Goal: Information Seeking & Learning: Learn about a topic

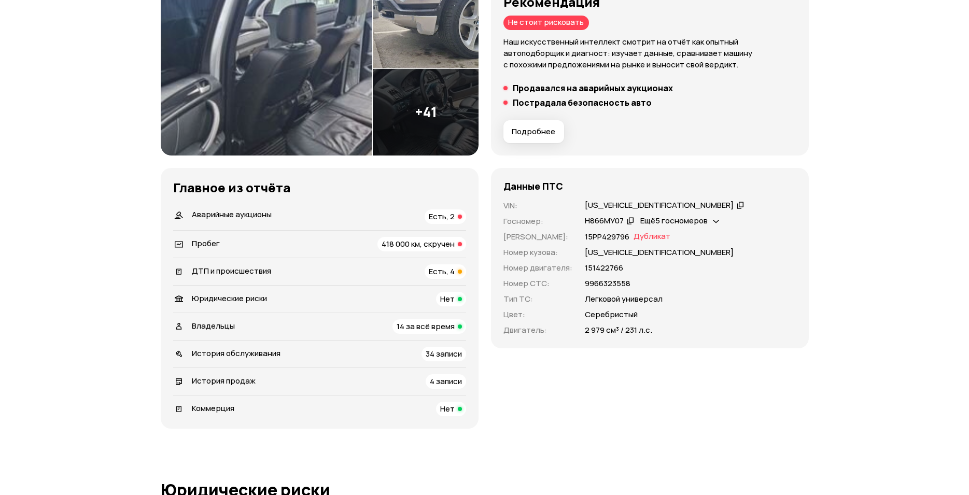
scroll to position [106, 0]
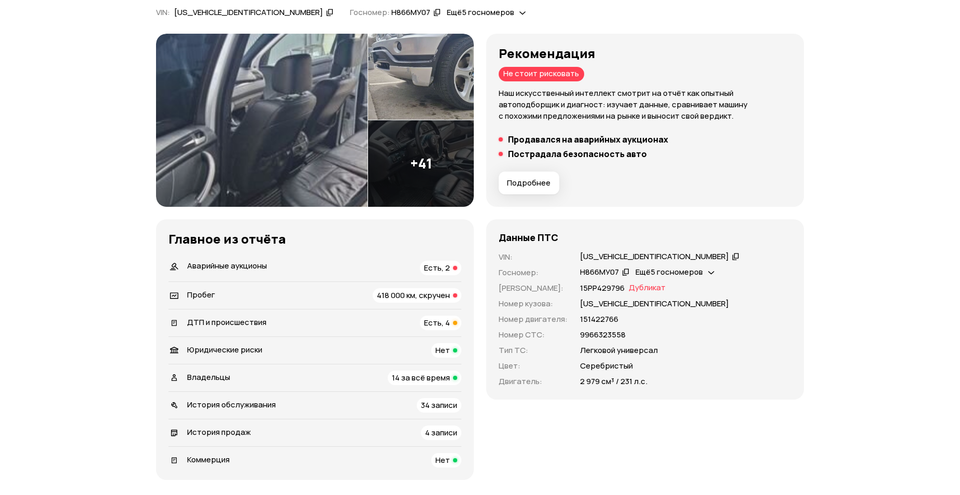
click at [239, 137] on img at bounding box center [261, 120] width 211 height 173
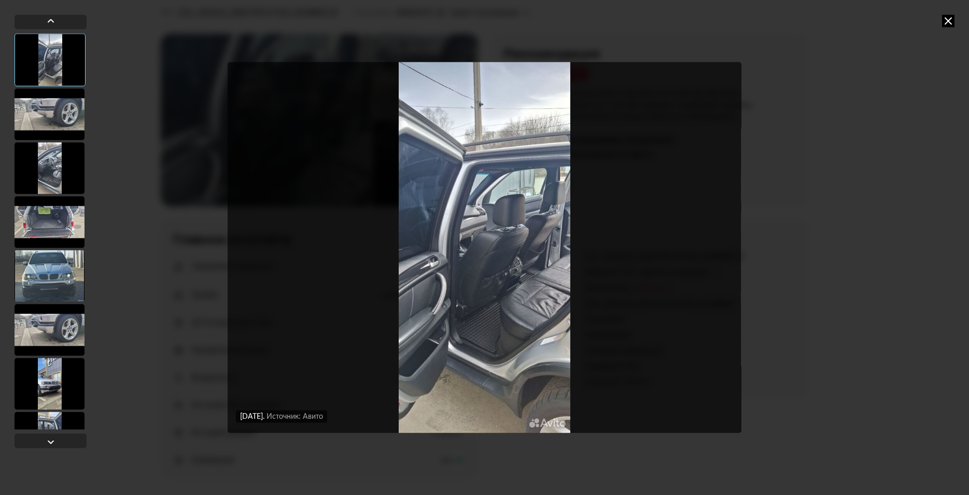
click at [72, 105] on div at bounding box center [50, 114] width 70 height 52
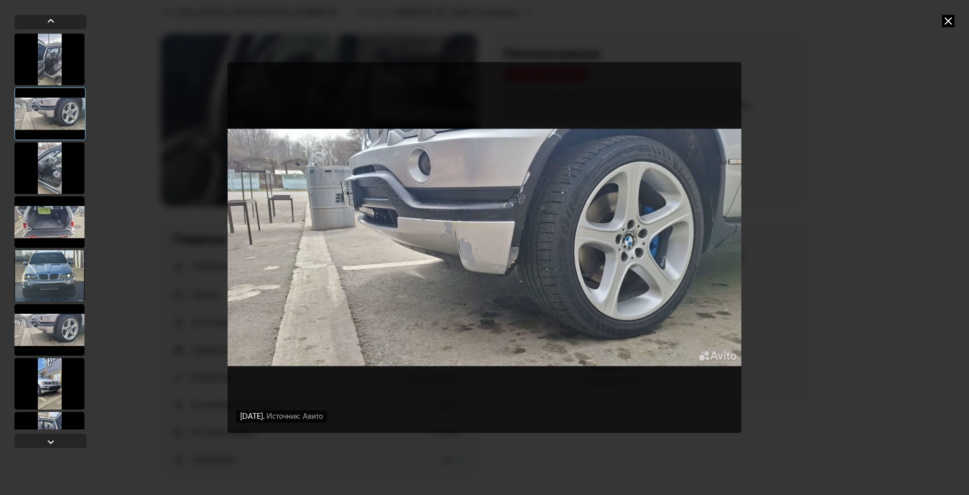
click at [34, 175] on div at bounding box center [50, 168] width 70 height 52
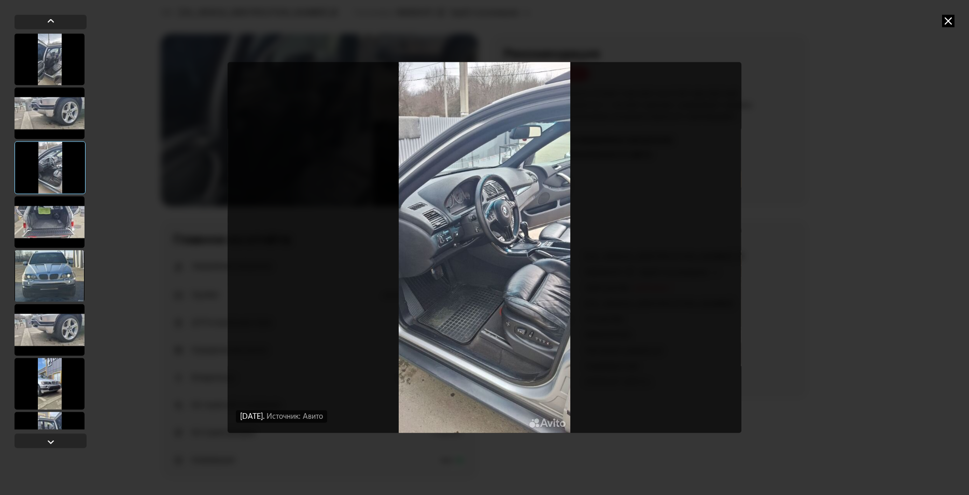
click at [56, 221] on div at bounding box center [50, 222] width 70 height 52
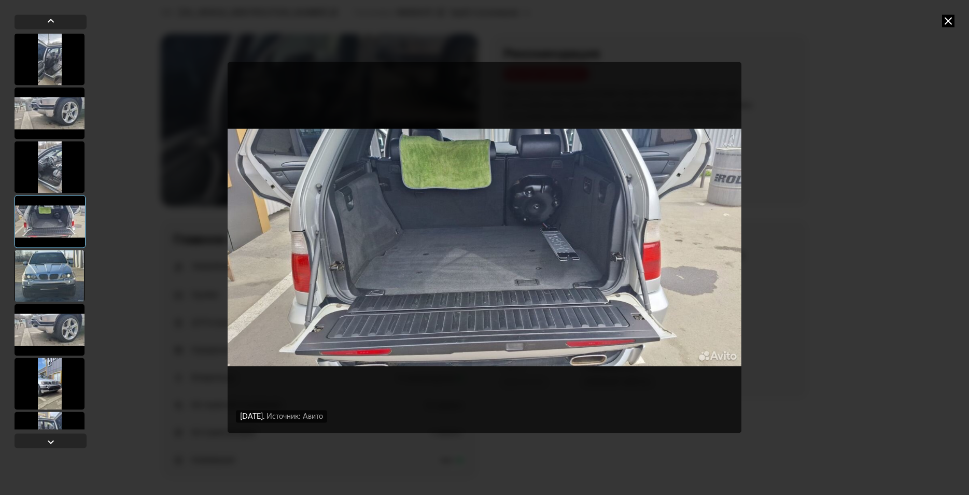
click at [57, 277] on div at bounding box center [50, 276] width 70 height 52
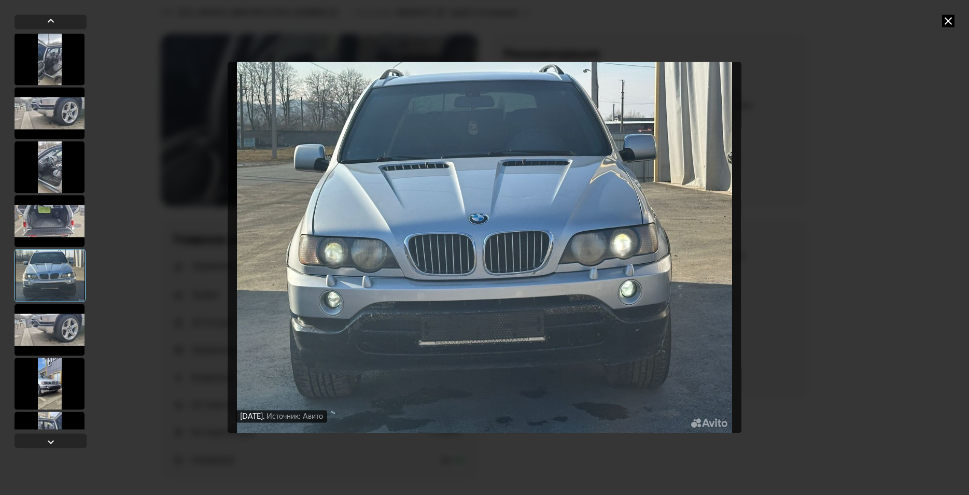
click at [62, 322] on div at bounding box center [50, 330] width 70 height 52
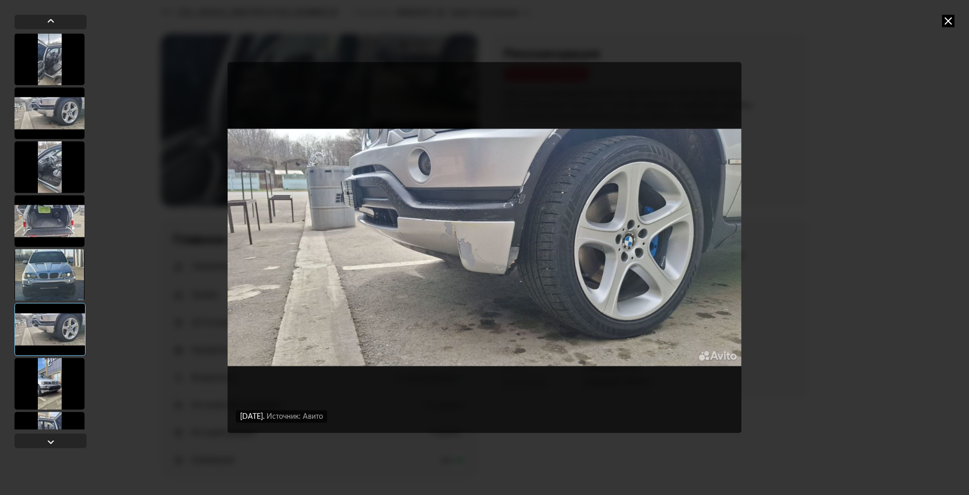
click at [54, 386] on div at bounding box center [50, 384] width 70 height 52
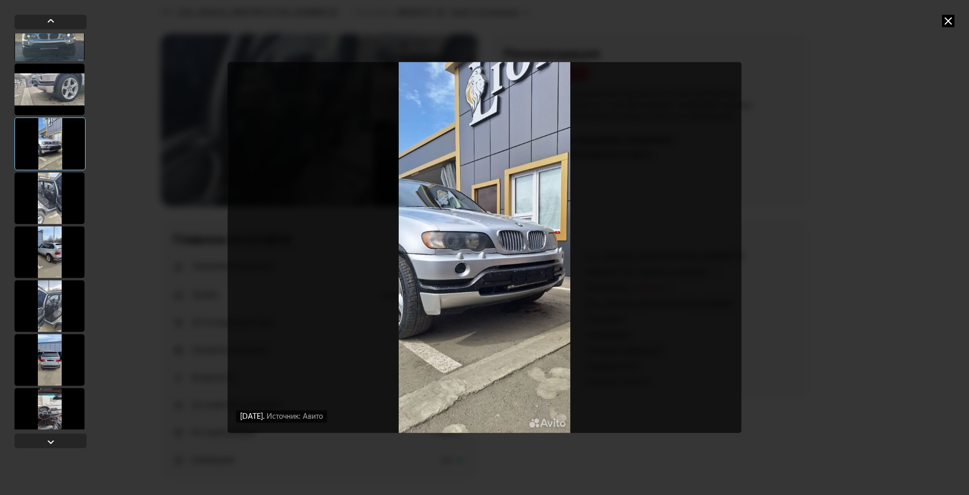
scroll to position [261, 0]
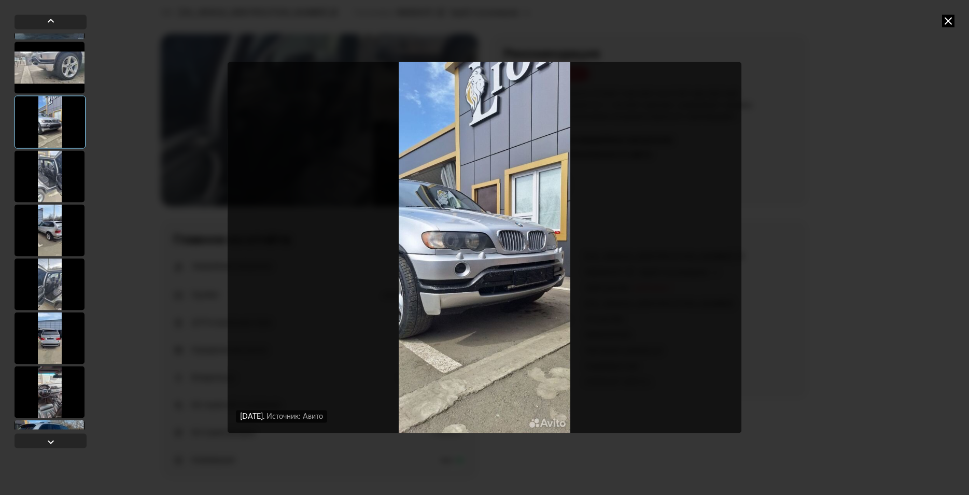
click at [52, 173] on div at bounding box center [50, 176] width 70 height 52
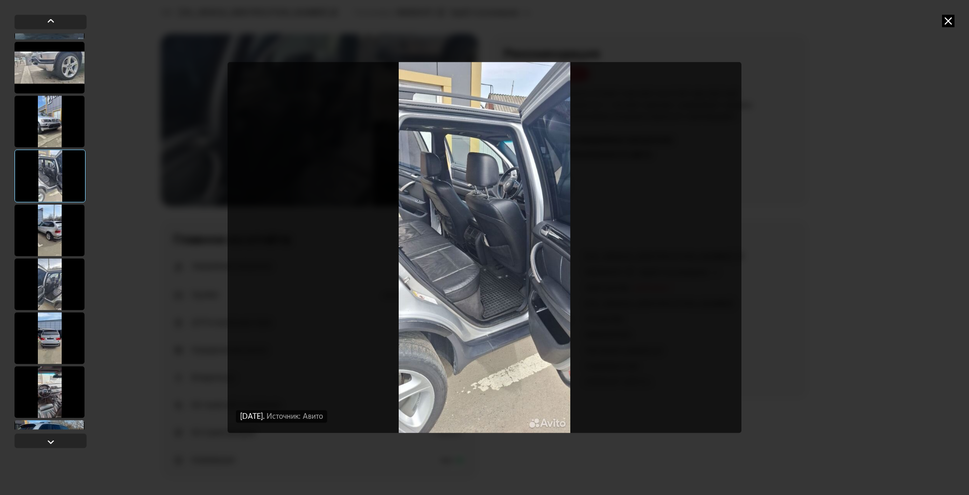
click at [59, 227] on div at bounding box center [50, 230] width 70 height 52
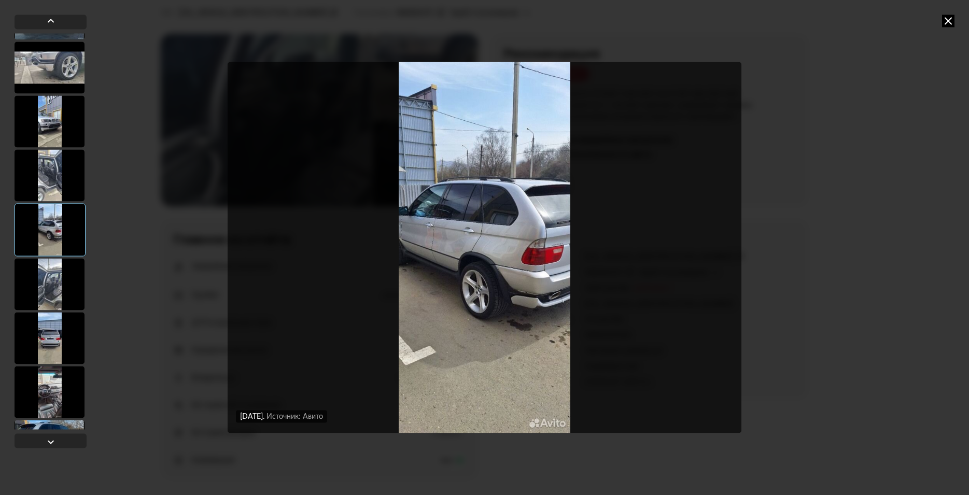
click at [64, 277] on div at bounding box center [50, 284] width 70 height 52
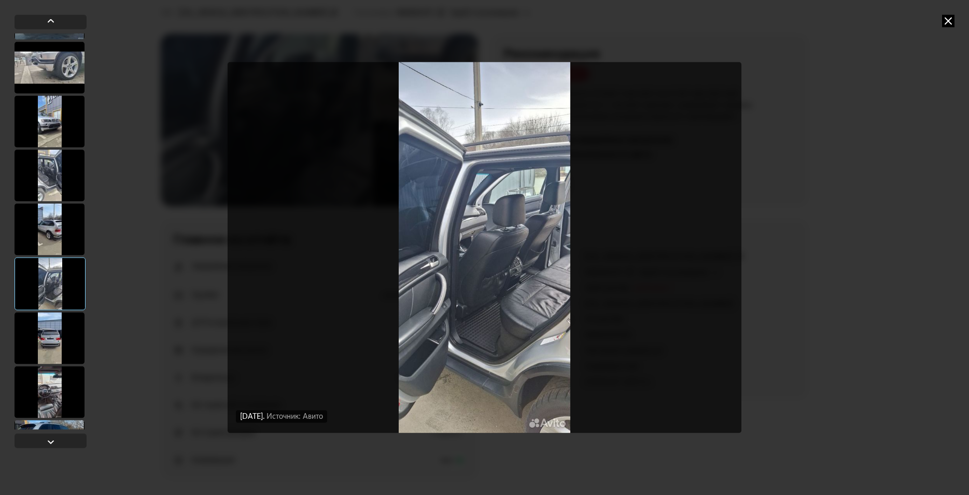
click at [67, 332] on div at bounding box center [50, 338] width 70 height 52
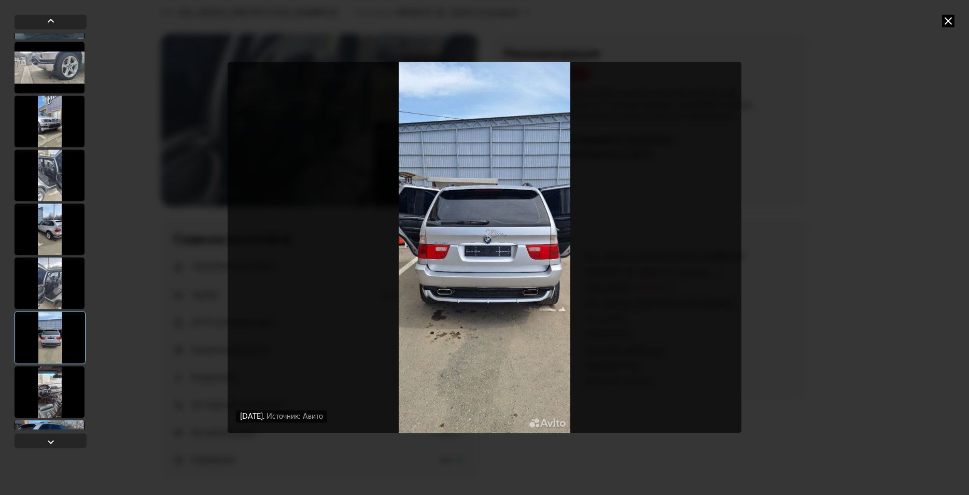
click at [61, 382] on div at bounding box center [50, 392] width 70 height 52
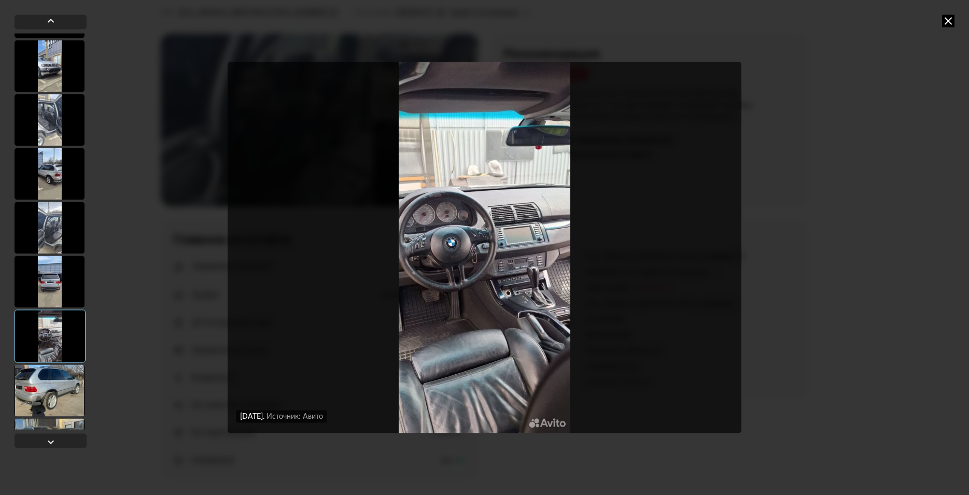
scroll to position [392, 0]
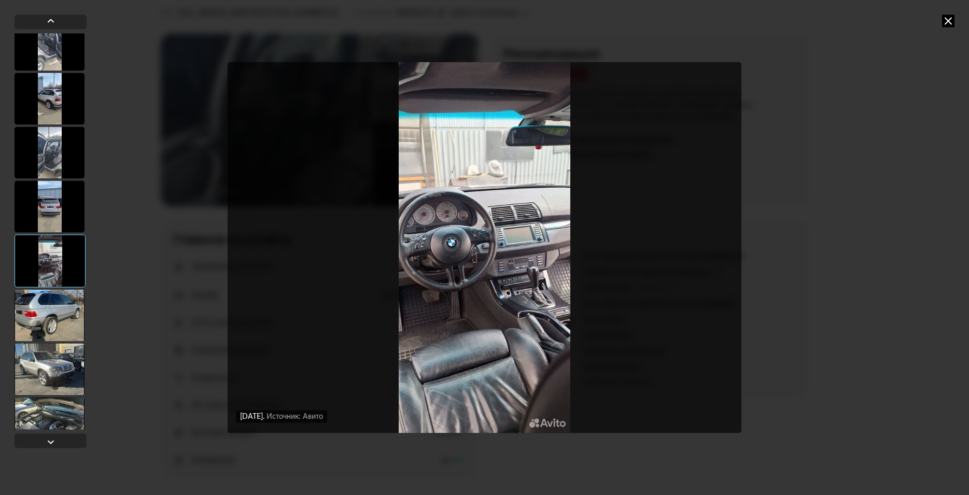
click at [66, 315] on div at bounding box center [50, 315] width 70 height 52
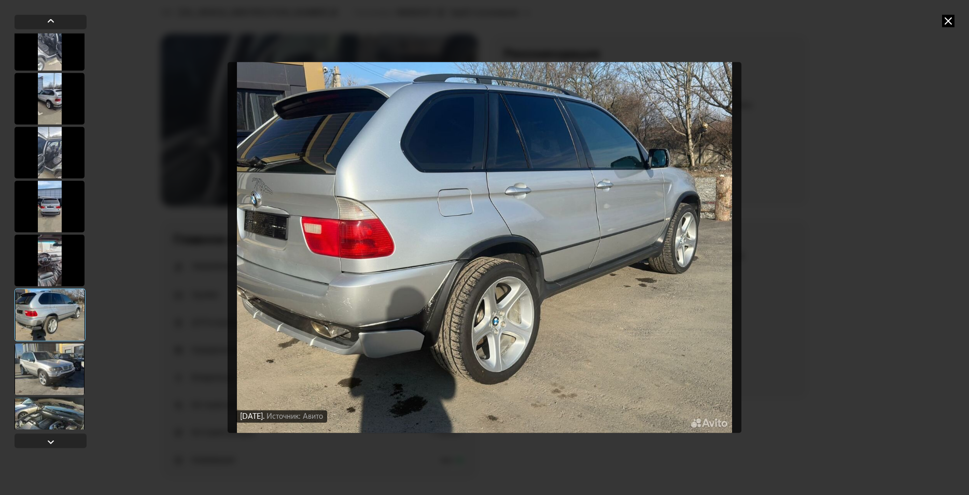
click at [62, 353] on div at bounding box center [50, 369] width 70 height 52
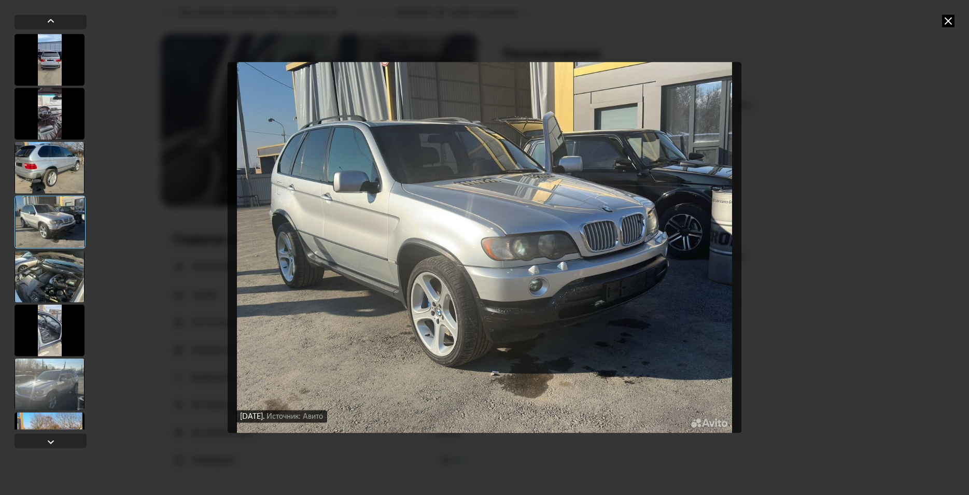
scroll to position [588, 0]
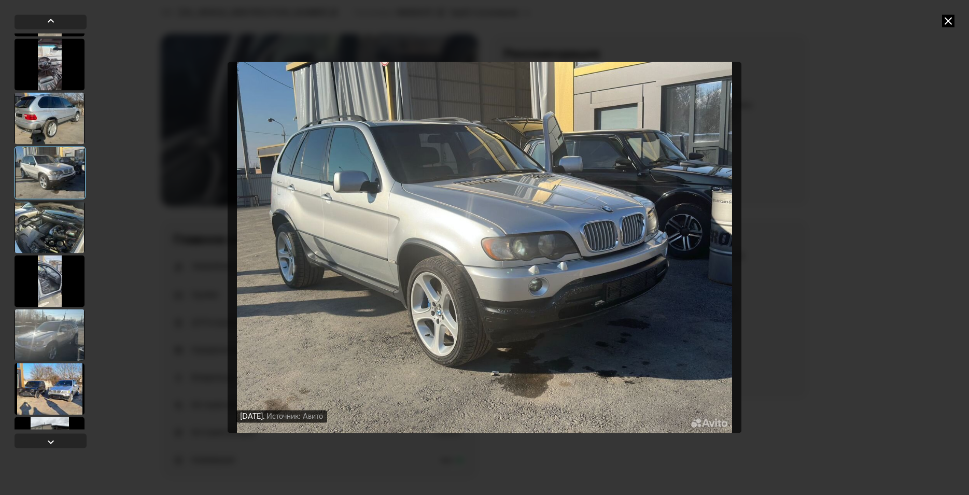
click at [54, 247] on div at bounding box center [50, 227] width 70 height 52
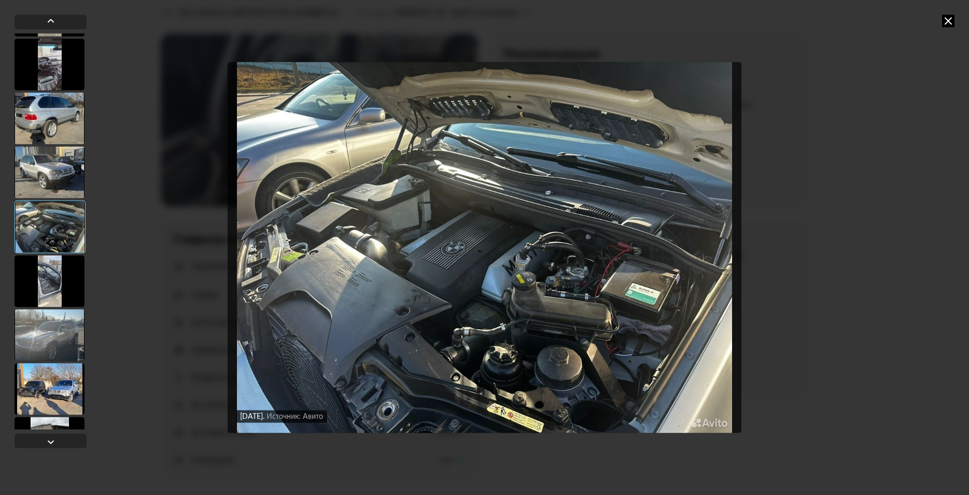
click at [54, 279] on div at bounding box center [50, 281] width 70 height 52
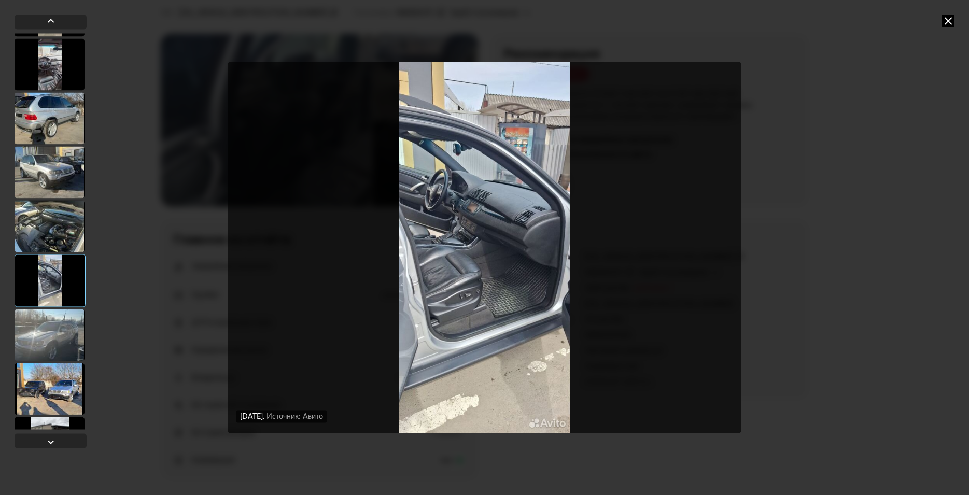
click at [51, 339] on div at bounding box center [50, 335] width 70 height 52
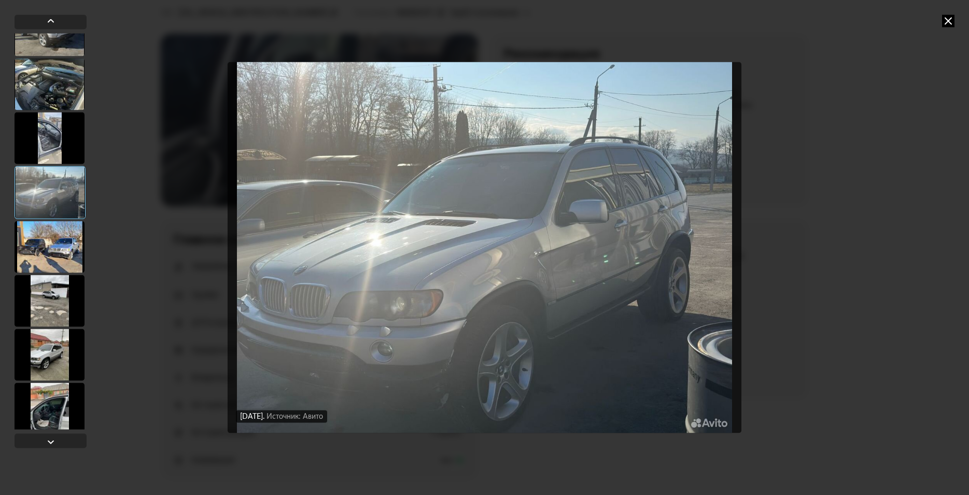
scroll to position [784, 0]
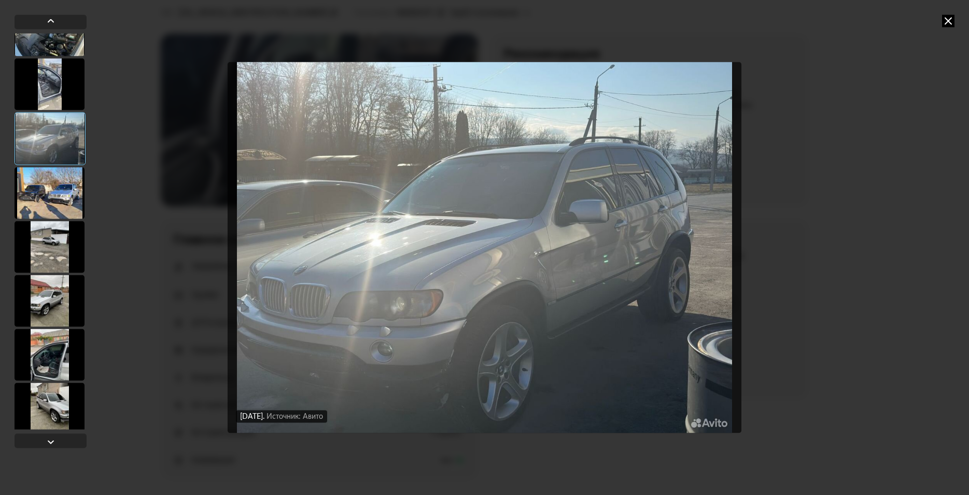
click at [54, 191] on div at bounding box center [50, 193] width 70 height 52
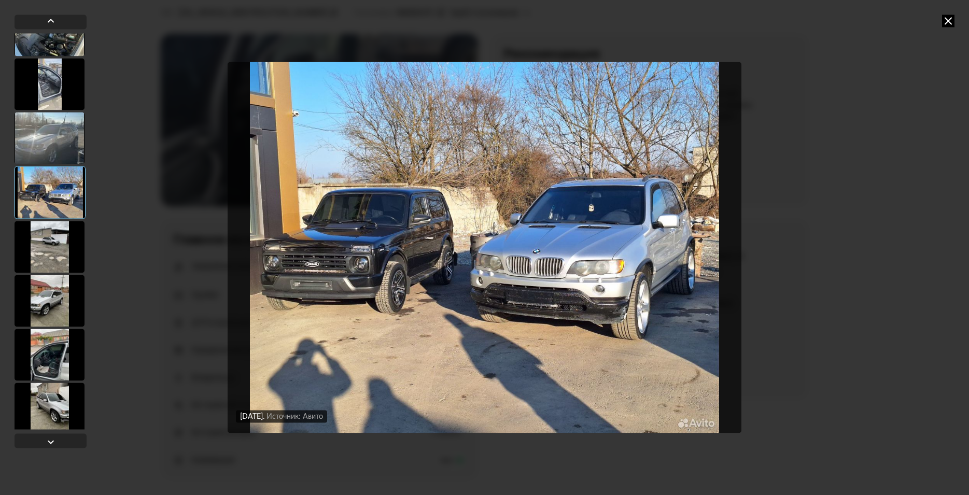
click at [56, 249] on div at bounding box center [50, 247] width 70 height 52
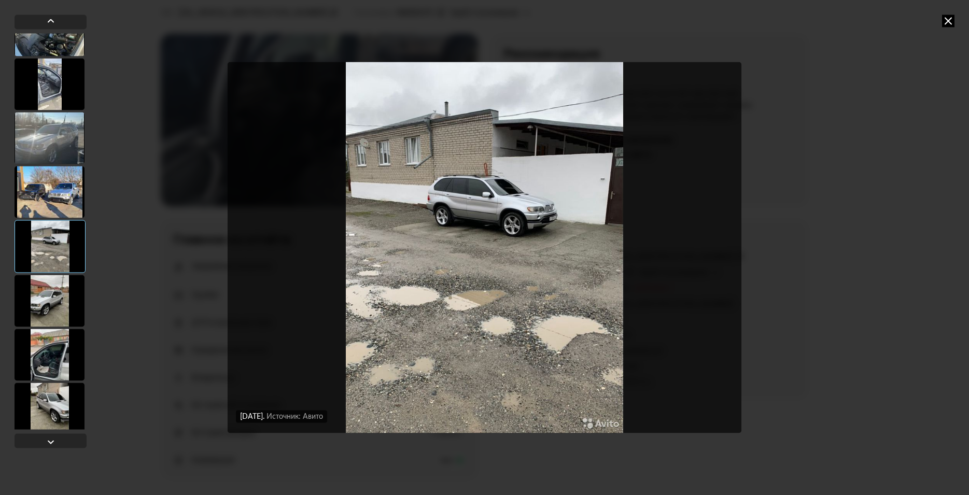
click at [55, 304] on div at bounding box center [50, 301] width 70 height 52
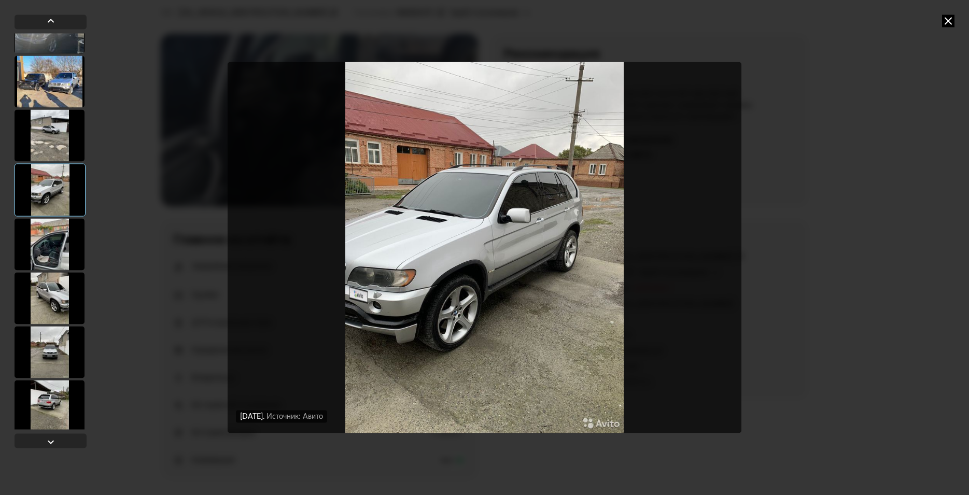
scroll to position [914, 0]
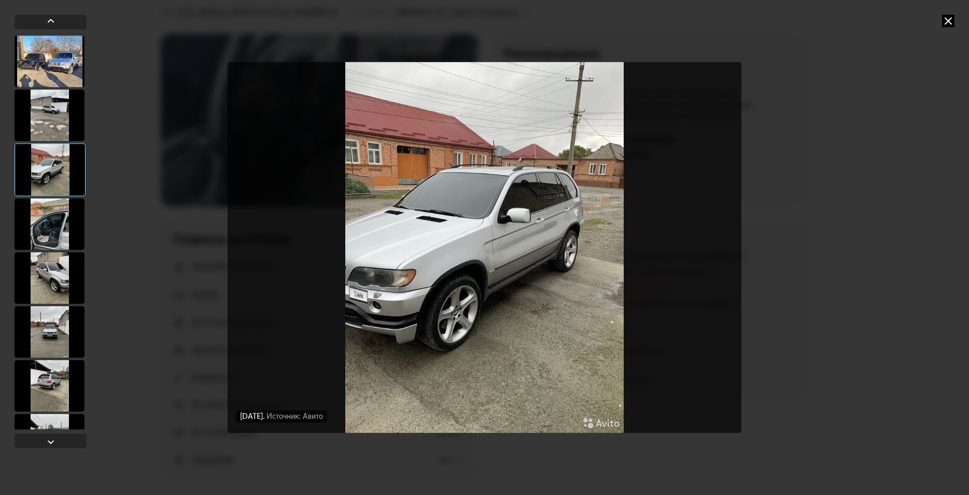
click at [54, 222] on div at bounding box center [50, 224] width 70 height 52
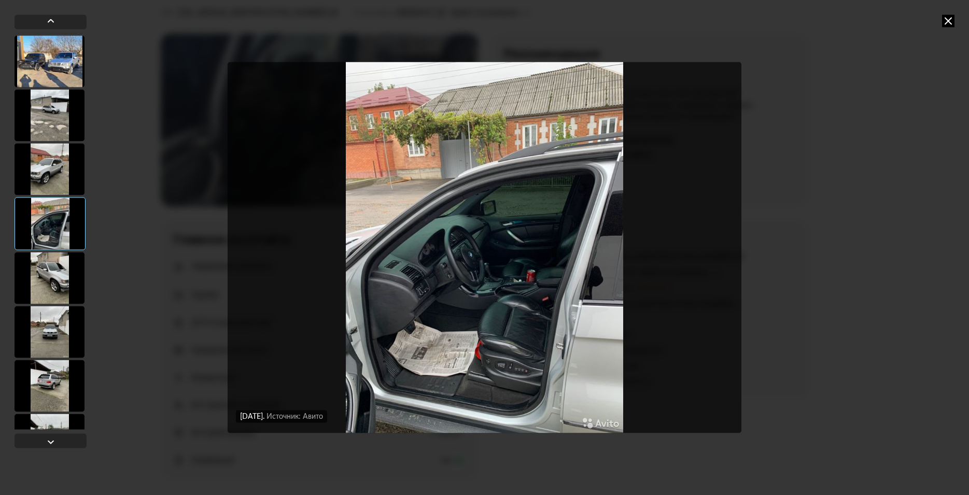
click at [62, 282] on div at bounding box center [50, 278] width 70 height 52
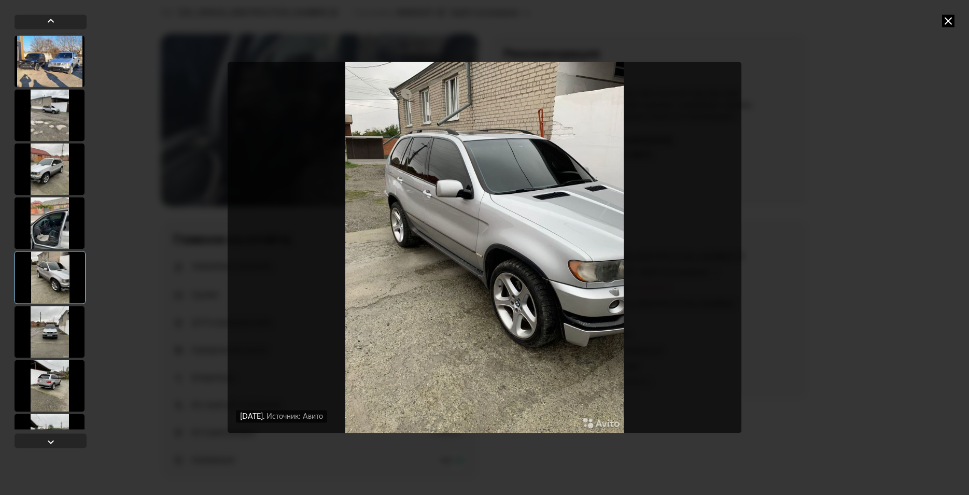
click at [58, 333] on div at bounding box center [50, 332] width 70 height 52
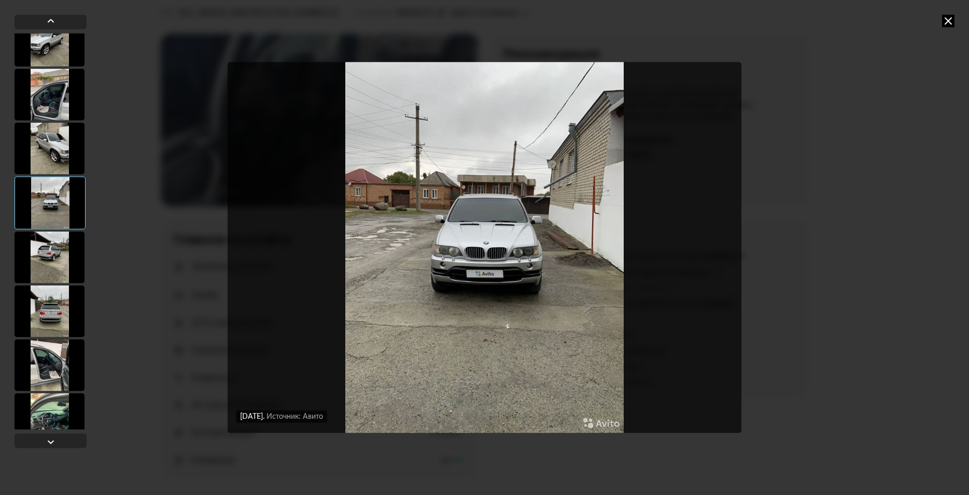
scroll to position [1045, 0]
click at [54, 265] on div at bounding box center [50, 255] width 70 height 52
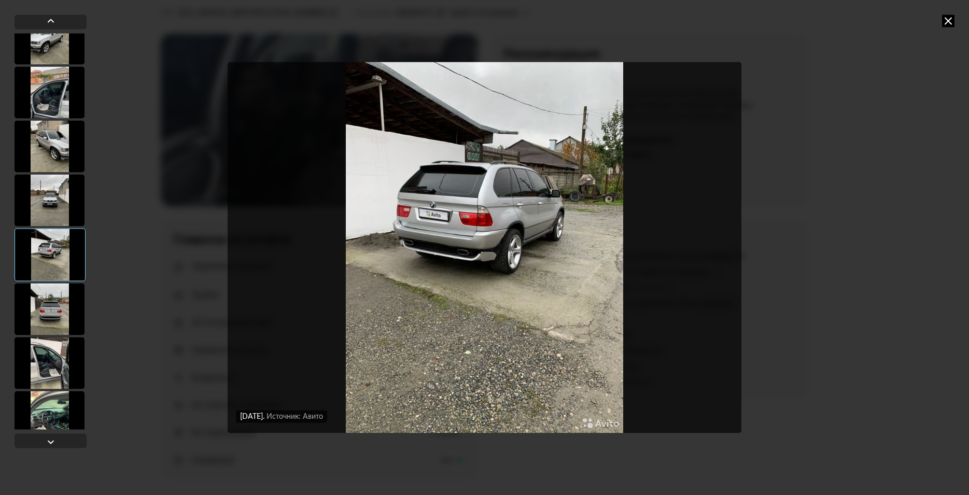
click at [63, 320] on div at bounding box center [50, 309] width 70 height 52
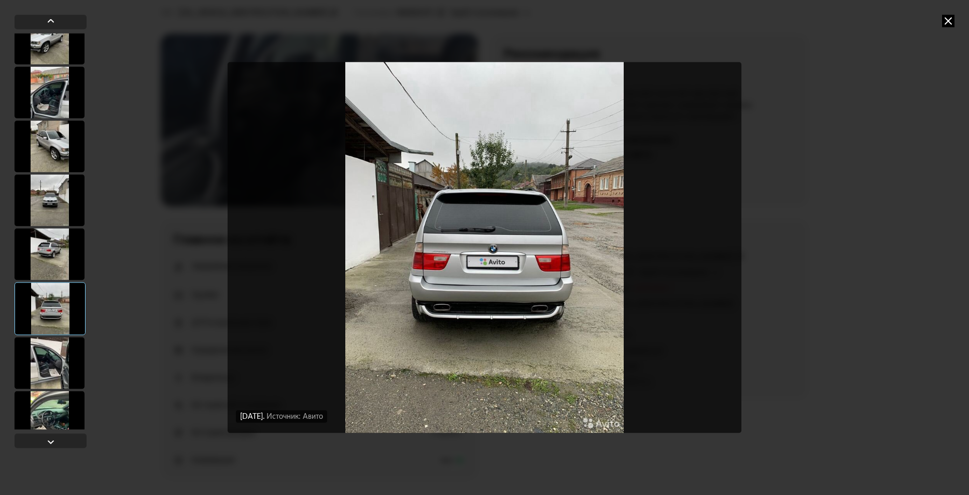
click at [63, 358] on div at bounding box center [50, 363] width 70 height 52
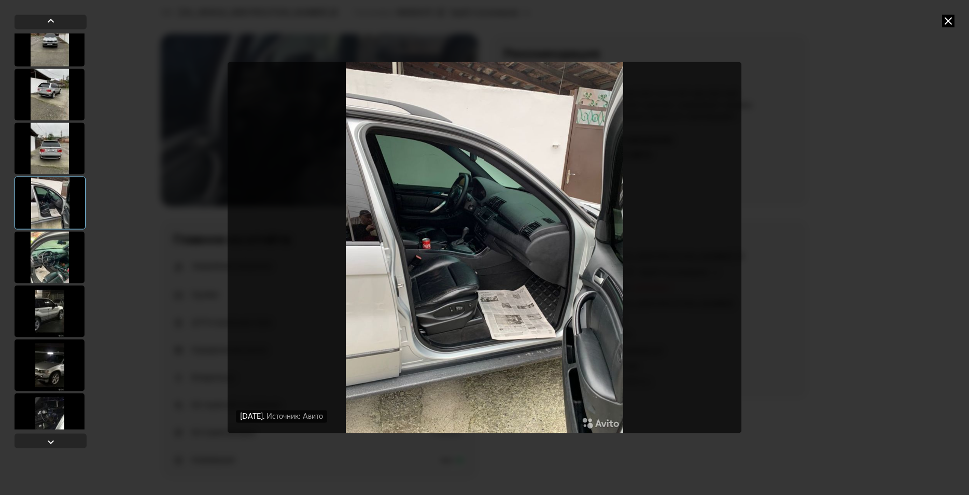
scroll to position [1241, 0]
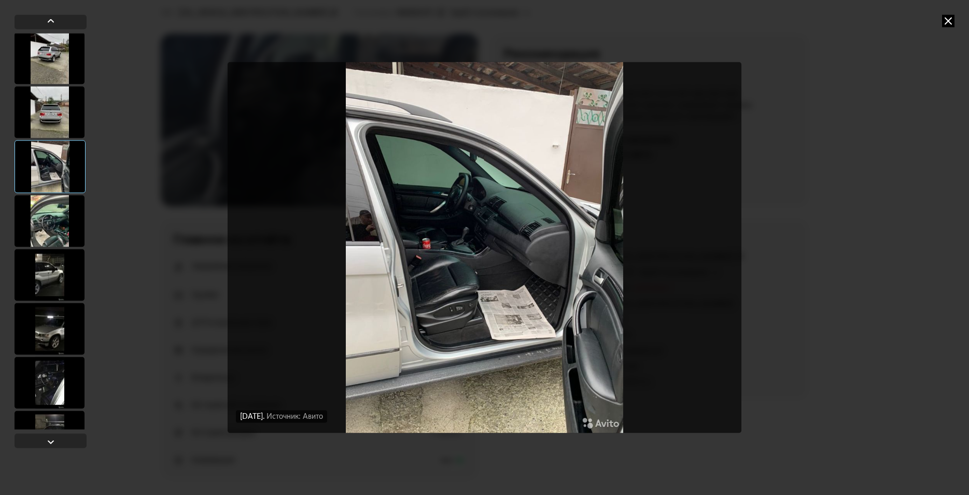
click at [53, 231] on div at bounding box center [50, 221] width 70 height 52
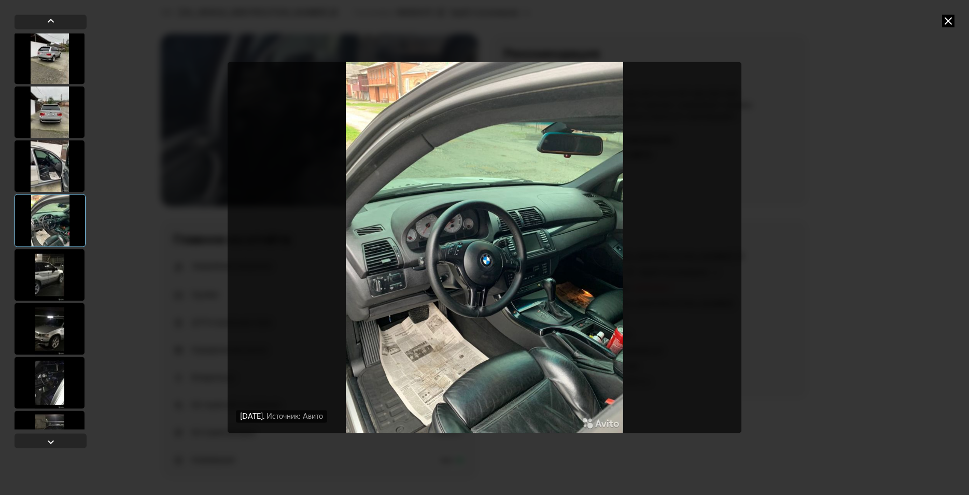
click at [62, 274] on div at bounding box center [50, 275] width 70 height 52
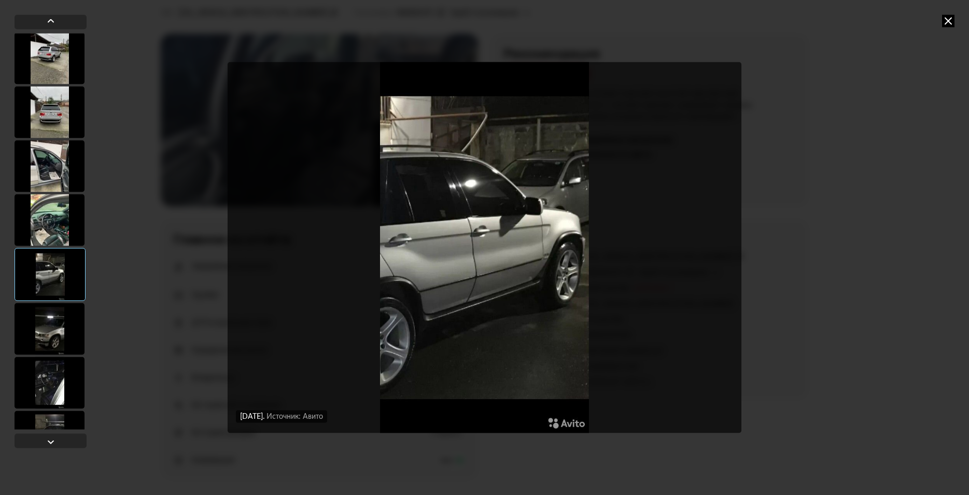
click at [64, 329] on div at bounding box center [50, 329] width 70 height 52
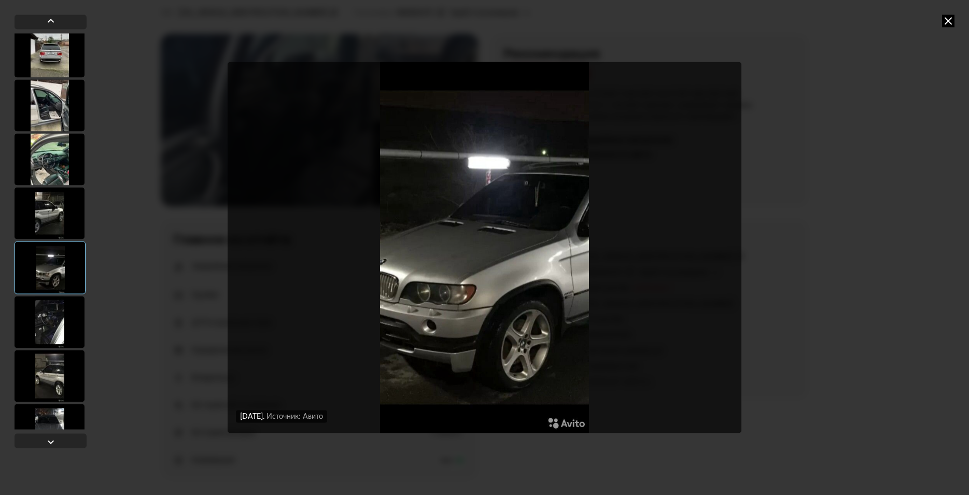
scroll to position [1371, 0]
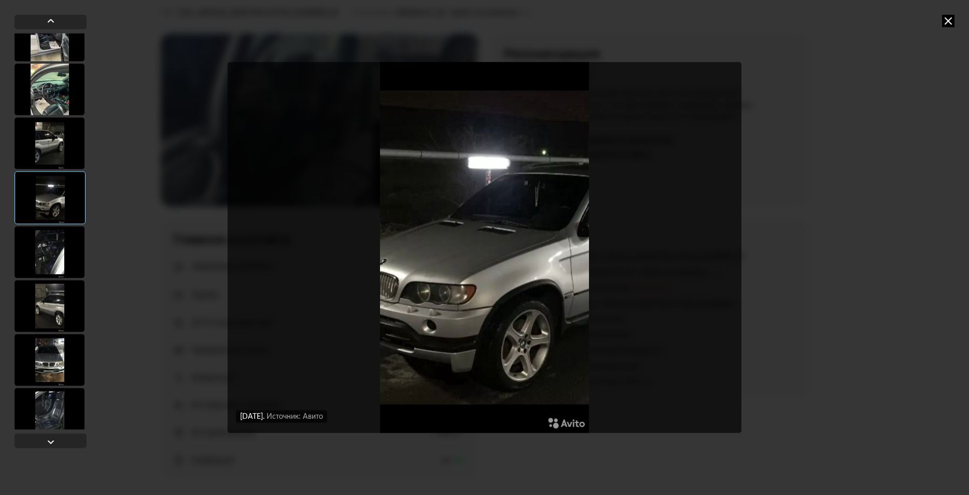
click at [53, 255] on div at bounding box center [50, 252] width 70 height 52
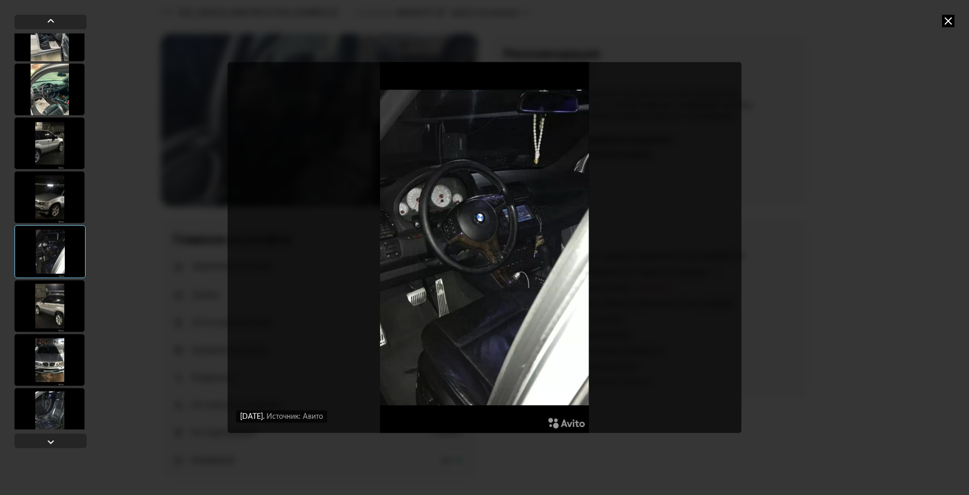
click at [56, 311] on div at bounding box center [50, 306] width 70 height 52
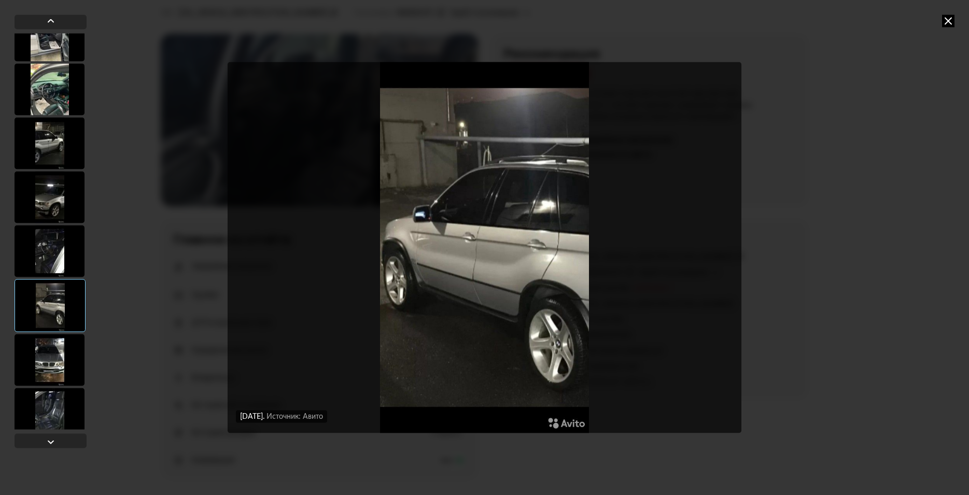
click at [56, 364] on div at bounding box center [50, 360] width 70 height 52
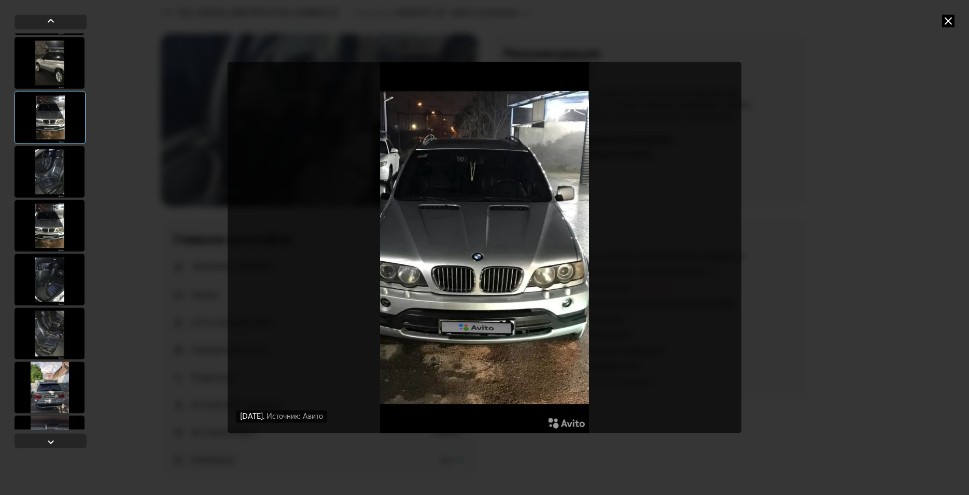
scroll to position [1632, 0]
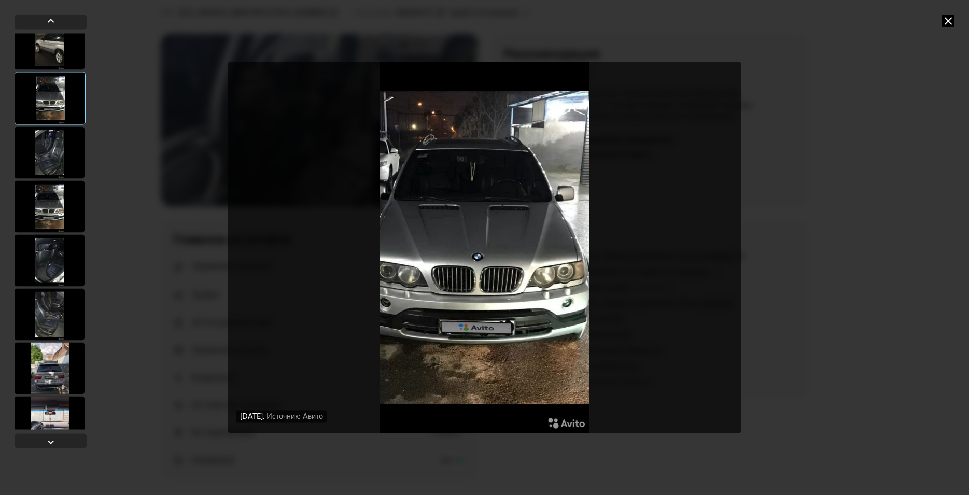
click at [51, 162] on div at bounding box center [50, 152] width 70 height 52
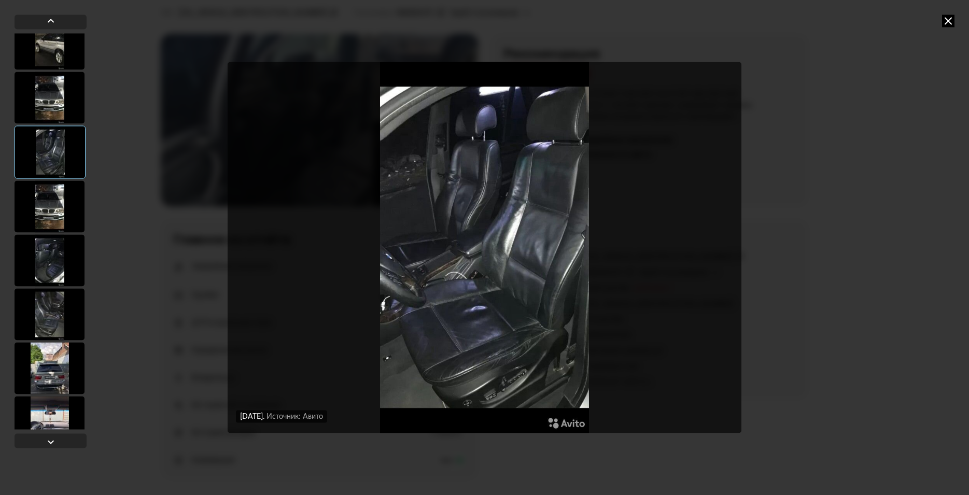
click at [52, 208] on div at bounding box center [50, 206] width 70 height 52
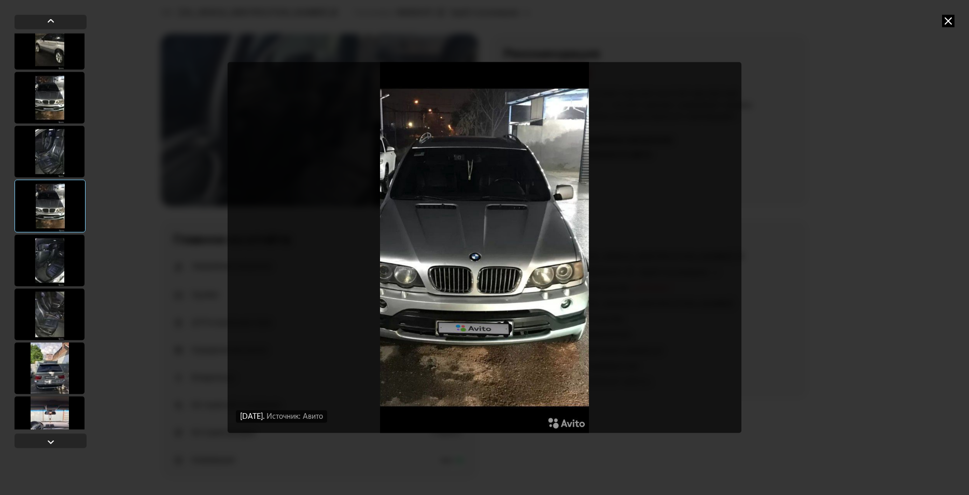
click at [62, 252] on div at bounding box center [50, 260] width 70 height 52
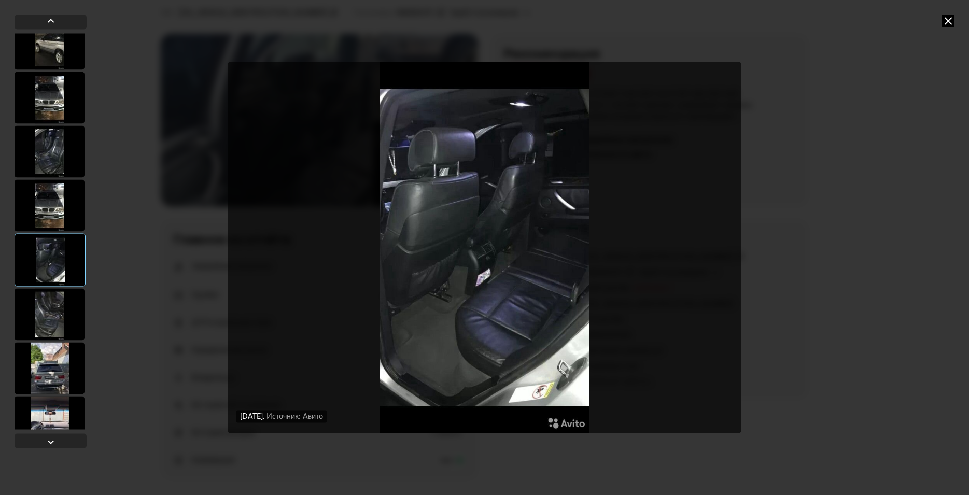
click at [59, 308] on div at bounding box center [50, 314] width 70 height 52
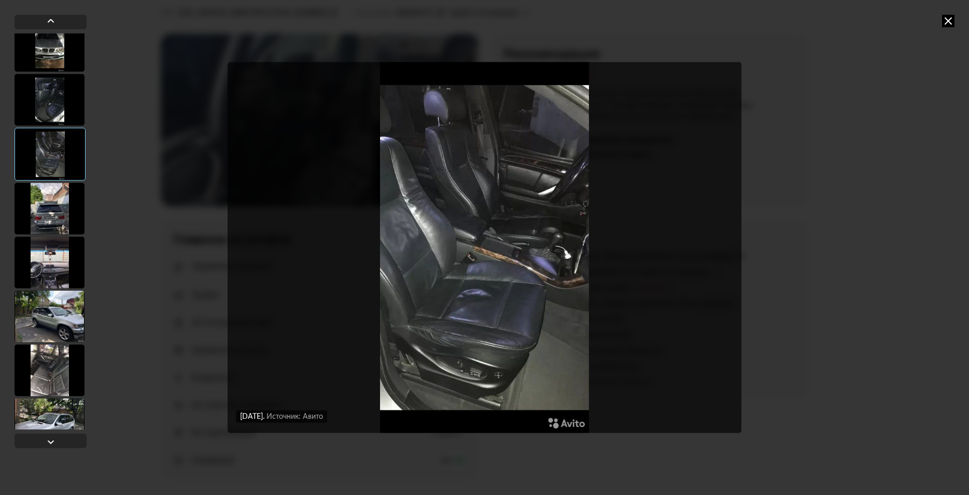
scroll to position [1828, 0]
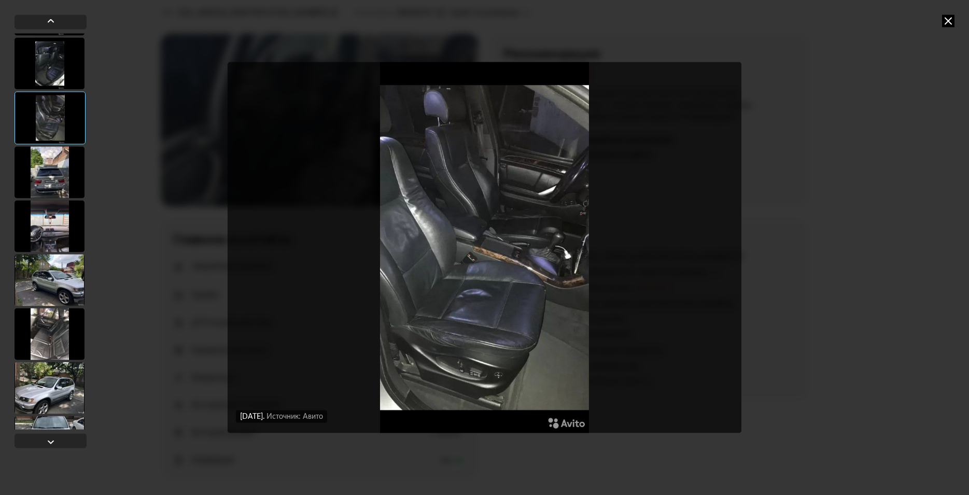
click at [54, 176] on div at bounding box center [50, 172] width 70 height 52
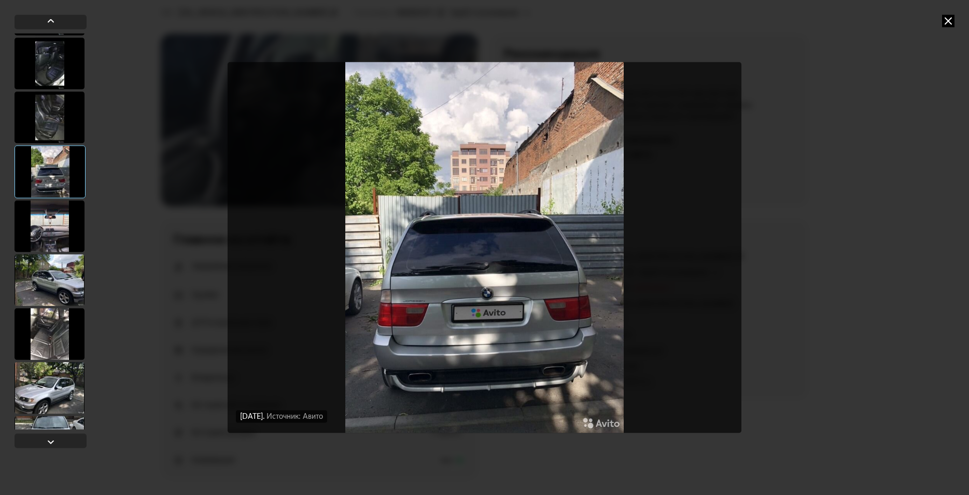
click at [63, 220] on div at bounding box center [50, 226] width 70 height 52
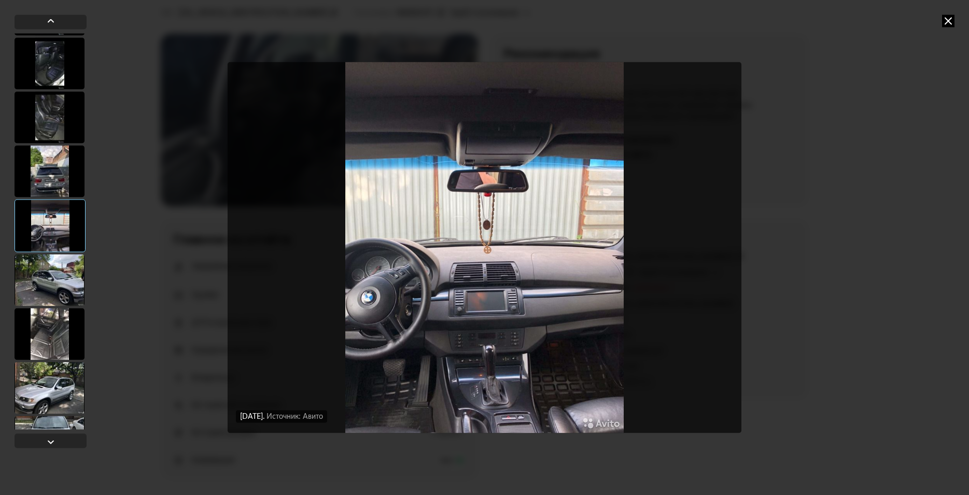
click at [63, 282] on div at bounding box center [50, 280] width 70 height 52
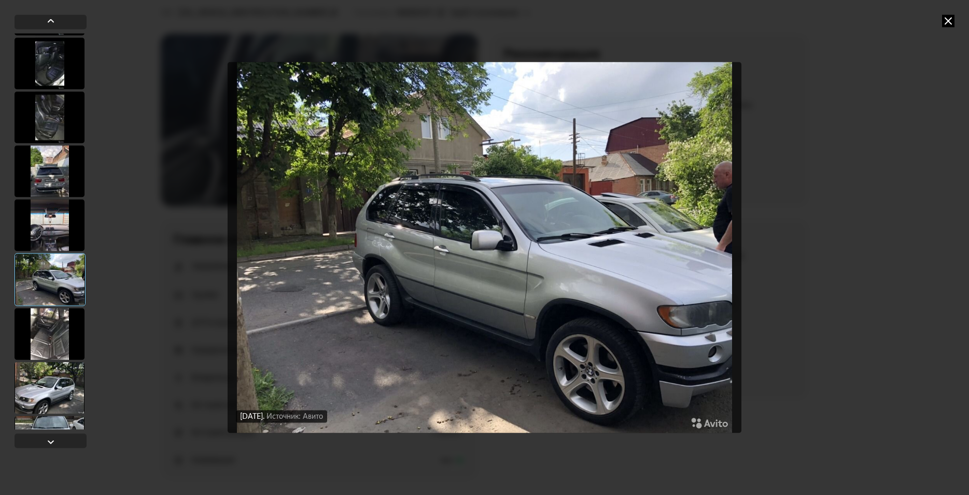
click at [50, 221] on div at bounding box center [50, 225] width 70 height 52
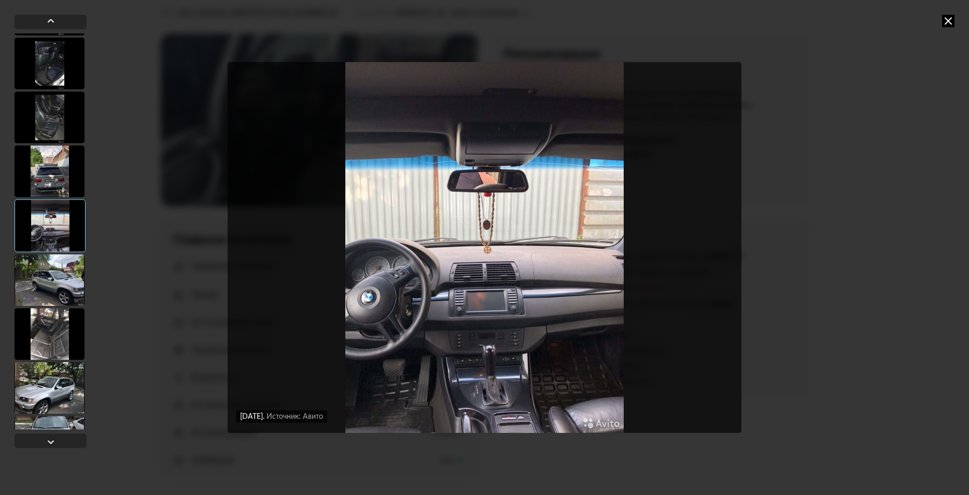
click at [48, 289] on div at bounding box center [50, 280] width 70 height 52
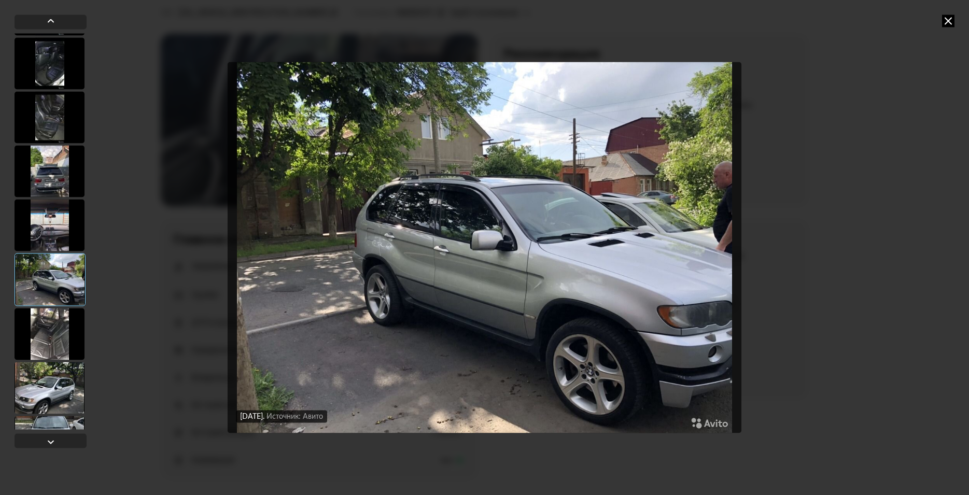
click at [50, 332] on div at bounding box center [50, 334] width 70 height 52
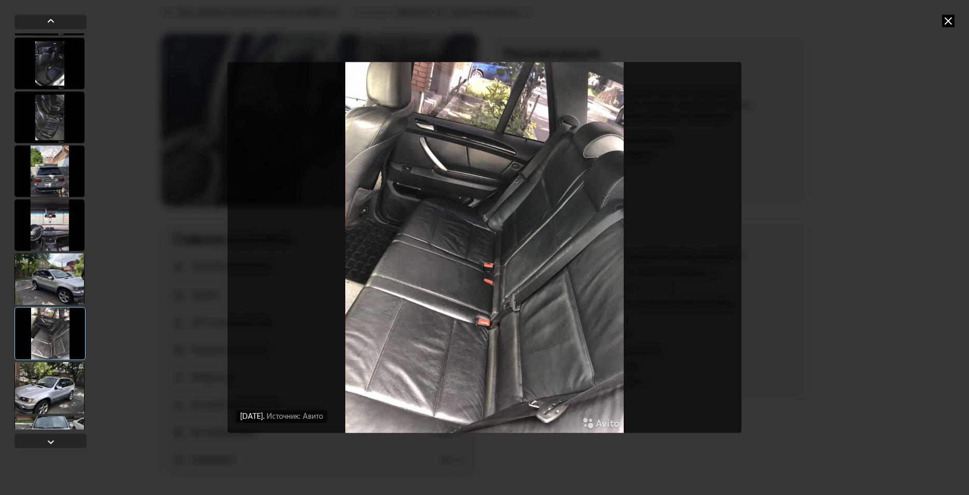
click at [52, 374] on div at bounding box center [50, 388] width 70 height 52
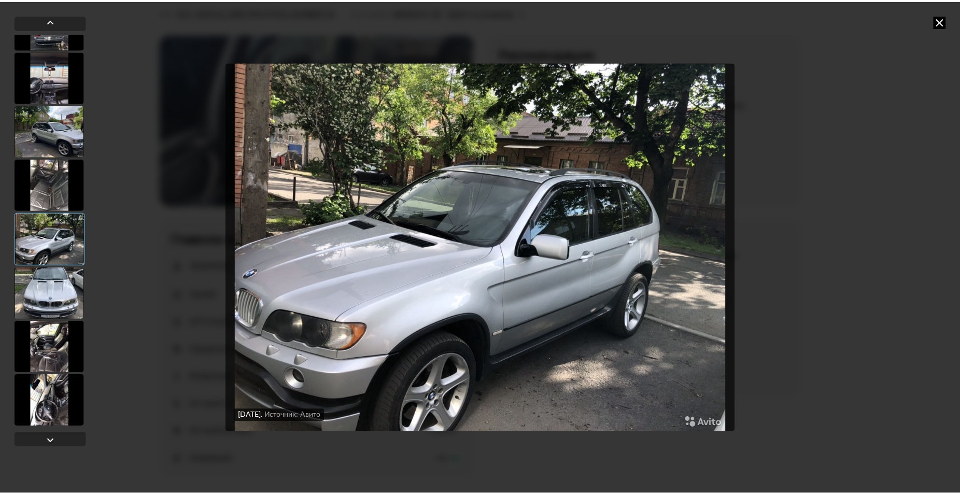
scroll to position [1985, 0]
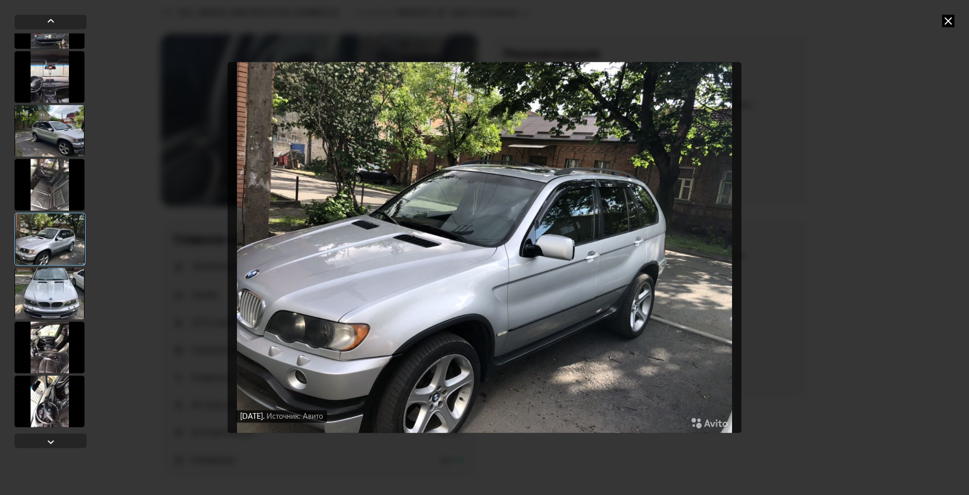
click at [55, 287] on div at bounding box center [50, 293] width 70 height 52
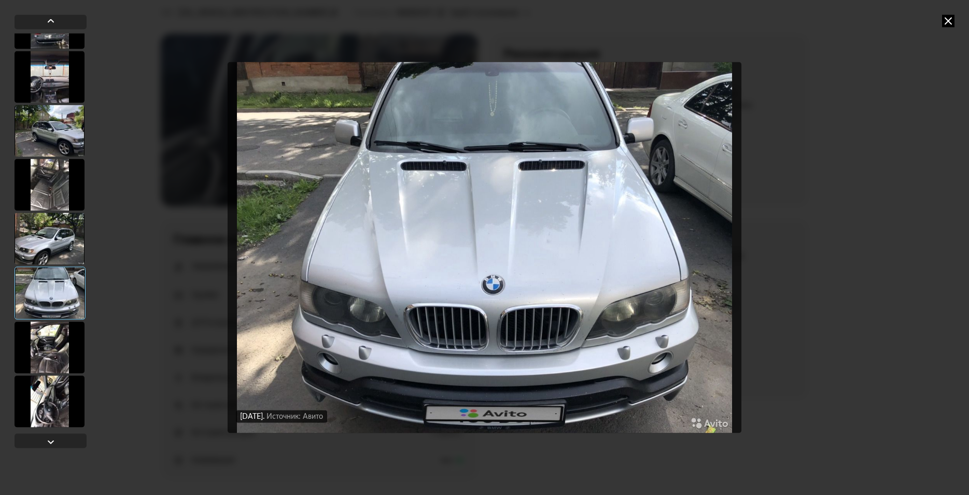
click at [58, 345] on div at bounding box center [50, 347] width 70 height 52
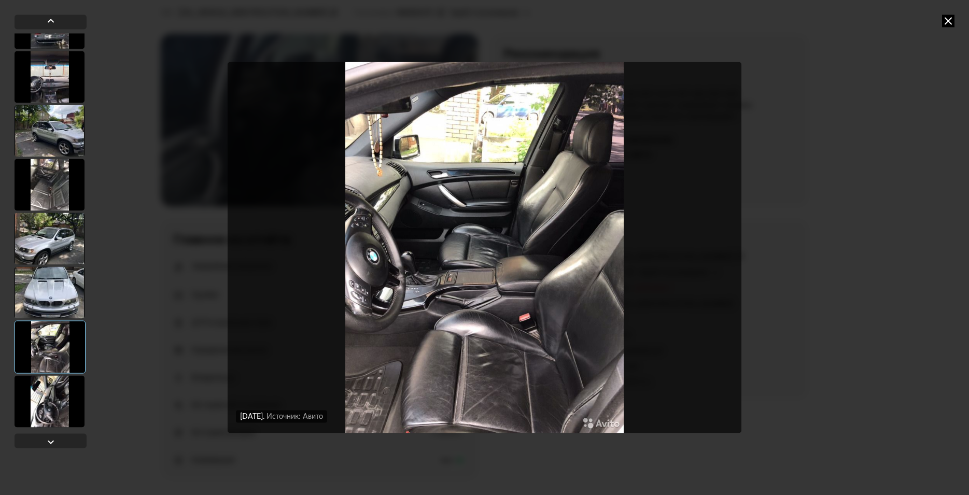
click at [48, 402] on div at bounding box center [50, 401] width 70 height 52
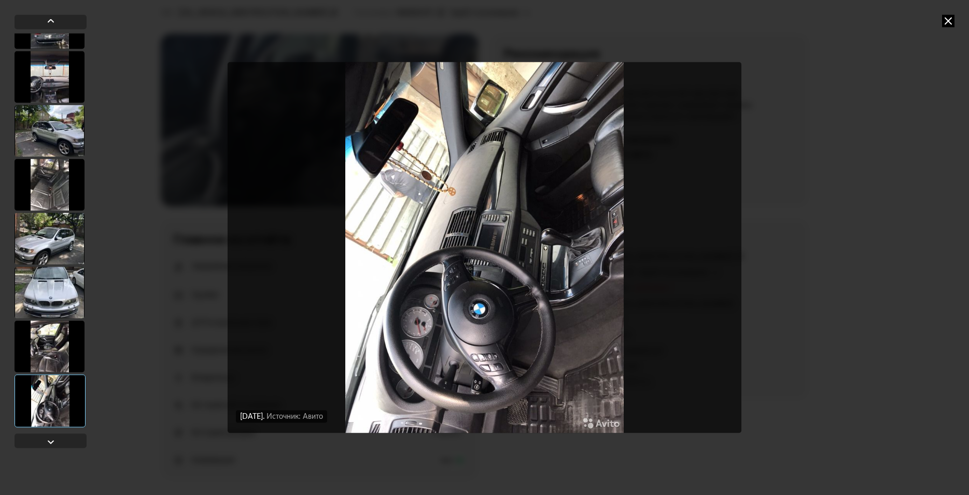
click at [945, 21] on icon at bounding box center [948, 21] width 12 height 12
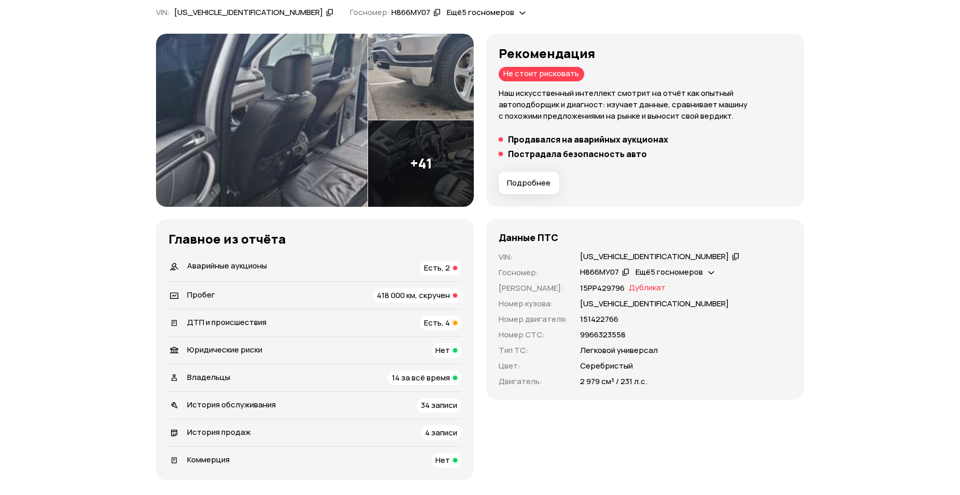
click at [447, 272] on span "Есть, 2" at bounding box center [437, 267] width 26 height 11
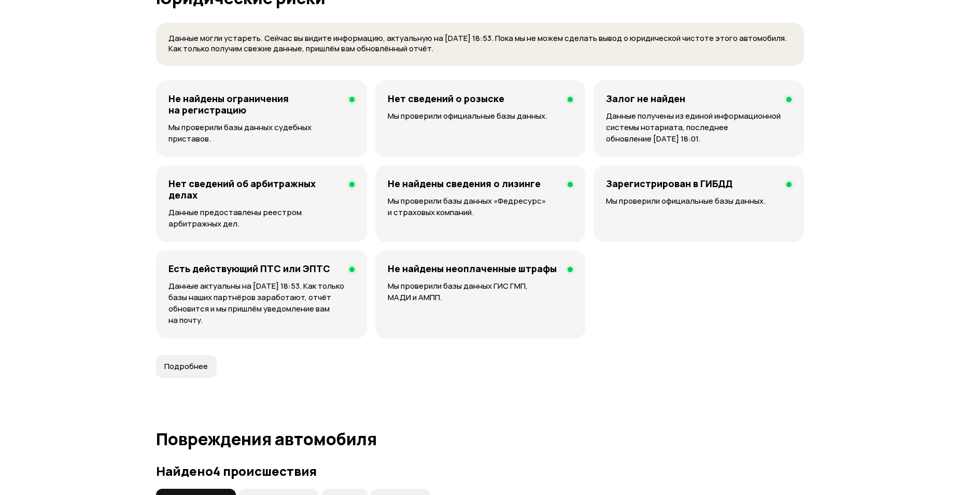
scroll to position [1078, 0]
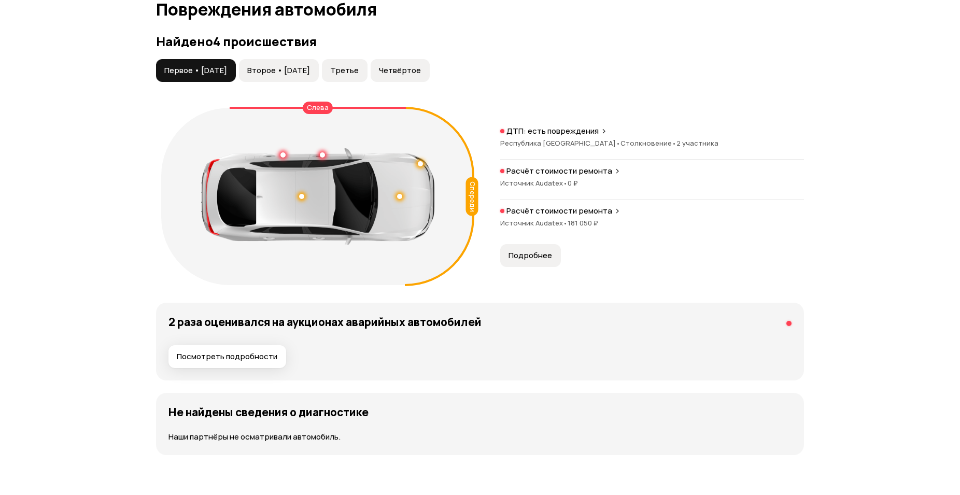
click at [295, 77] on button "Второе • [DATE]" at bounding box center [279, 70] width 80 height 23
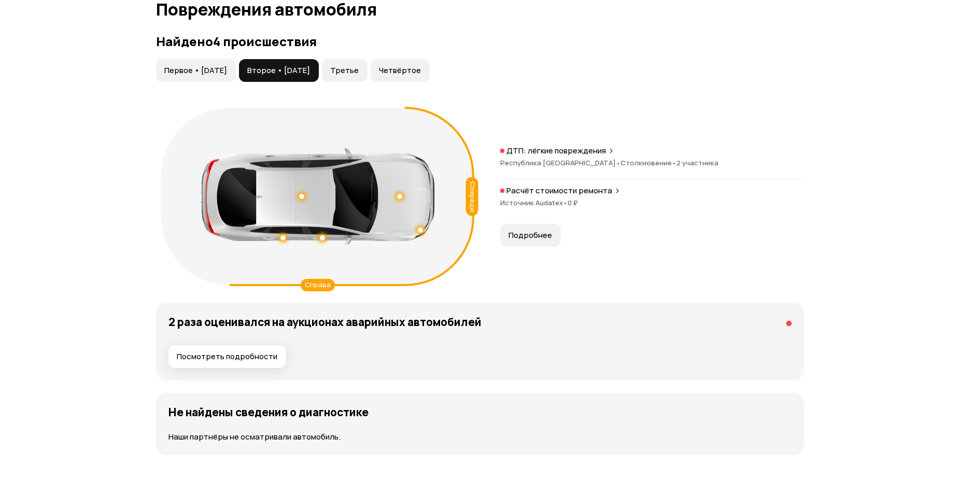
click at [359, 72] on span "Третье" at bounding box center [344, 70] width 29 height 10
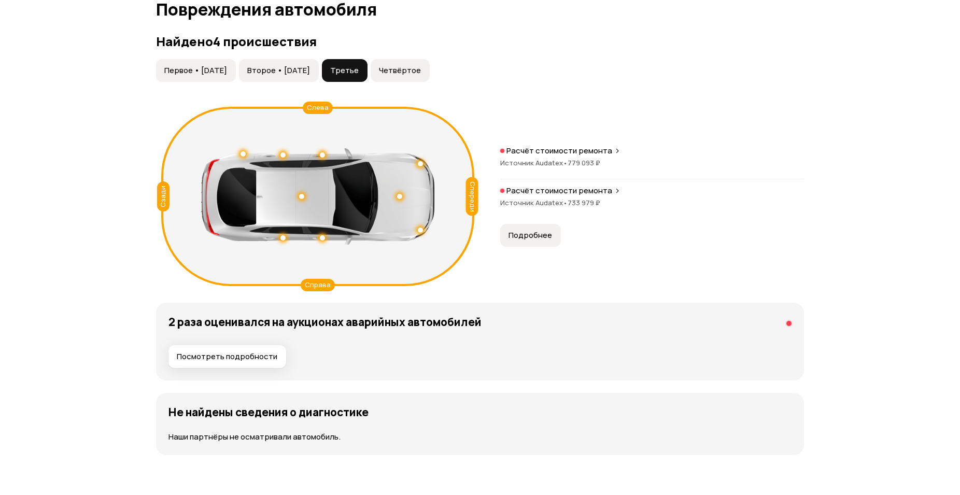
click at [421, 70] on span "Четвёртое" at bounding box center [400, 70] width 42 height 10
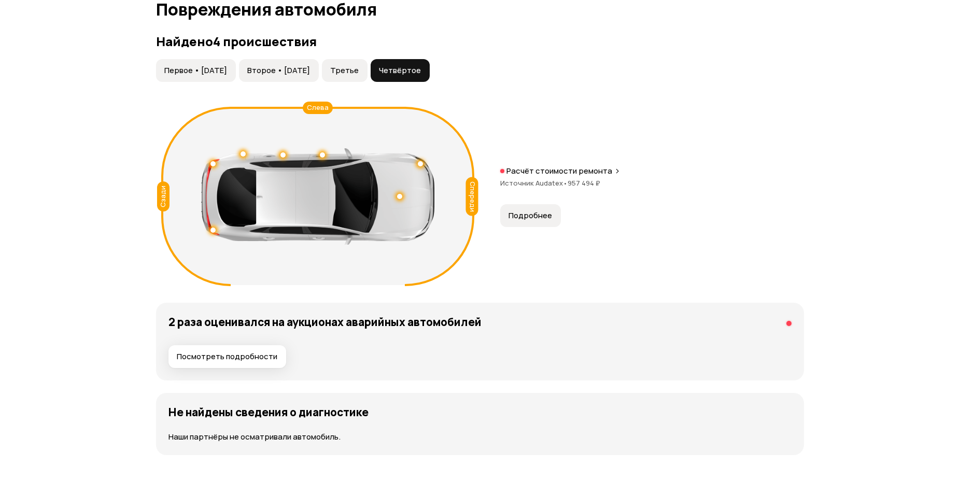
click at [220, 67] on span "Первое • [DATE]" at bounding box center [195, 70] width 63 height 10
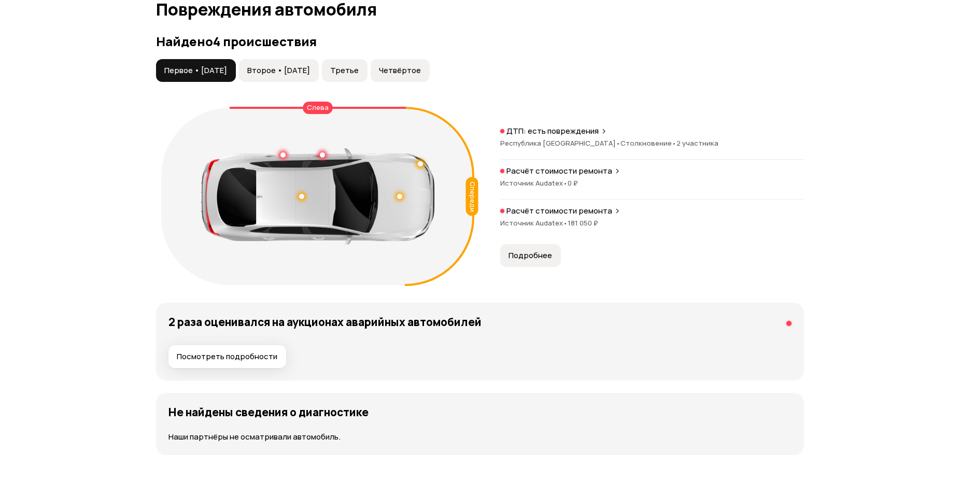
click at [258, 353] on span "Посмотреть подробности" at bounding box center [227, 356] width 101 height 10
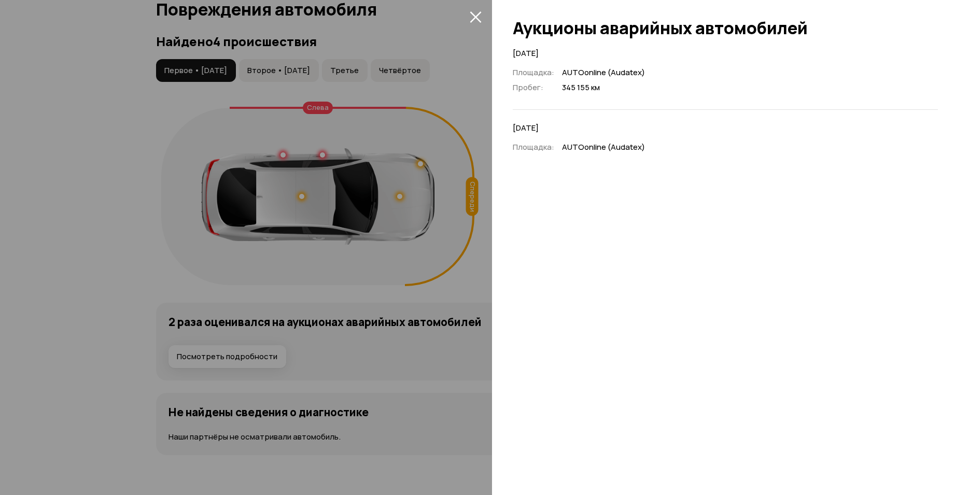
click at [475, 16] on icon "закрыть" at bounding box center [474, 16] width 11 height 11
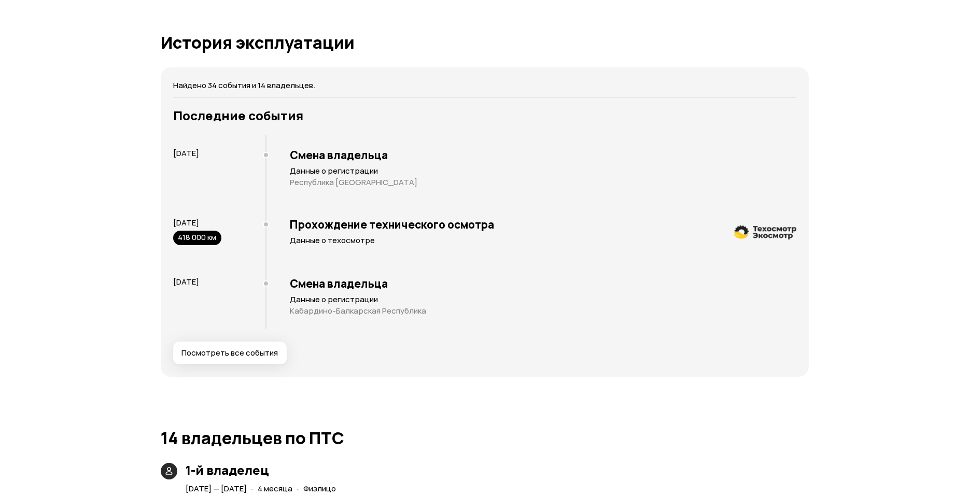
scroll to position [1924, 0]
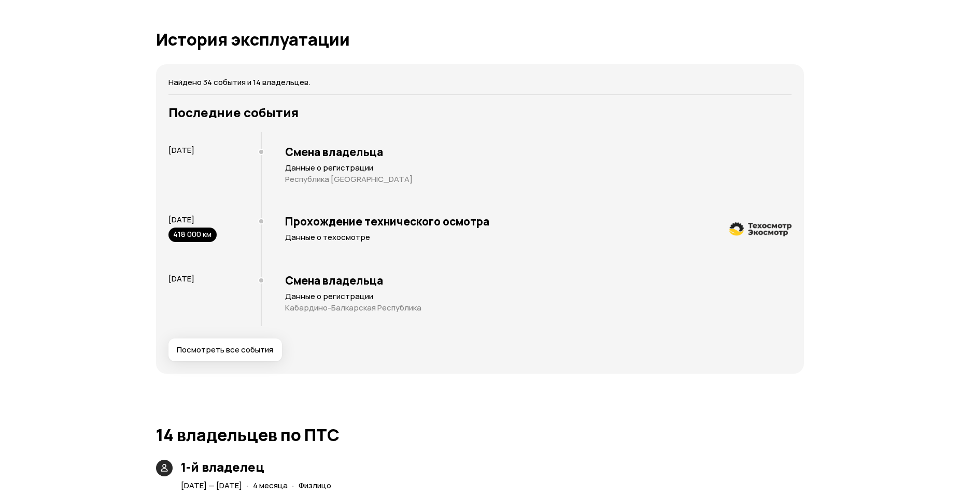
click at [225, 347] on span "Посмотреть все события" at bounding box center [225, 350] width 96 height 10
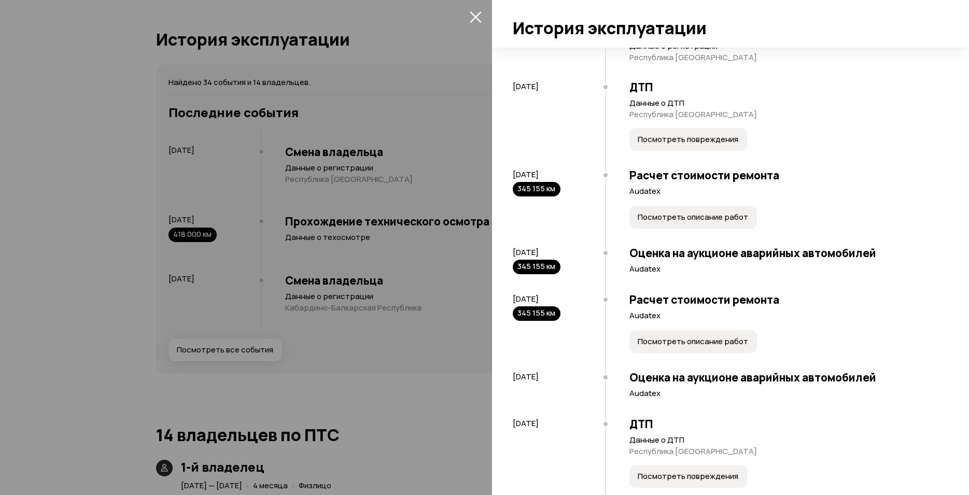
scroll to position [1129, 0]
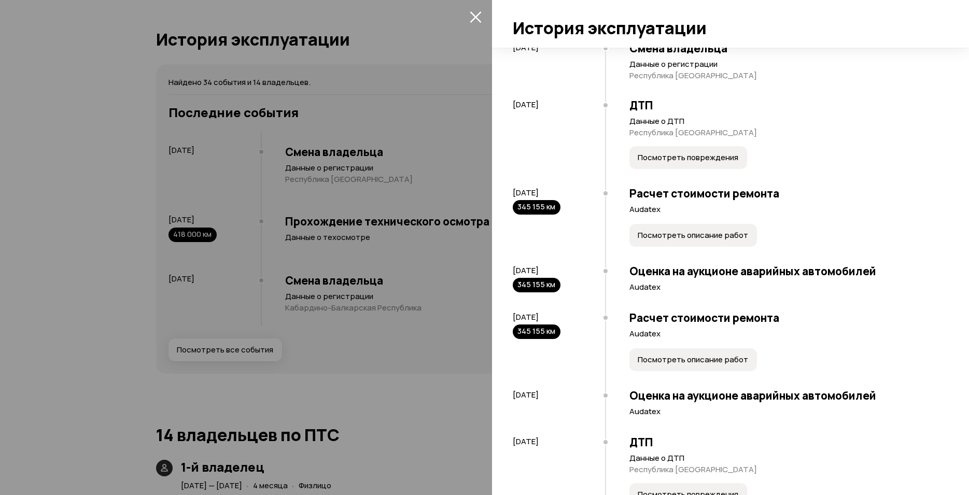
click at [683, 163] on span "Посмотреть повреждения" at bounding box center [687, 157] width 101 height 10
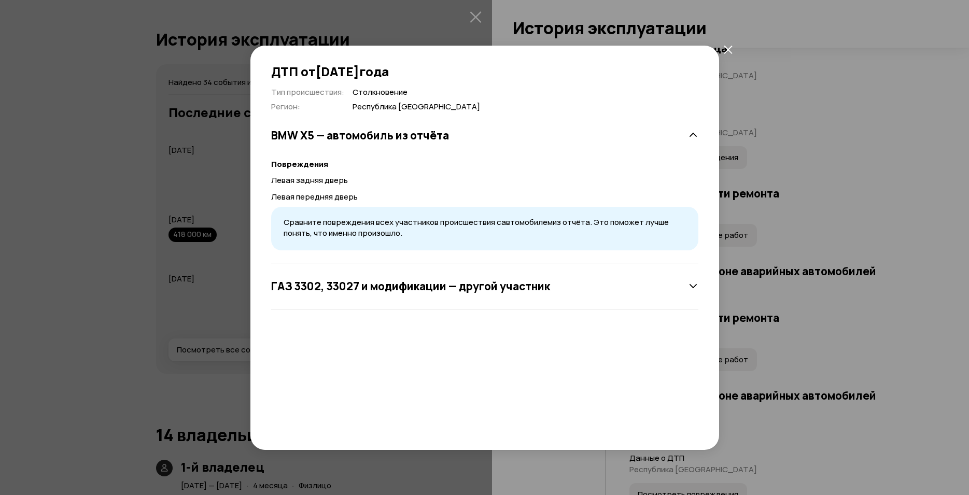
click at [728, 50] on icon "закрыть" at bounding box center [727, 50] width 8 height 8
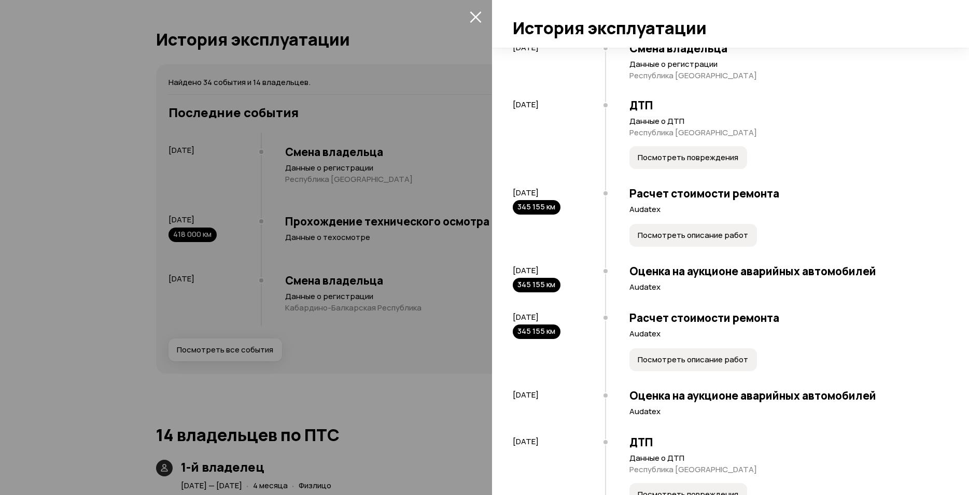
scroll to position [1194, 0]
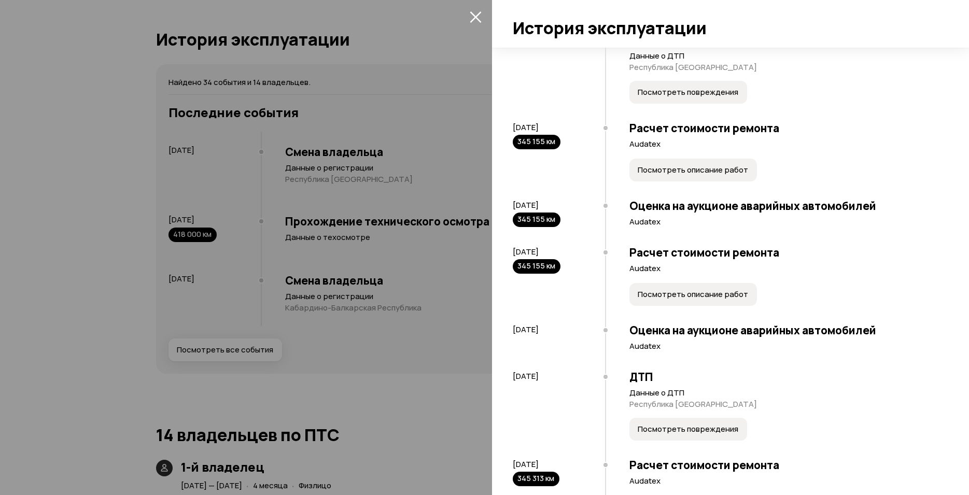
click at [710, 181] on button "Посмотреть описание работ" at bounding box center [692, 170] width 127 height 23
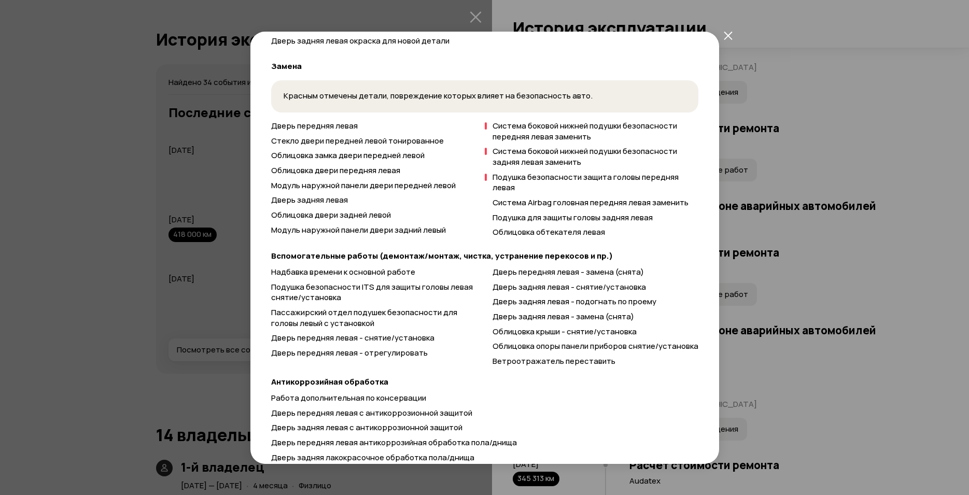
scroll to position [154, 0]
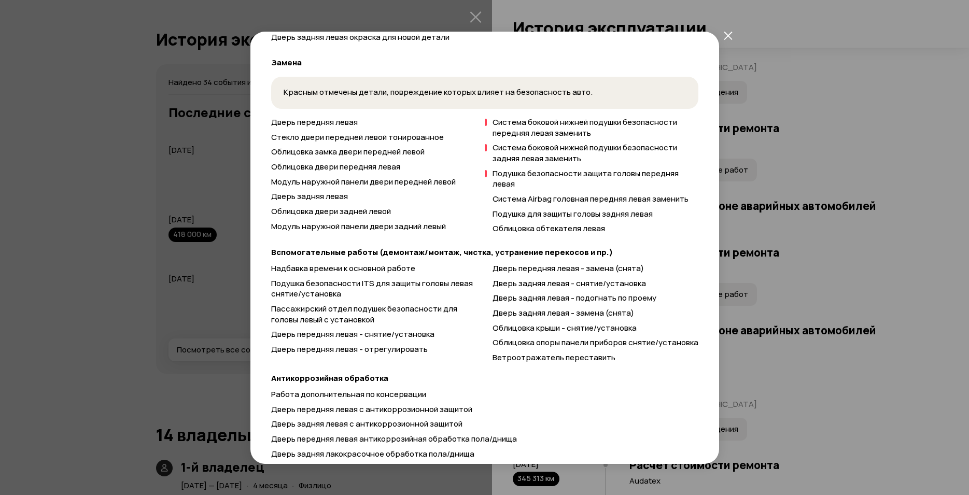
click at [727, 37] on icon "закрыть" at bounding box center [727, 35] width 9 height 9
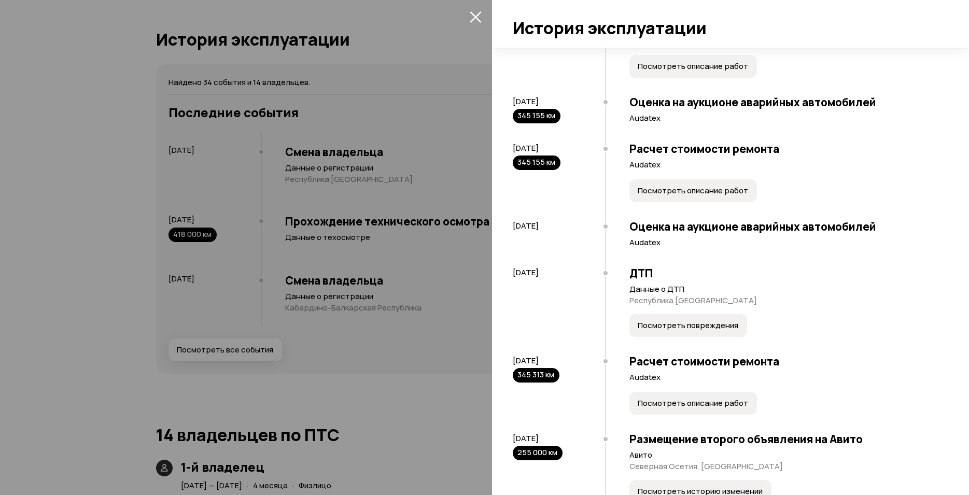
scroll to position [1325, 0]
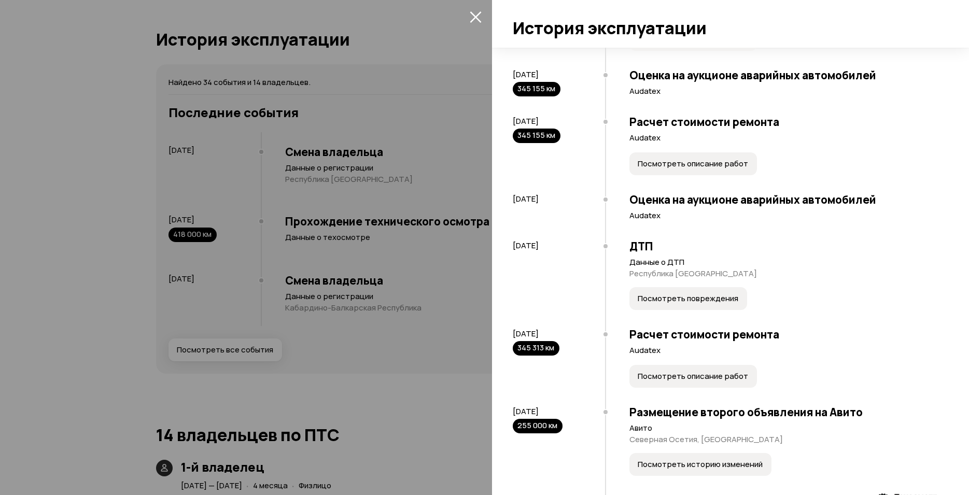
click at [699, 310] on button "Посмотреть повреждения" at bounding box center [688, 298] width 118 height 23
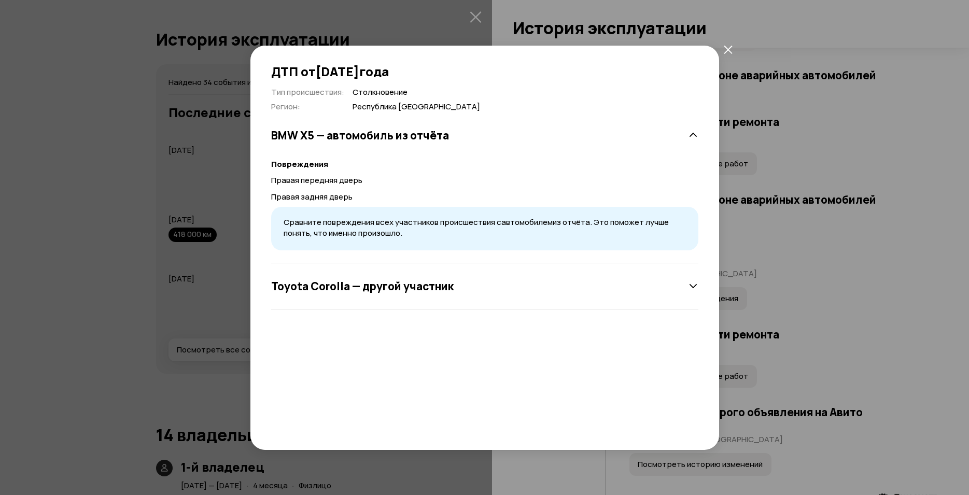
click at [697, 289] on icon at bounding box center [693, 286] width 10 height 10
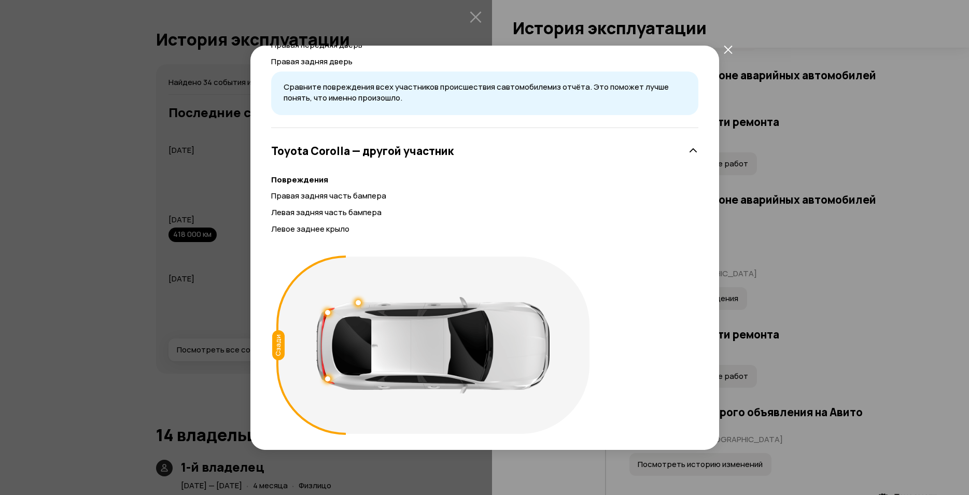
scroll to position [140, 0]
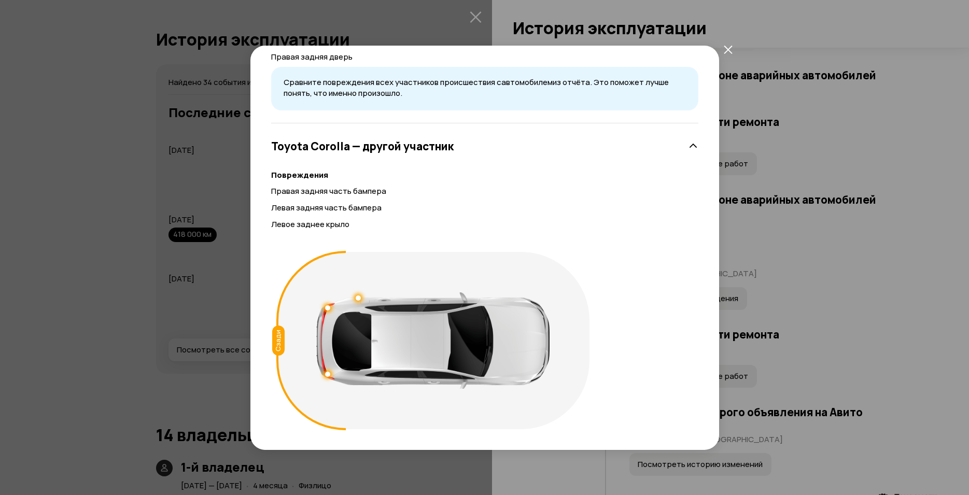
click at [730, 51] on icon "закрыть" at bounding box center [727, 49] width 9 height 9
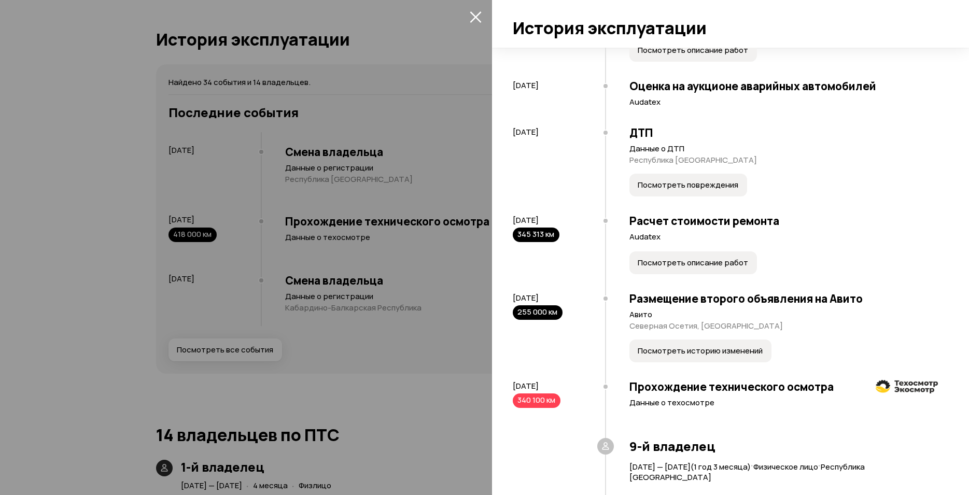
scroll to position [1456, 0]
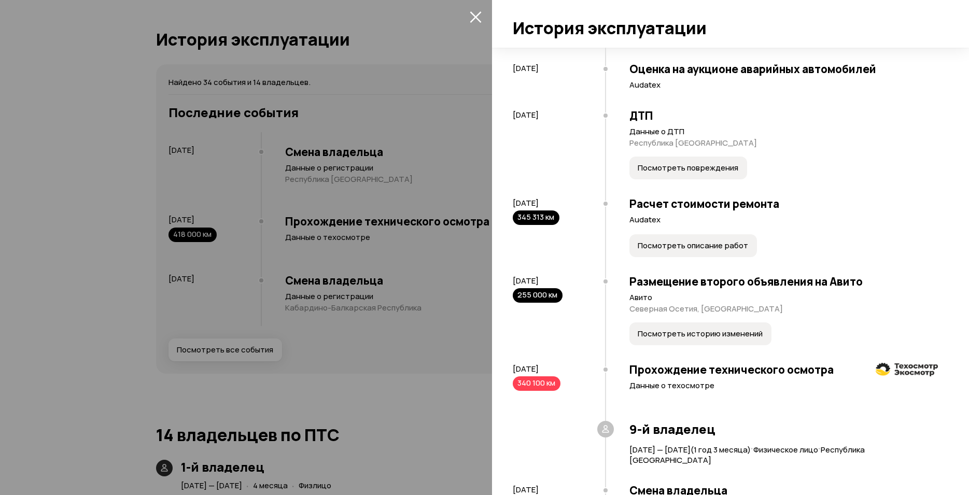
click at [679, 251] on span "Посмотреть описание работ" at bounding box center [692, 245] width 110 height 10
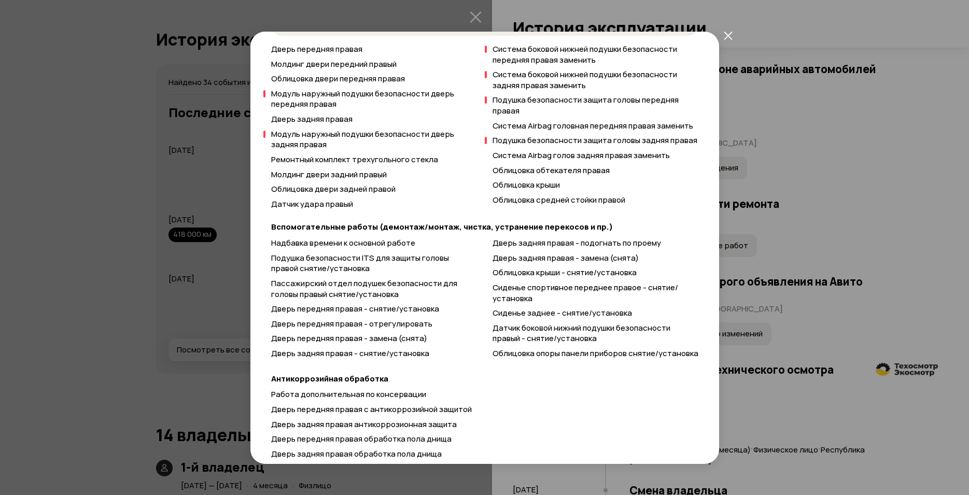
scroll to position [198, 0]
click at [727, 36] on icon "закрыть" at bounding box center [727, 35] width 9 height 9
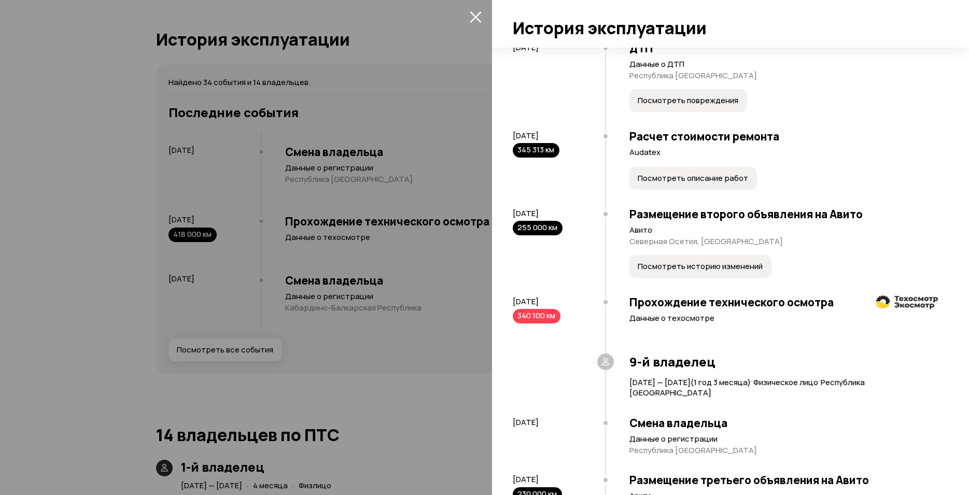
scroll to position [1586, 0]
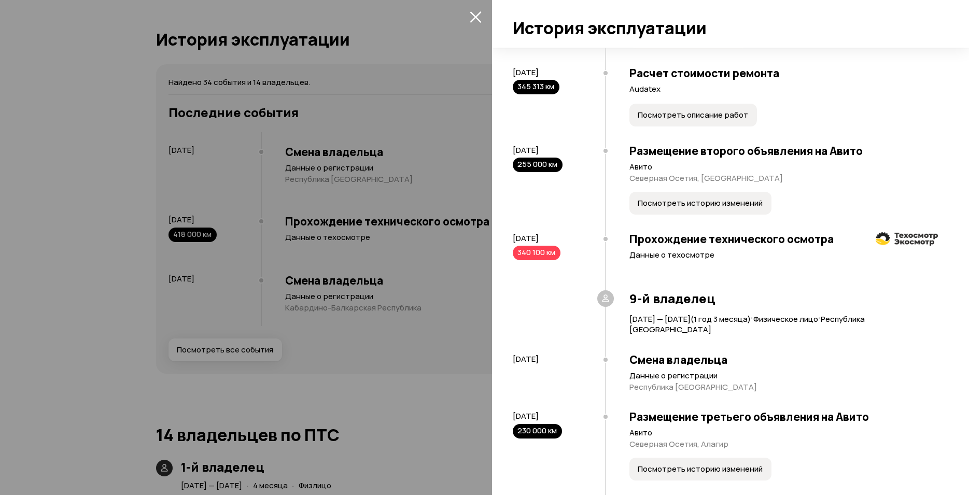
click at [690, 208] on span "Посмотреть историю изменений" at bounding box center [699, 203] width 125 height 10
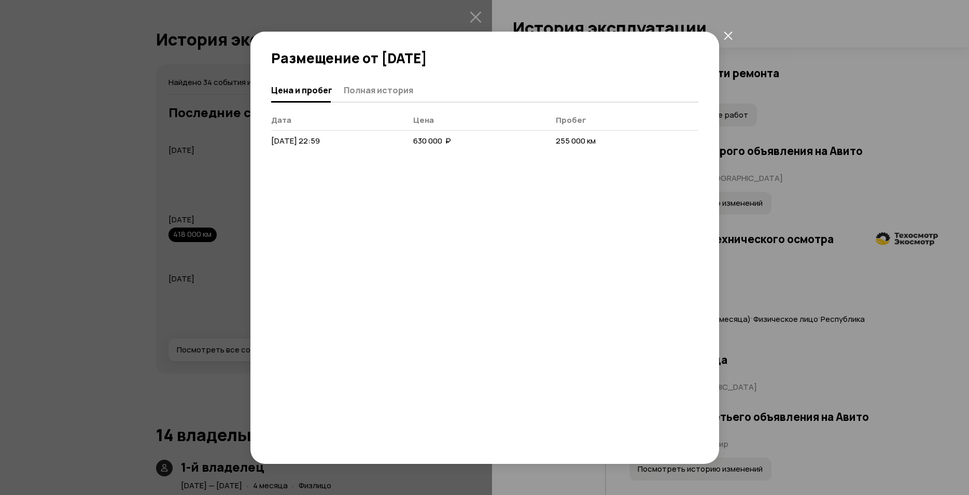
click at [730, 32] on icon "закрыть" at bounding box center [727, 35] width 9 height 9
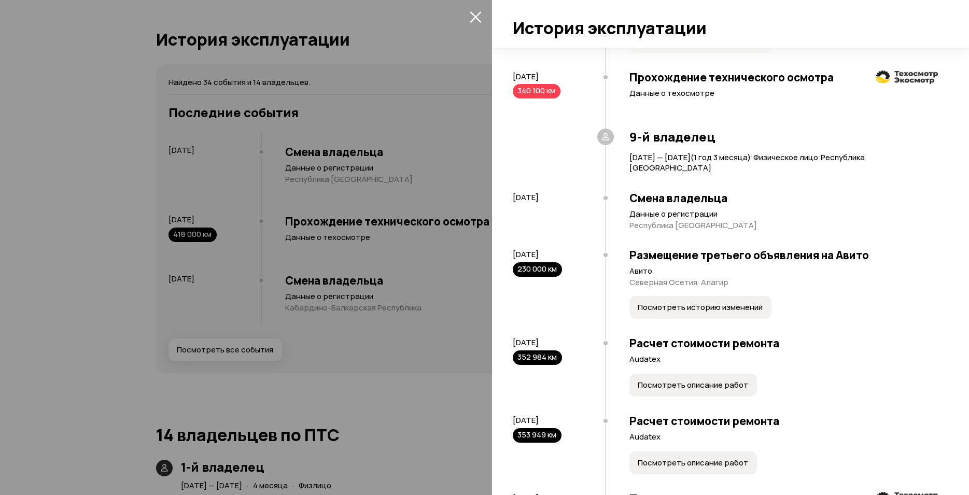
scroll to position [1782, 0]
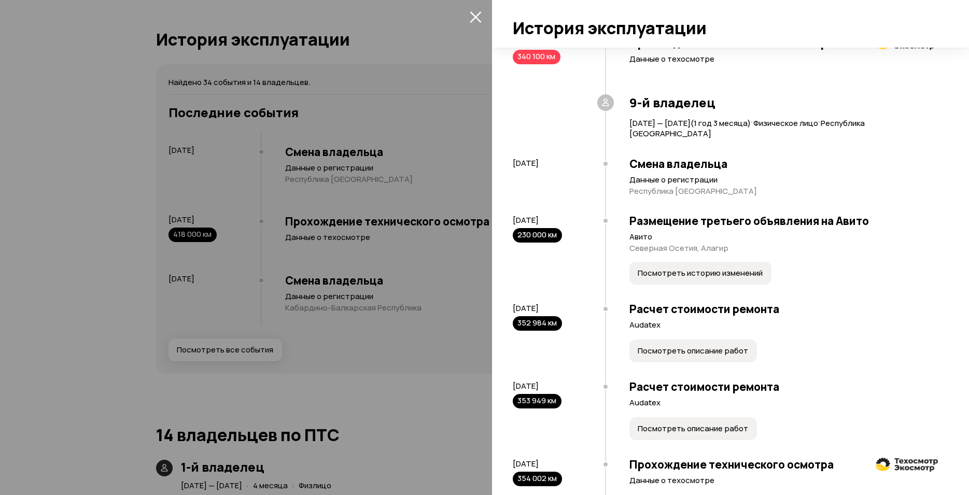
click at [684, 64] on p "Данные о техосмотре" at bounding box center [783, 59] width 308 height 10
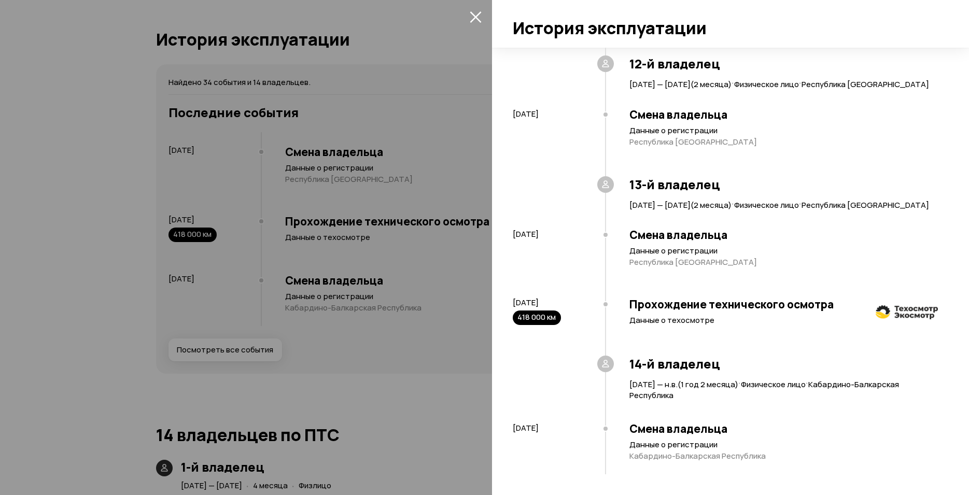
scroll to position [2819, 0]
drag, startPoint x: 512, startPoint y: 430, endPoint x: 598, endPoint y: 433, distance: 85.6
click at [597, 434] on div "[DATE]" at bounding box center [558, 444] width 92 height 60
click at [817, 444] on p "Данные о регистрации" at bounding box center [783, 444] width 308 height 10
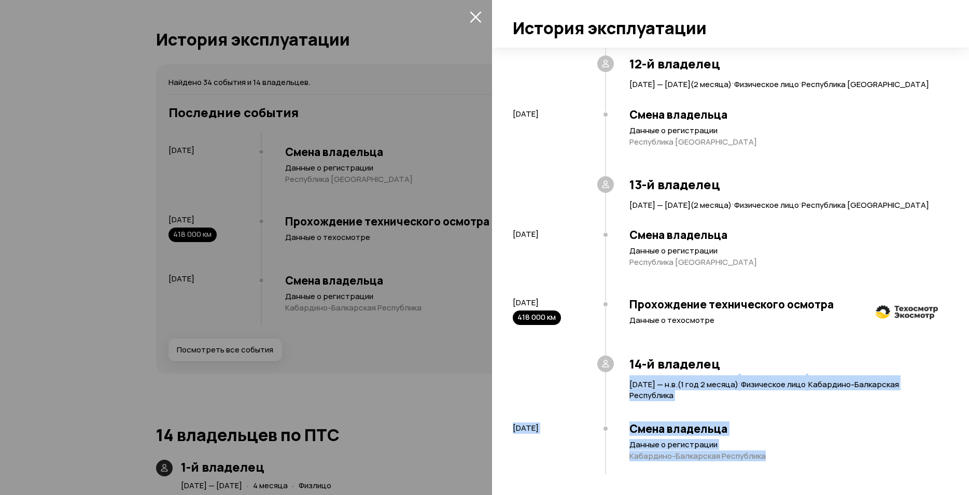
drag, startPoint x: 630, startPoint y: 385, endPoint x: 856, endPoint y: 461, distance: 238.4
click at [827, 463] on div "14-й владелец [DATE] — н.в. ( 1 год 2 месяца ) · Физическое лицо · Кабардино-Ба…" at bounding box center [724, 415] width 425 height 117
click at [867, 450] on p "Данные о регистрации" at bounding box center [783, 444] width 308 height 10
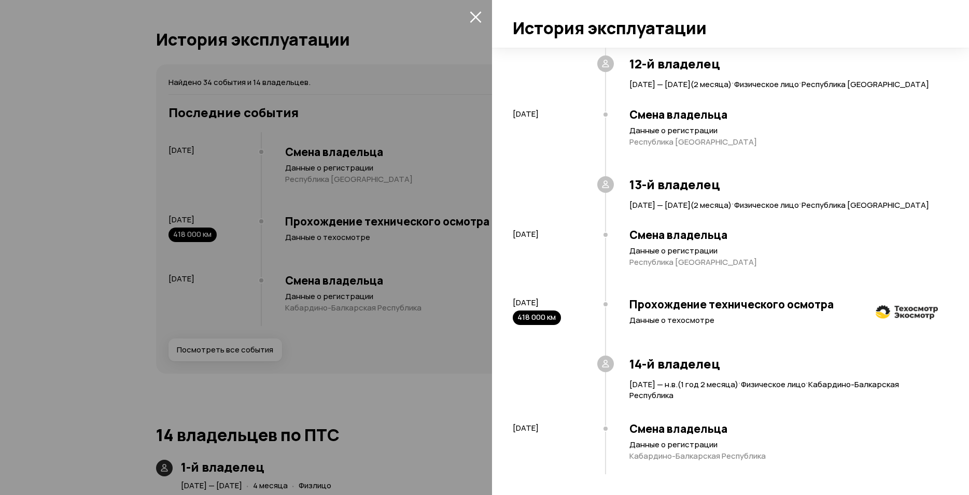
click at [478, 19] on icon "закрыть" at bounding box center [475, 17] width 12 height 12
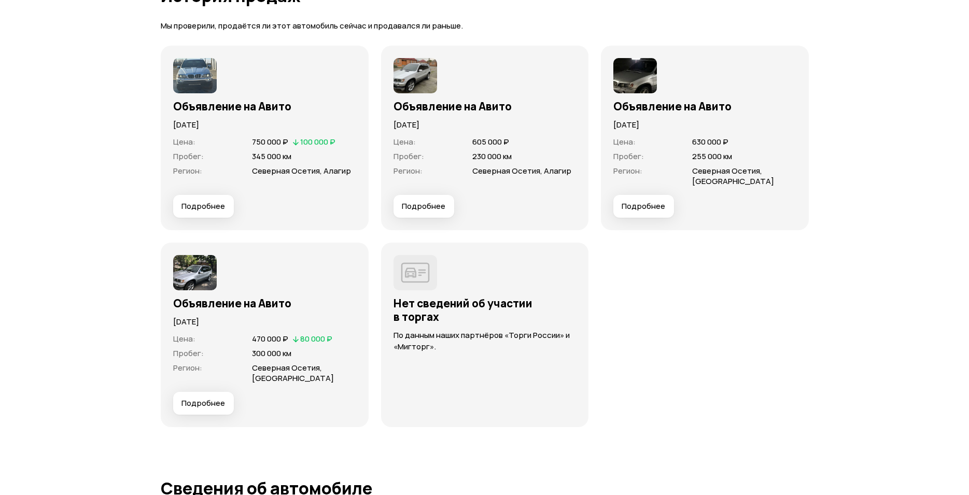
scroll to position [3668, 0]
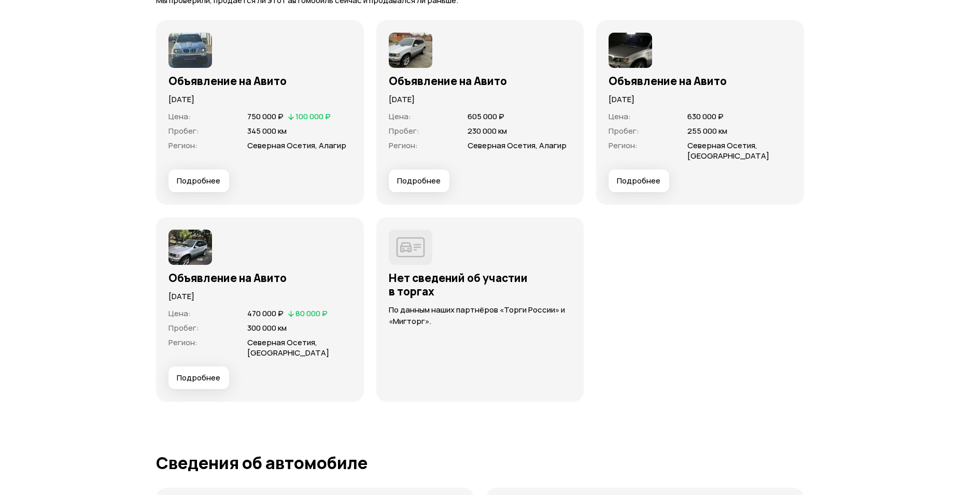
click at [208, 177] on span "Подробнее" at bounding box center [199, 181] width 44 height 10
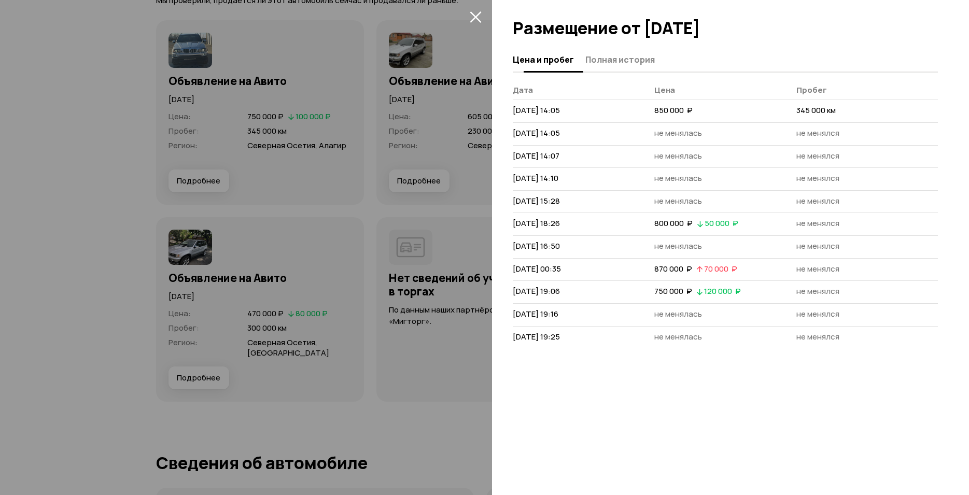
click at [618, 54] on span "Полная история" at bounding box center [619, 59] width 69 height 10
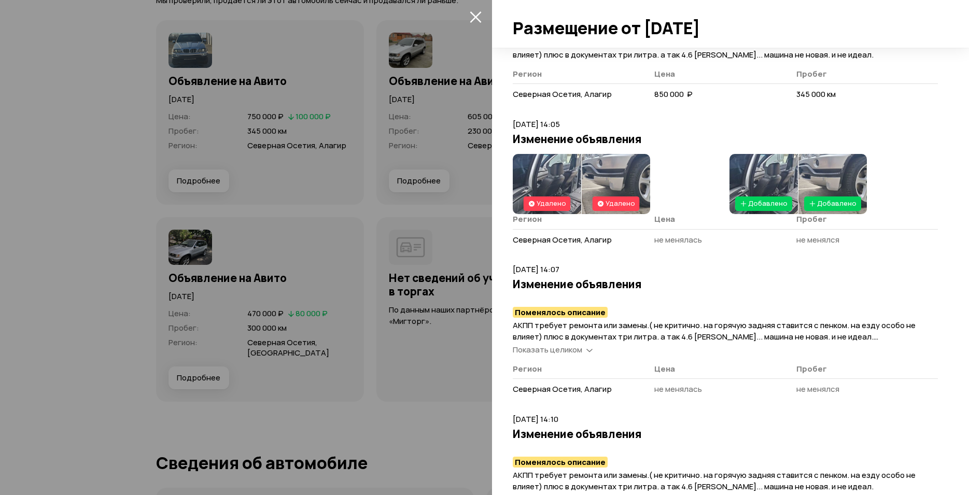
scroll to position [196, 0]
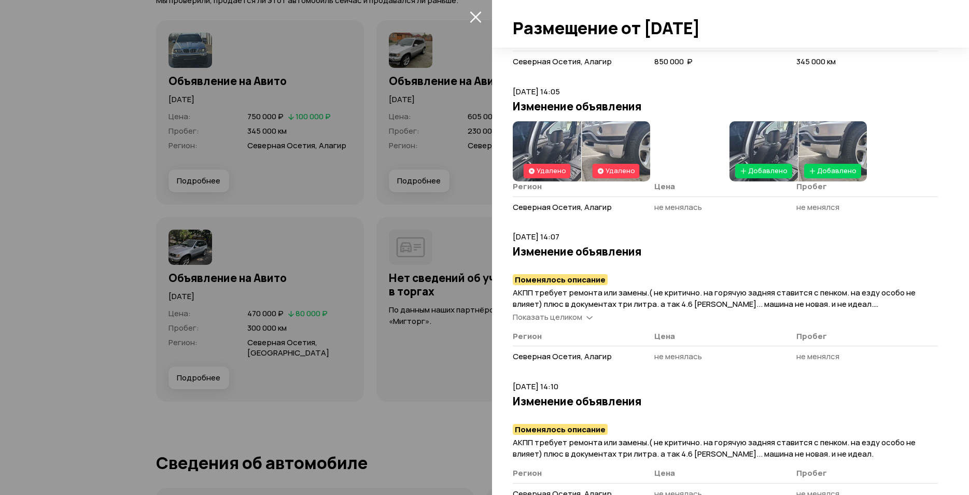
click at [586, 315] on icon at bounding box center [589, 317] width 6 height 10
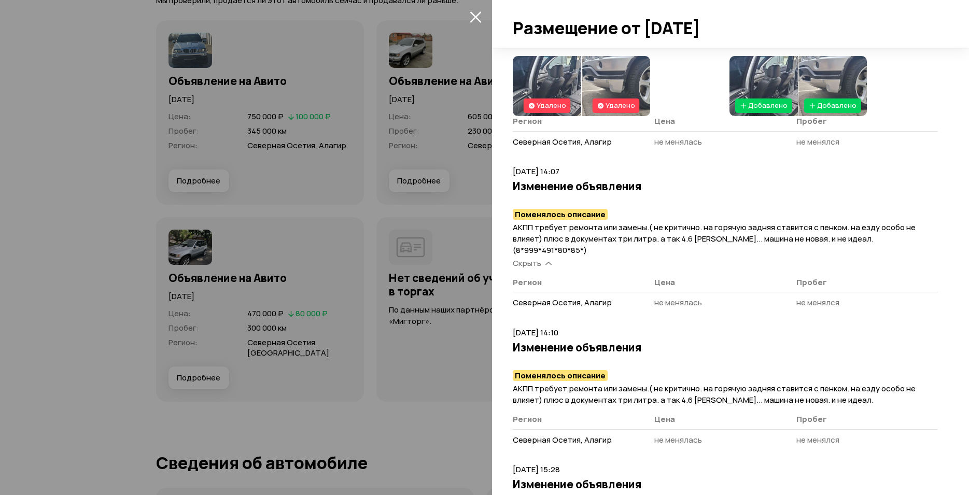
scroll to position [0, 0]
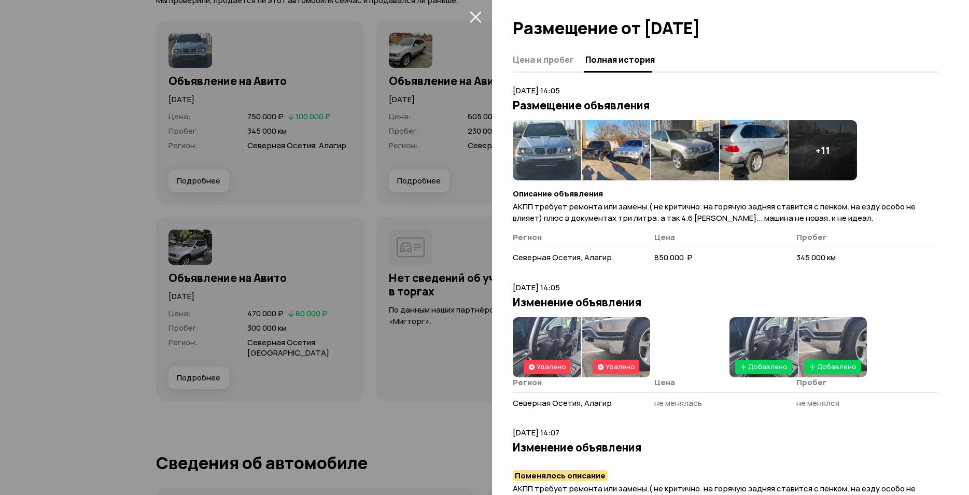
click at [476, 15] on icon "закрыть" at bounding box center [475, 17] width 12 height 12
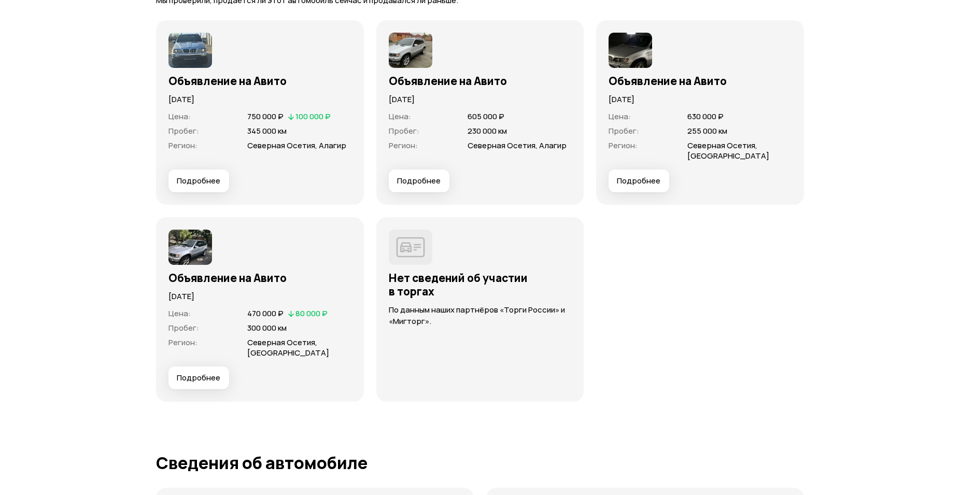
click at [204, 374] on span "Подробнее" at bounding box center [199, 378] width 44 height 10
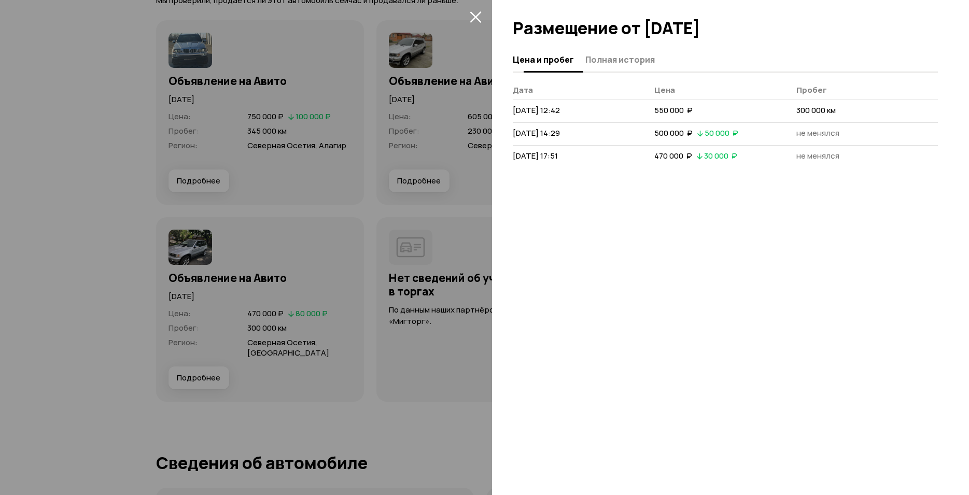
click at [631, 51] on button "Полная история" at bounding box center [618, 59] width 73 height 20
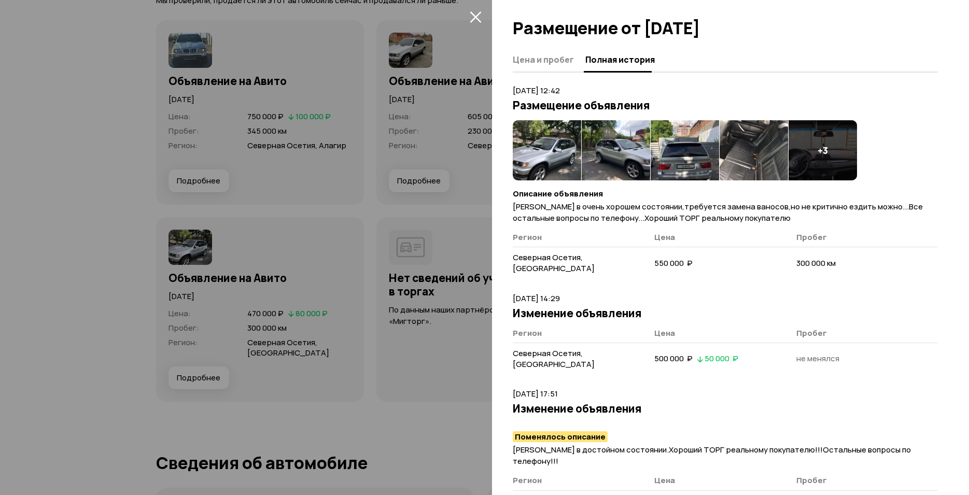
scroll to position [6, 0]
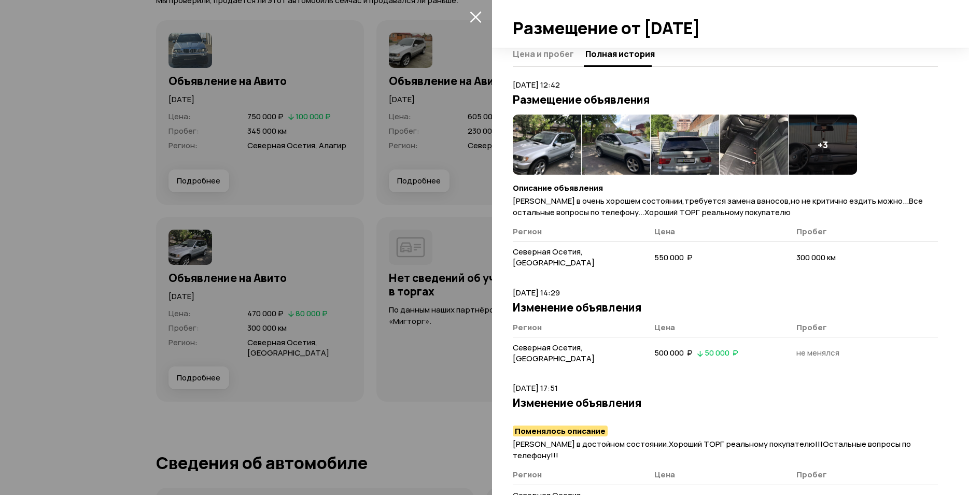
click at [476, 18] on icon "закрыть" at bounding box center [474, 16] width 11 height 11
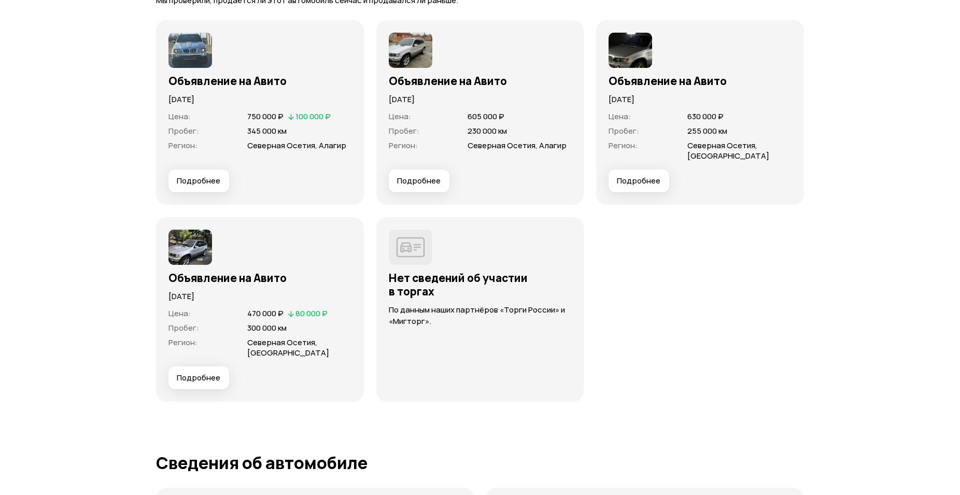
click at [650, 178] on span "Подробнее" at bounding box center [639, 181] width 44 height 10
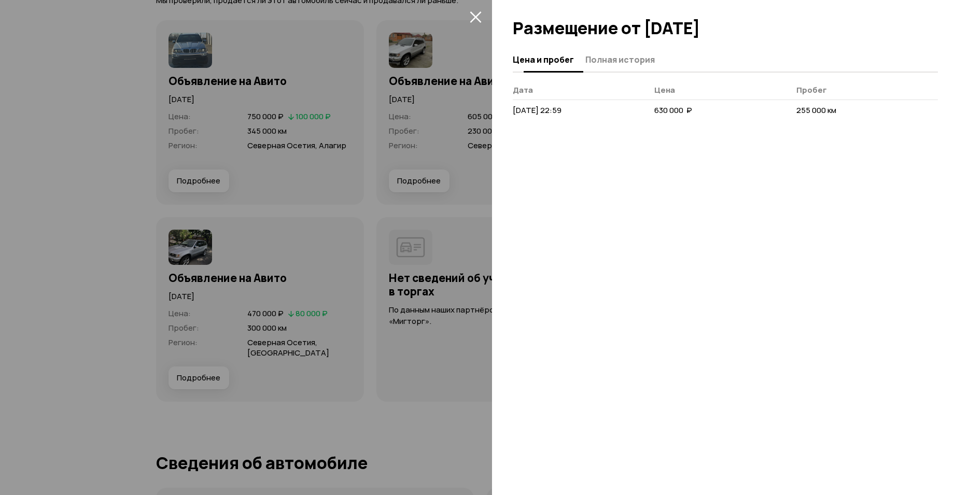
click at [602, 56] on span "Полная история" at bounding box center [619, 59] width 69 height 10
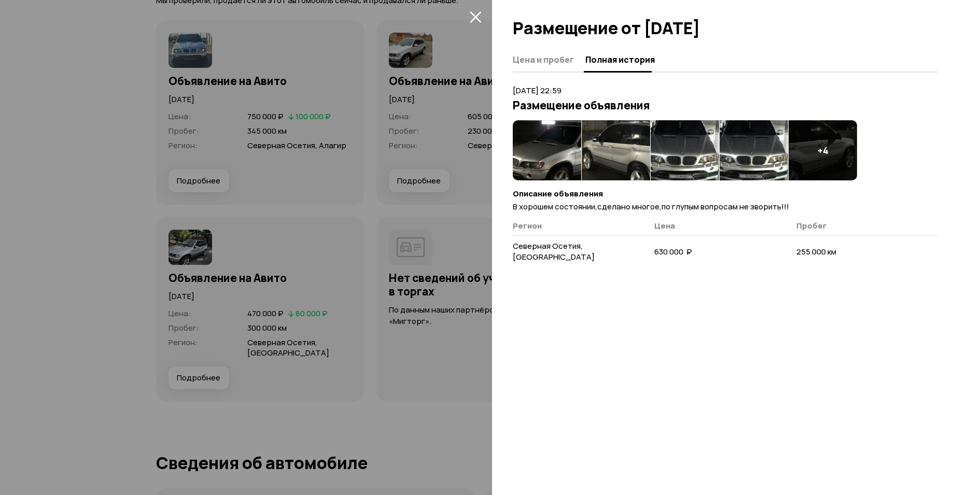
click at [474, 16] on icon "закрыть" at bounding box center [474, 16] width 11 height 11
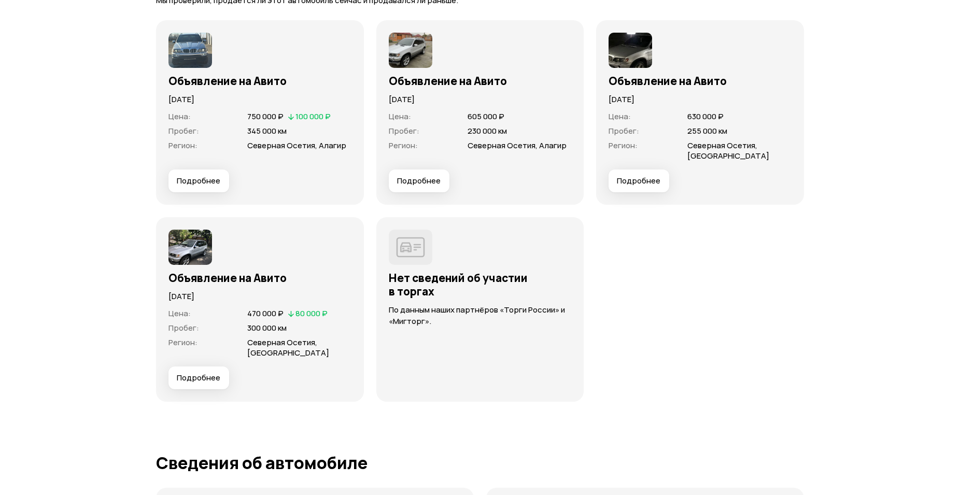
click at [430, 176] on span "Подробнее" at bounding box center [419, 181] width 44 height 10
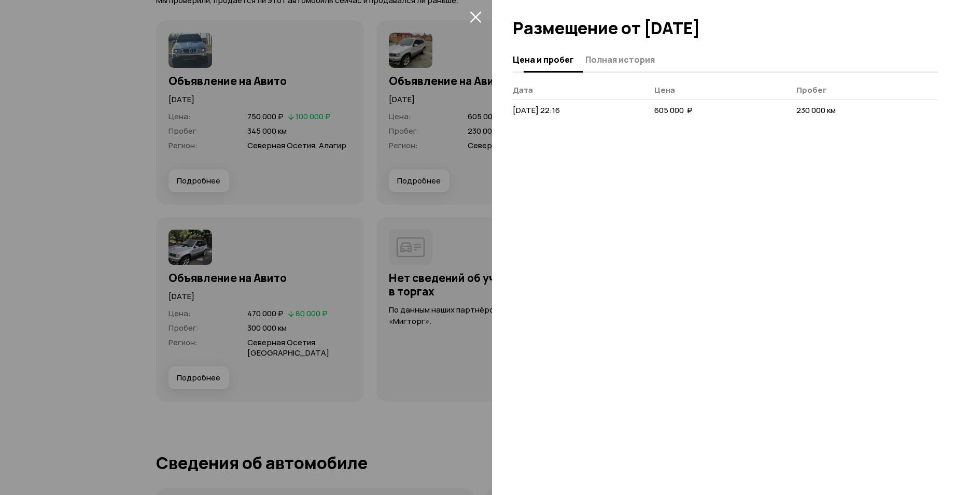
click at [611, 52] on button "Полная история" at bounding box center [618, 59] width 73 height 20
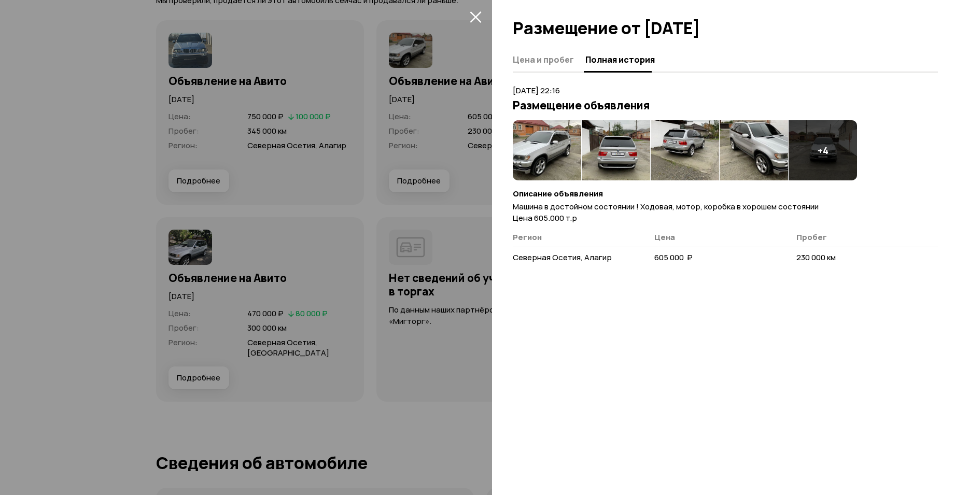
click at [475, 17] on icon "закрыть" at bounding box center [474, 16] width 11 height 11
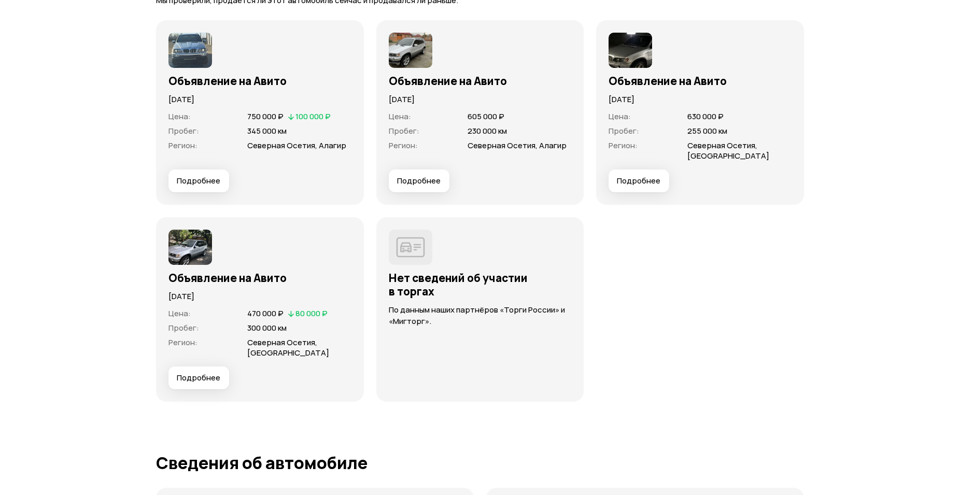
click at [196, 181] on span "Подробнее" at bounding box center [199, 181] width 44 height 10
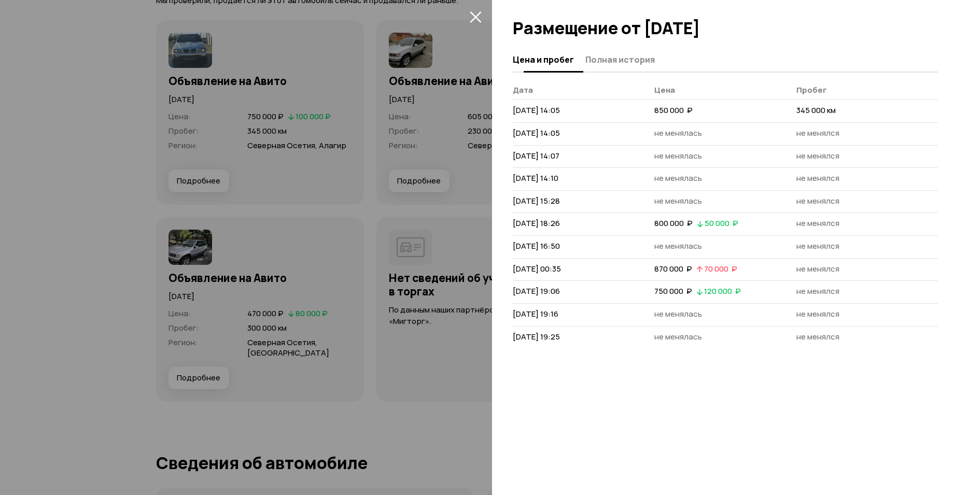
click at [613, 57] on span "Полная история" at bounding box center [619, 59] width 69 height 10
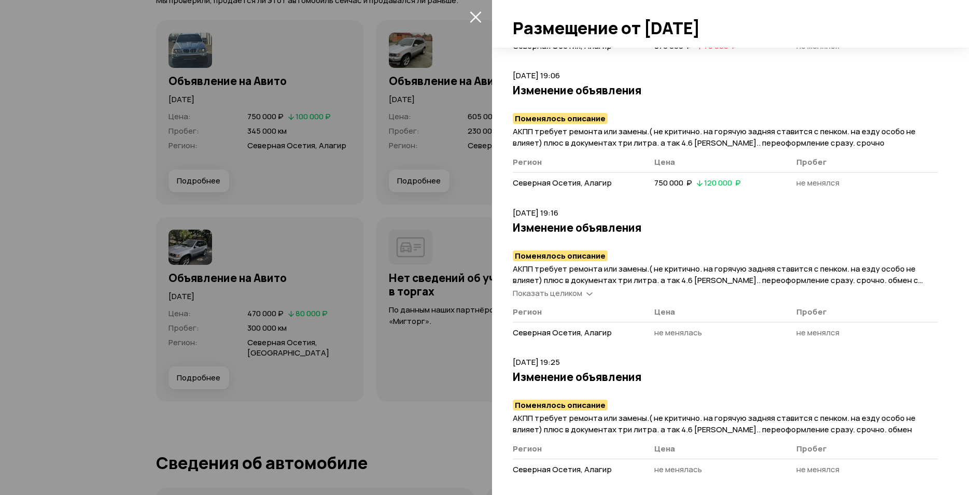
scroll to position [1146, 0]
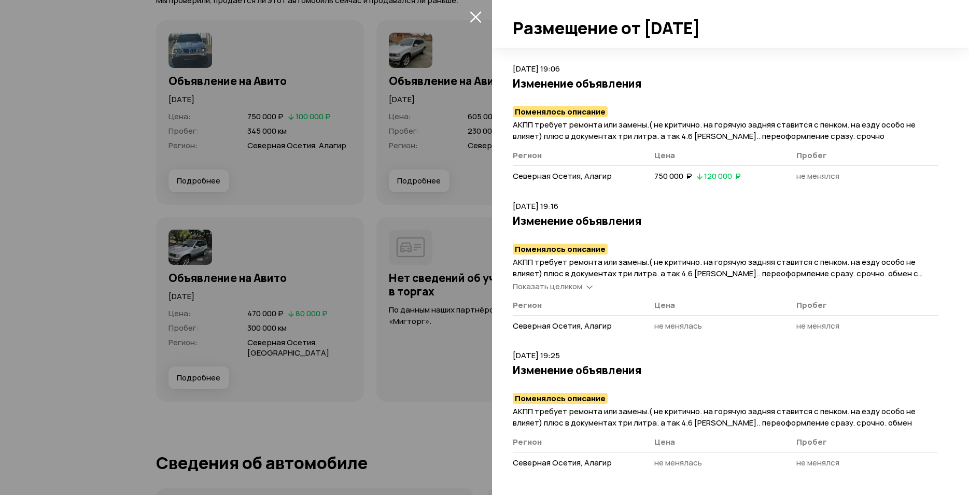
click at [568, 283] on span "Показать целиком" at bounding box center [546, 286] width 69 height 11
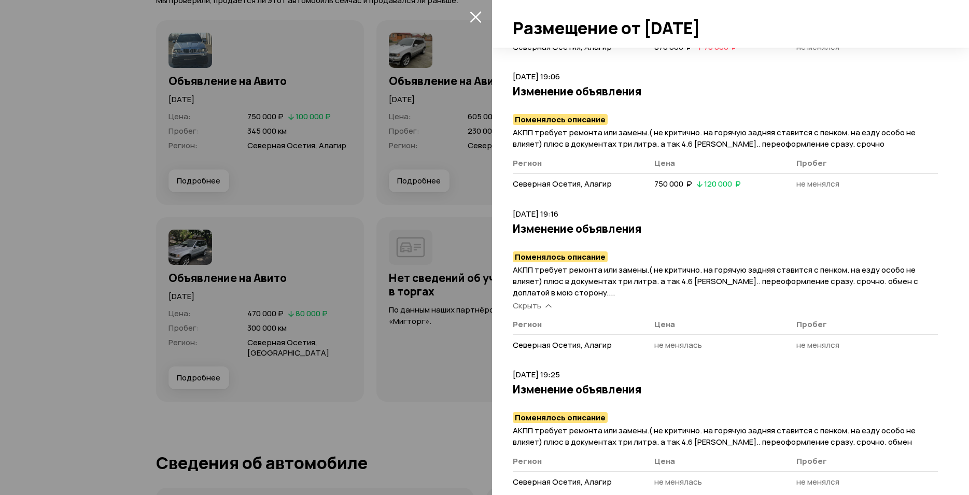
scroll to position [1158, 0]
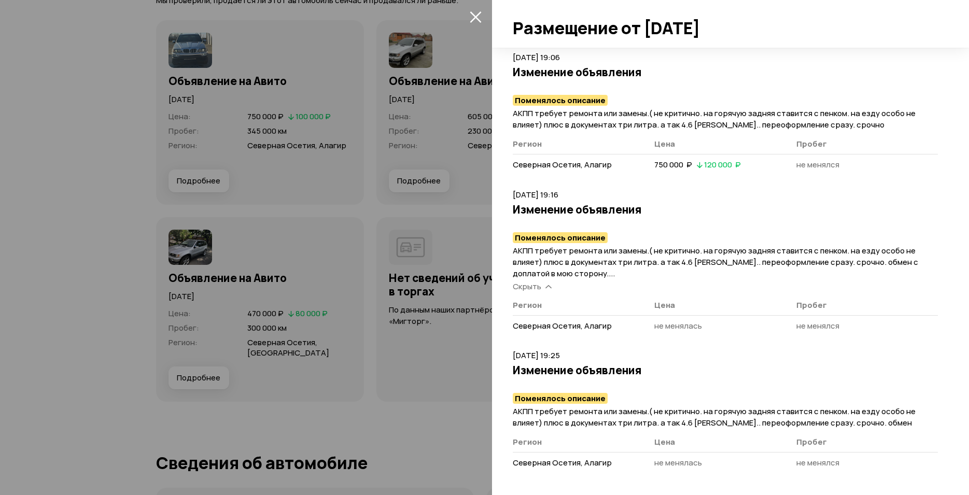
click at [402, 422] on div at bounding box center [484, 247] width 969 height 495
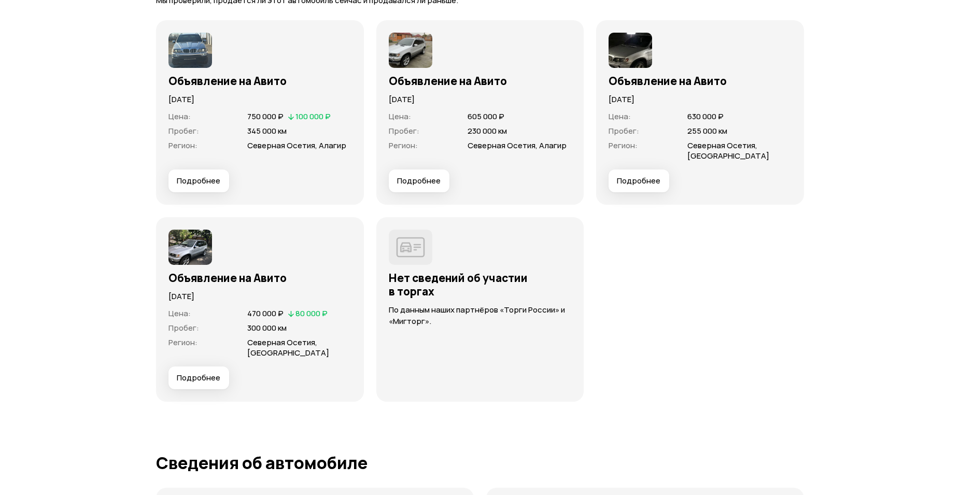
click at [207, 379] on span "Подробнее" at bounding box center [199, 378] width 44 height 10
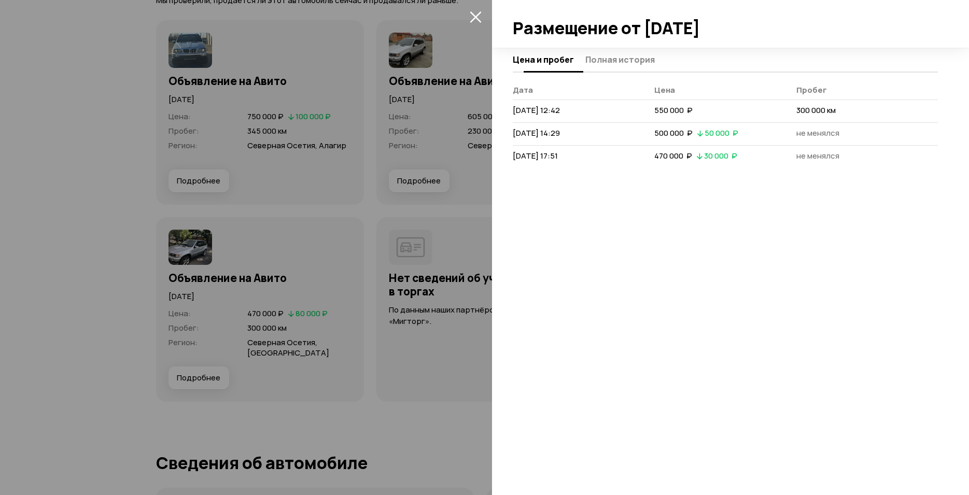
click at [624, 59] on span "Полная история" at bounding box center [619, 59] width 69 height 10
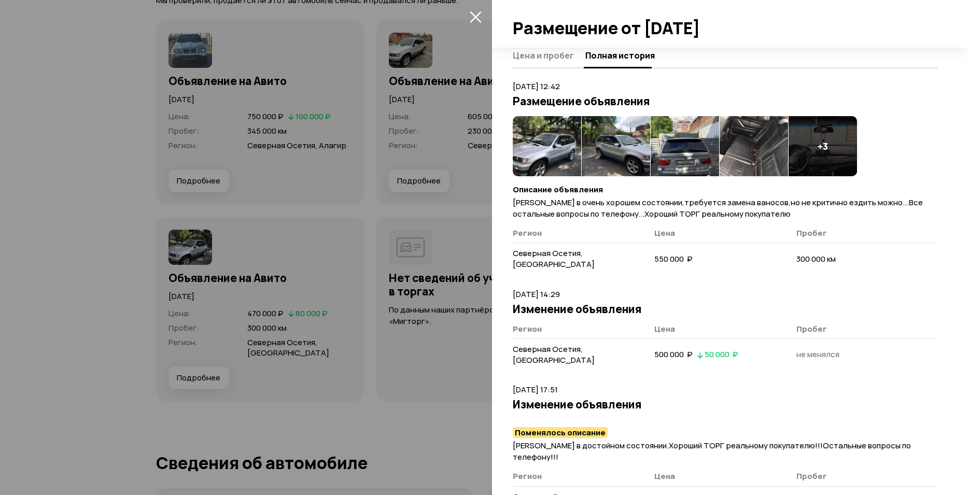
scroll to position [6, 0]
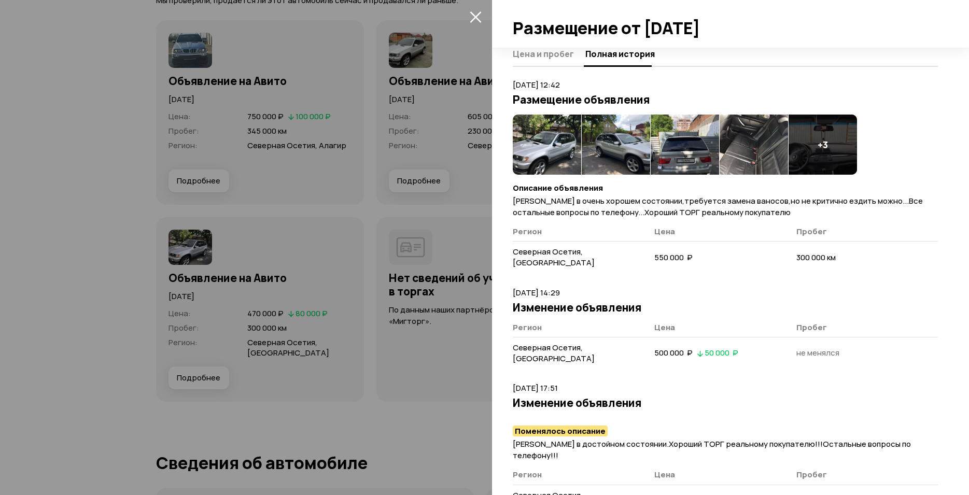
click at [466, 415] on div at bounding box center [484, 247] width 969 height 495
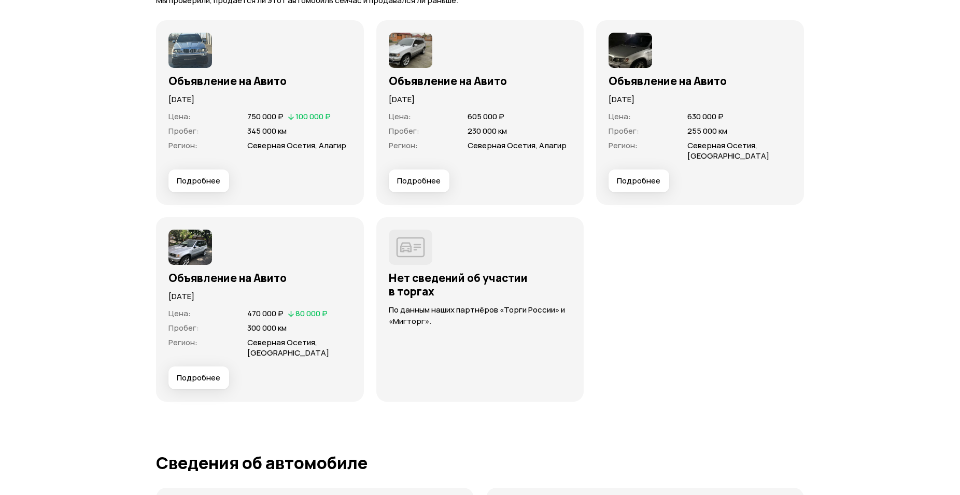
click at [204, 178] on span "Подробнее" at bounding box center [199, 181] width 44 height 10
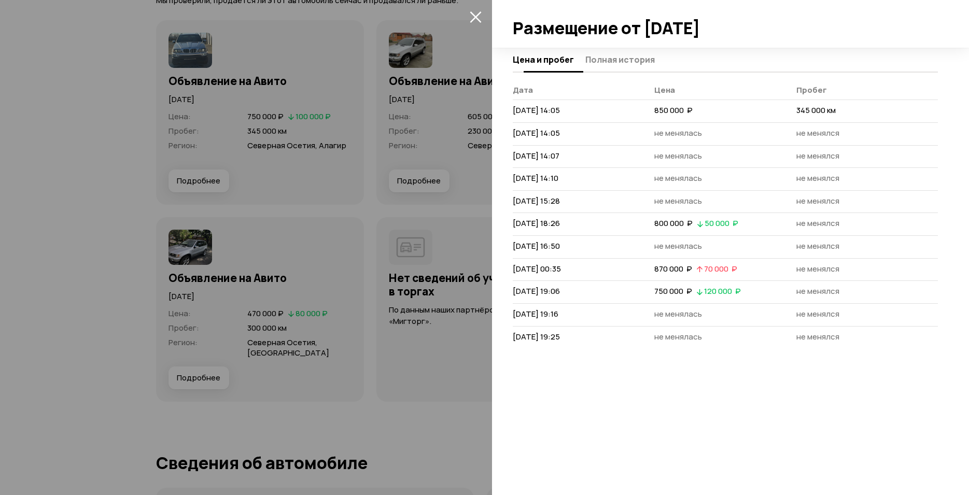
click at [624, 60] on span "Полная история" at bounding box center [619, 59] width 69 height 10
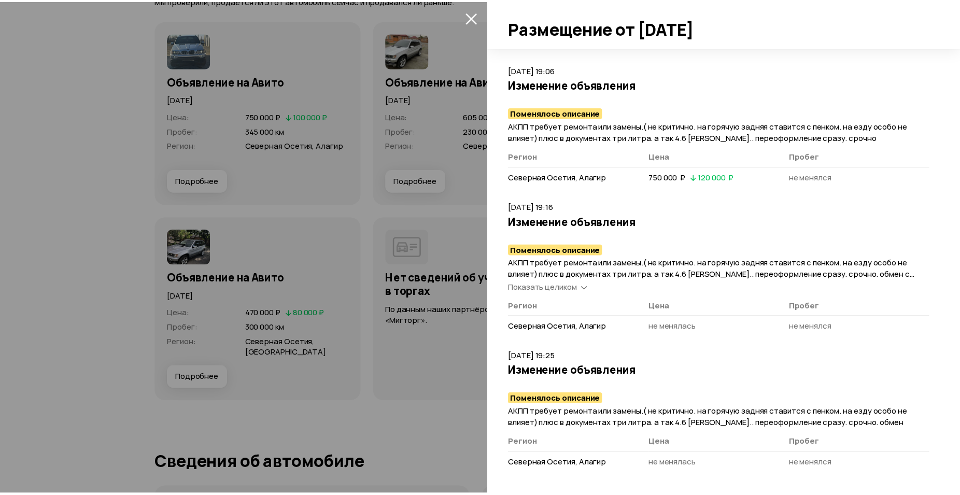
scroll to position [1146, 0]
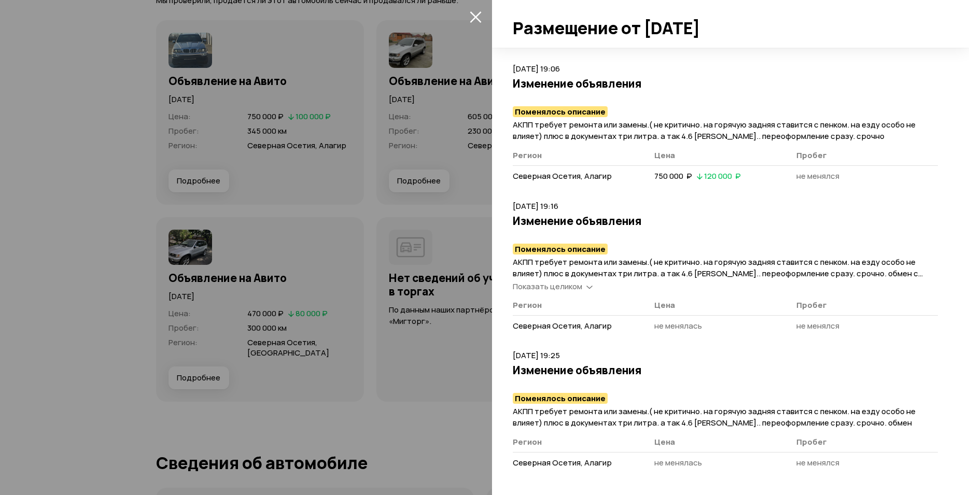
click at [459, 437] on div at bounding box center [484, 247] width 969 height 495
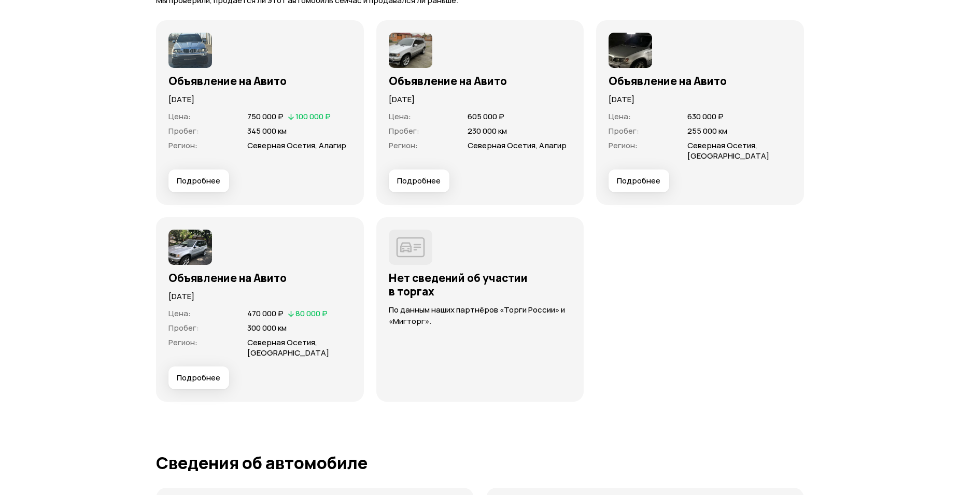
click at [411, 179] on span "Подробнее" at bounding box center [419, 181] width 44 height 10
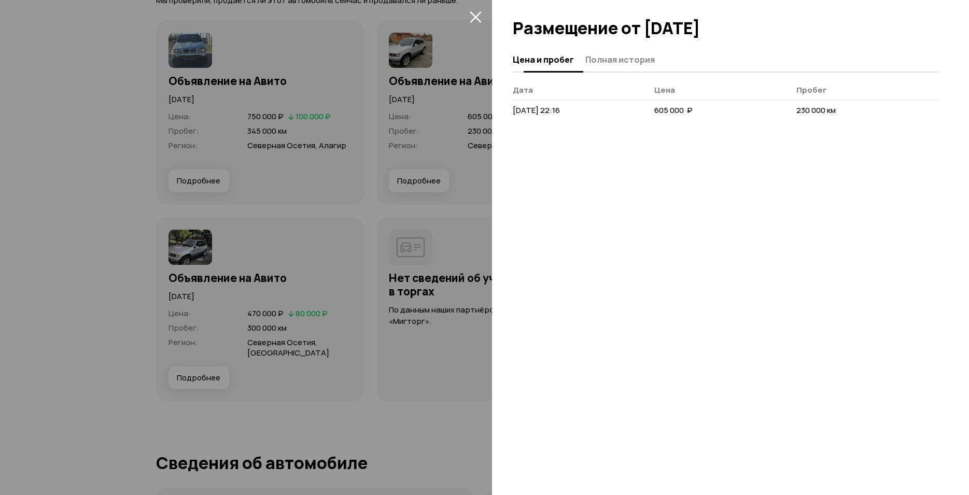
click at [605, 54] on span "Полная история" at bounding box center [619, 59] width 69 height 10
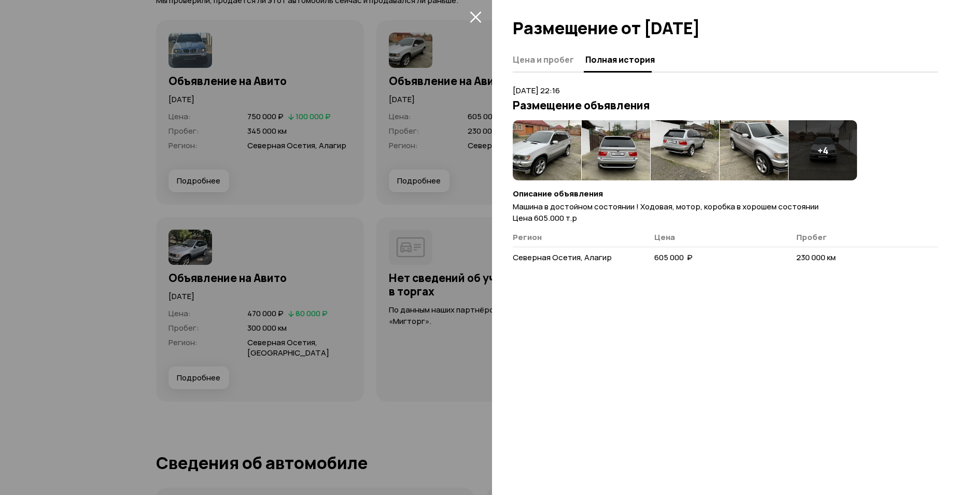
click at [440, 375] on div at bounding box center [484, 247] width 969 height 495
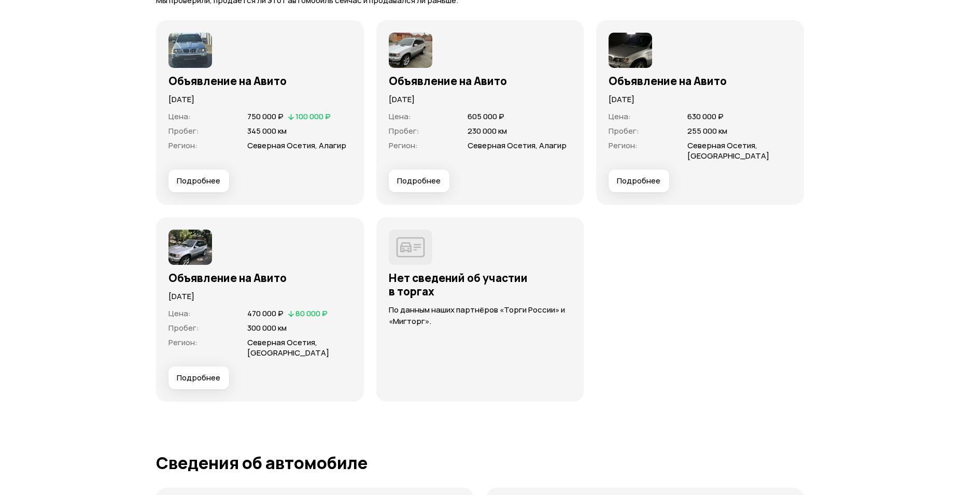
click at [640, 177] on span "Подробнее" at bounding box center [639, 181] width 44 height 10
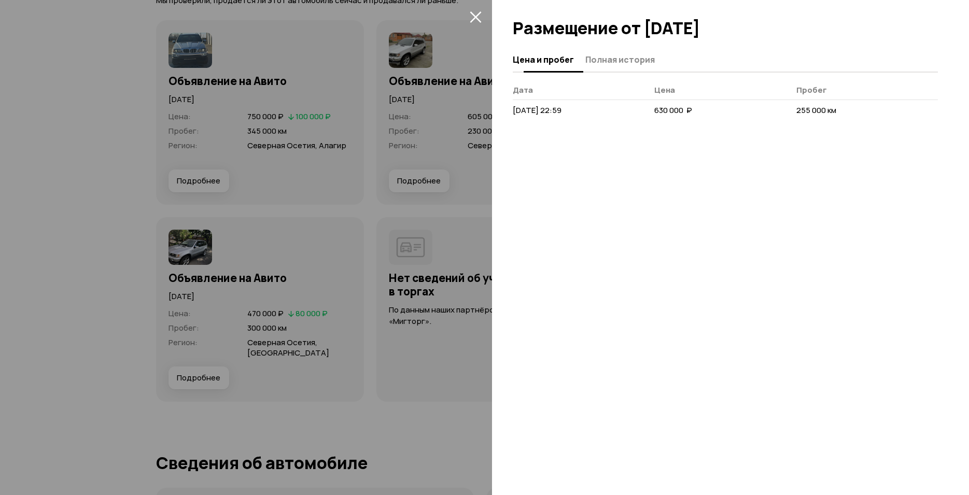
click at [601, 59] on span "Полная история" at bounding box center [619, 59] width 69 height 10
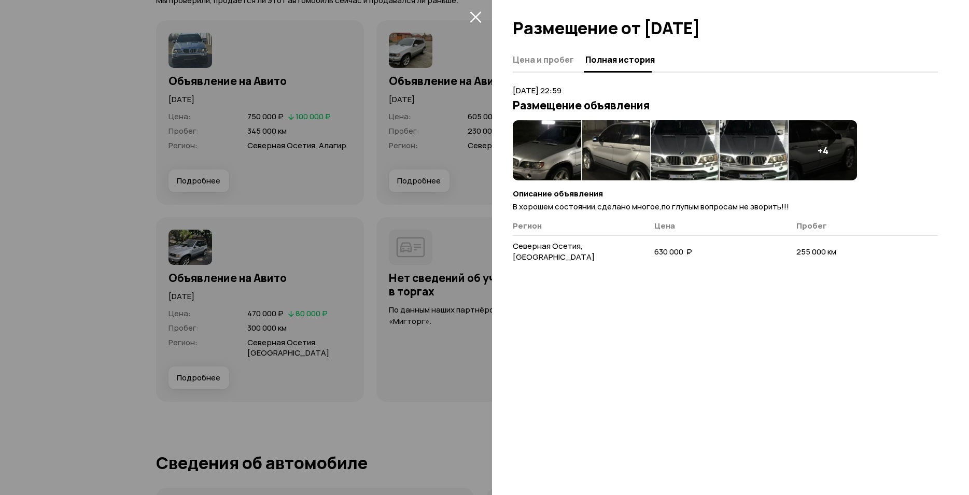
click at [480, 16] on icon "закрыть" at bounding box center [475, 17] width 12 height 12
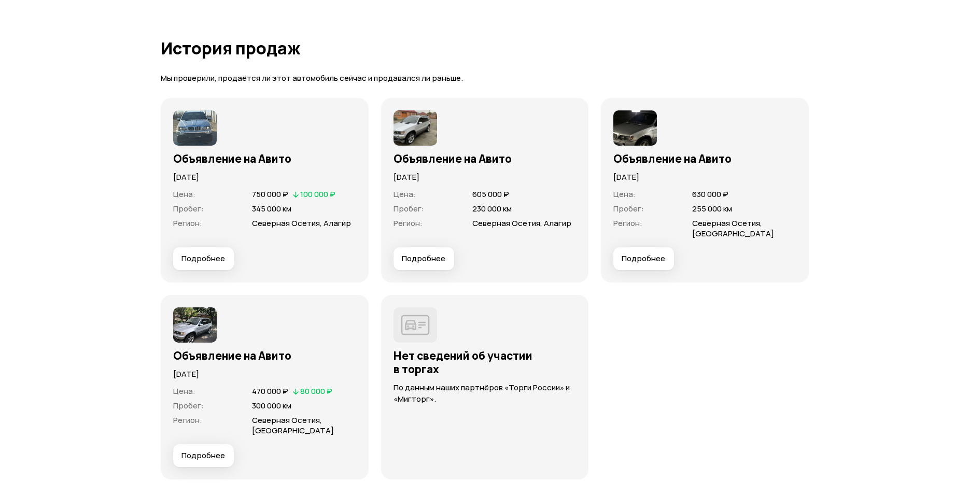
scroll to position [3563, 0]
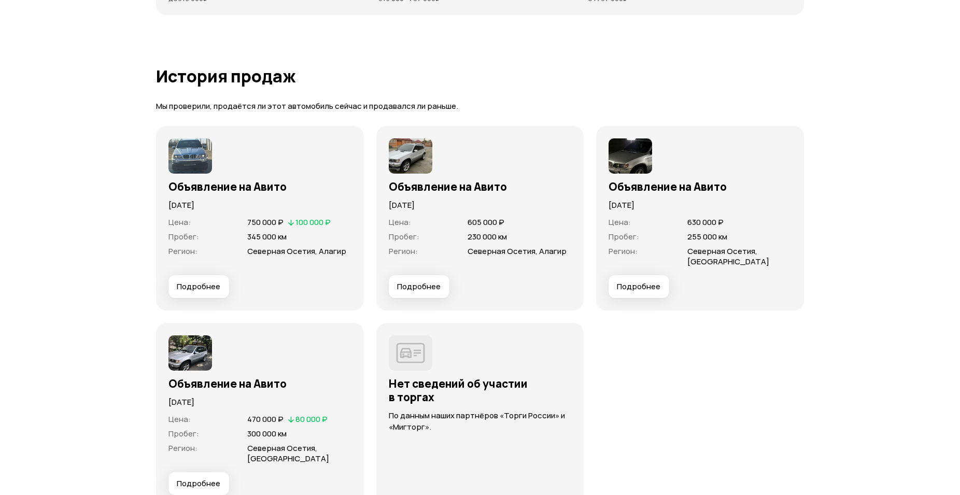
click at [211, 289] on span "Подробнее" at bounding box center [199, 286] width 44 height 10
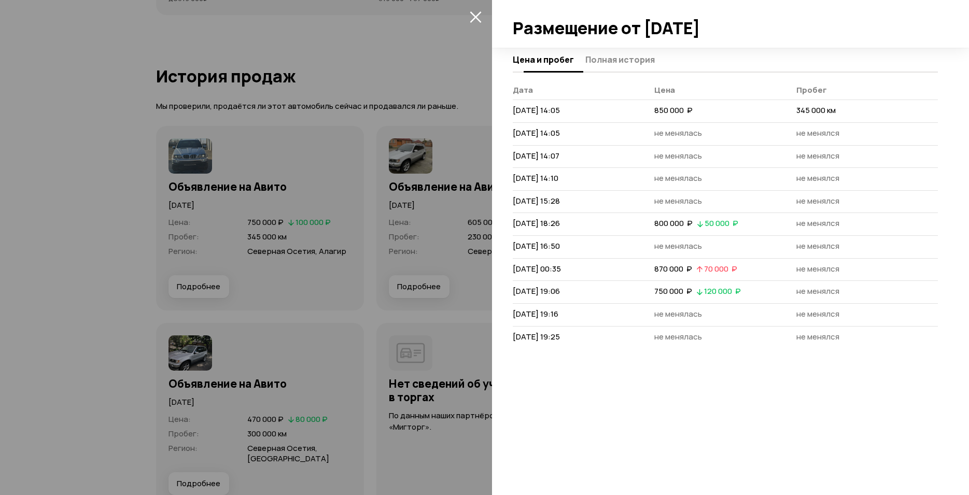
click at [628, 59] on span "Полная история" at bounding box center [619, 59] width 69 height 10
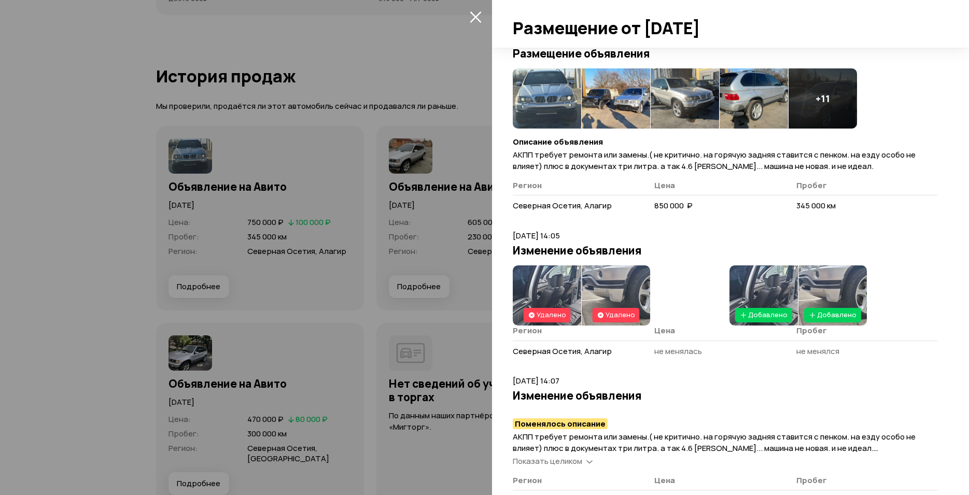
scroll to position [196, 0]
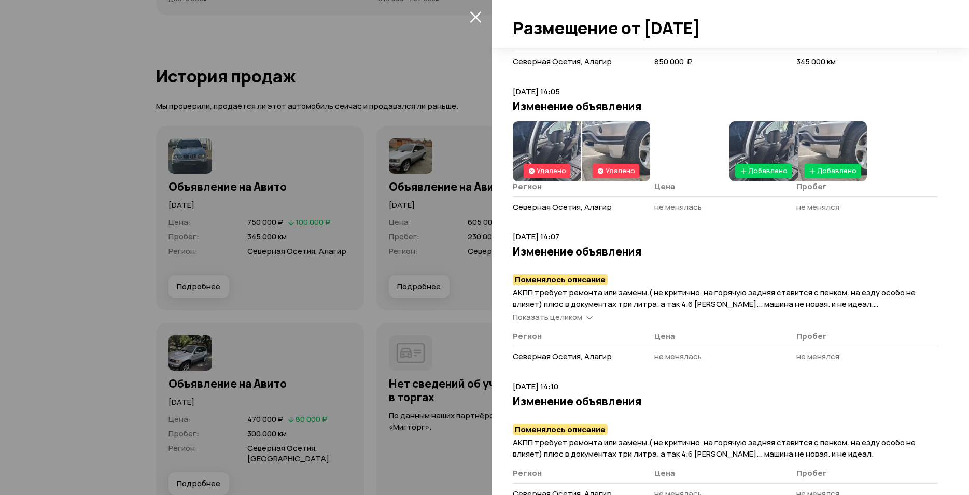
click at [566, 318] on span "Показать целиком" at bounding box center [546, 316] width 69 height 11
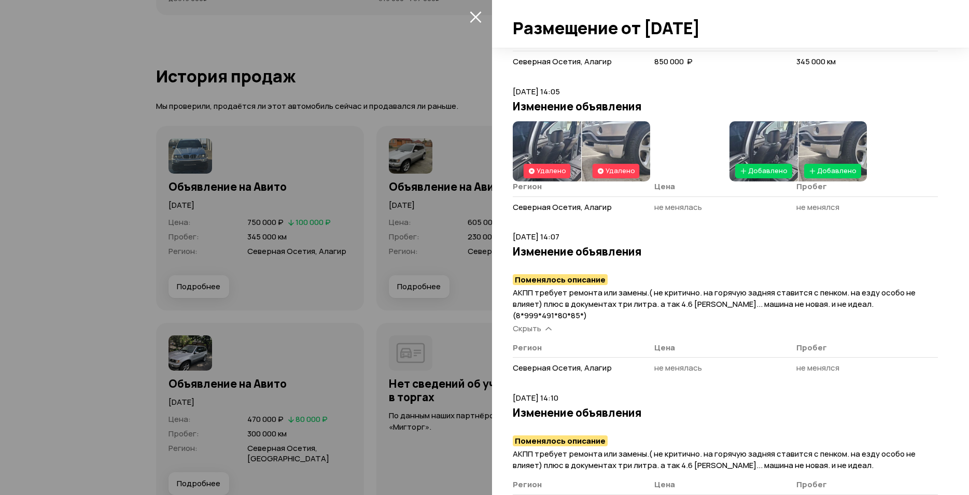
drag, startPoint x: 516, startPoint y: 314, endPoint x: 580, endPoint y: 318, distance: 64.4
click at [580, 318] on span "АКПП требует ремонта или замены.( не критично. на горячую задняя ставится с пен…" at bounding box center [713, 304] width 403 height 34
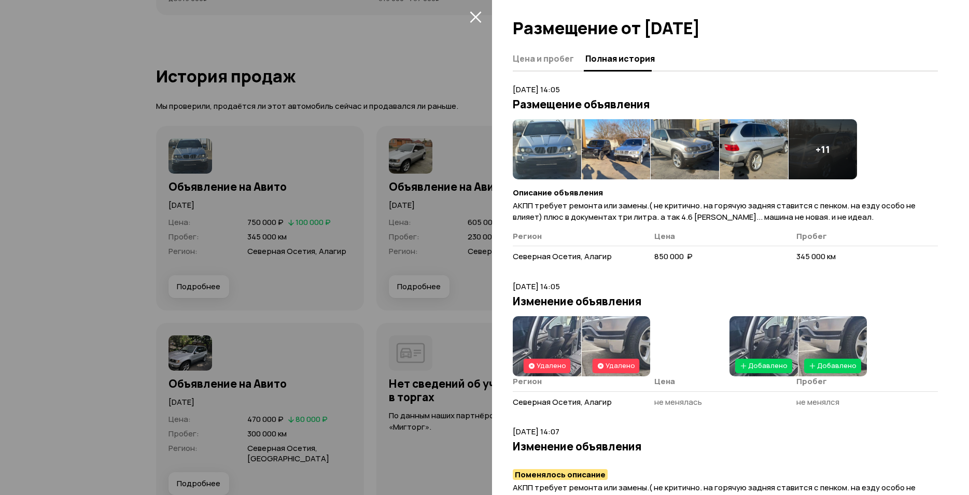
scroll to position [0, 0]
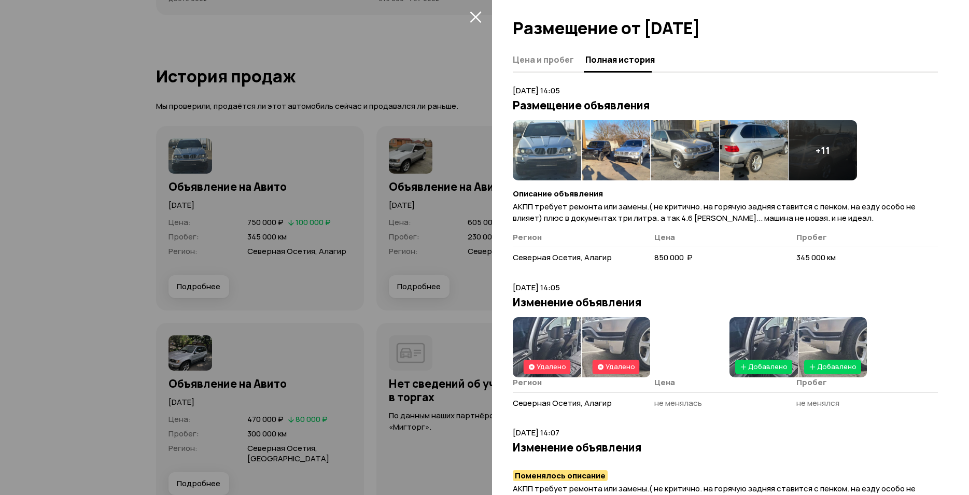
click at [548, 143] on img at bounding box center [546, 150] width 68 height 60
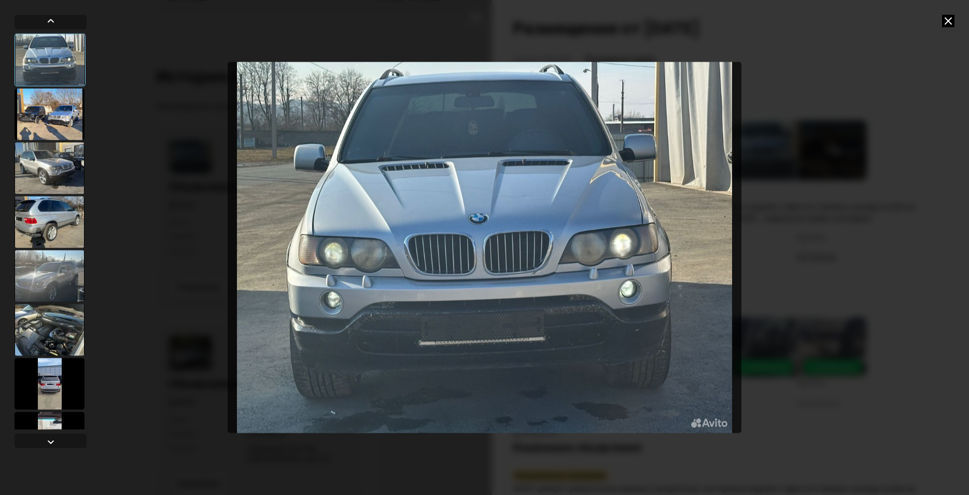
click at [50, 119] on div at bounding box center [50, 114] width 70 height 52
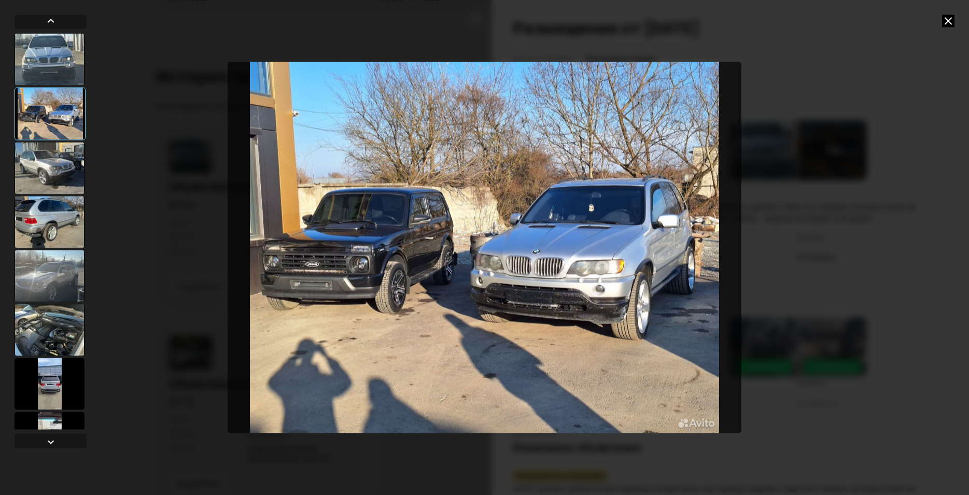
click at [49, 170] on div at bounding box center [50, 168] width 70 height 52
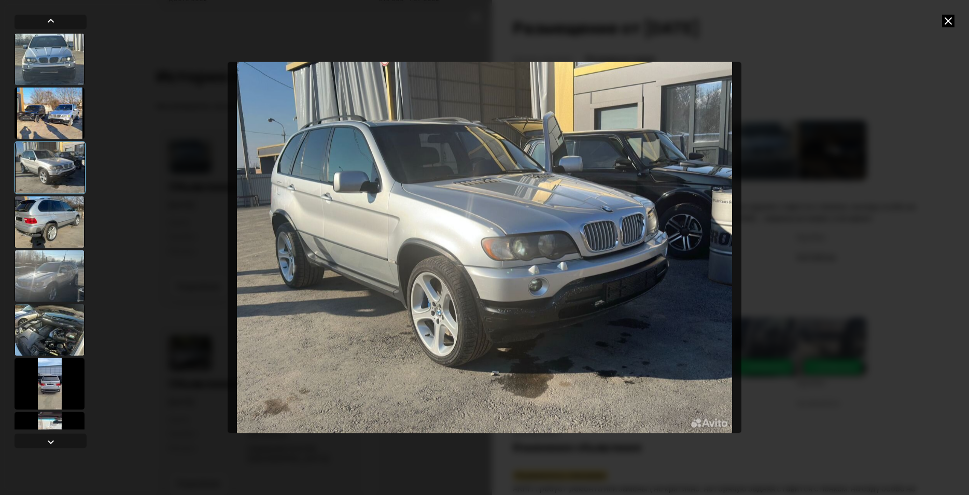
click at [56, 211] on div at bounding box center [50, 222] width 70 height 52
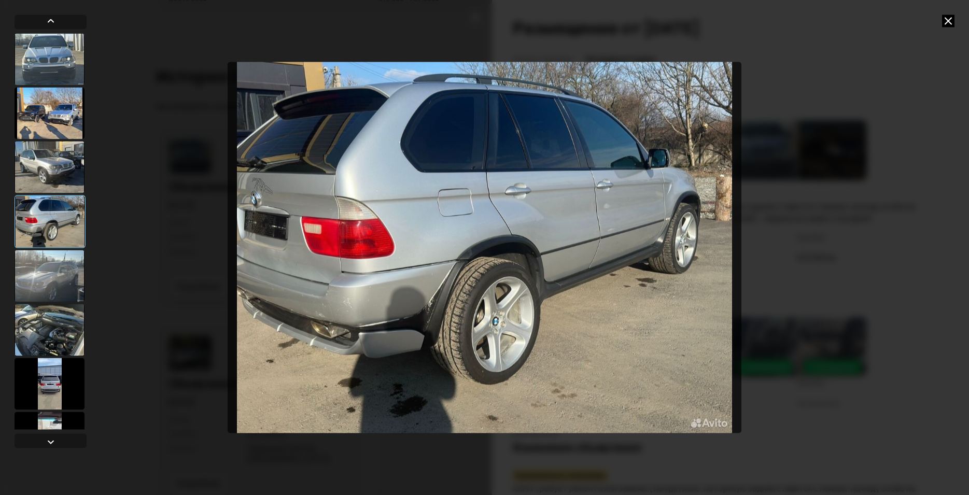
click at [51, 283] on div at bounding box center [50, 276] width 70 height 52
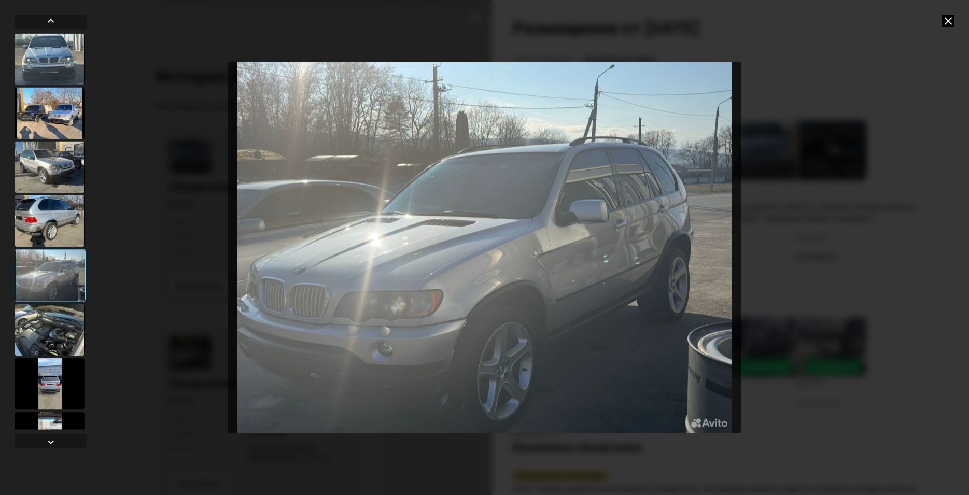
click at [51, 331] on div at bounding box center [50, 330] width 70 height 52
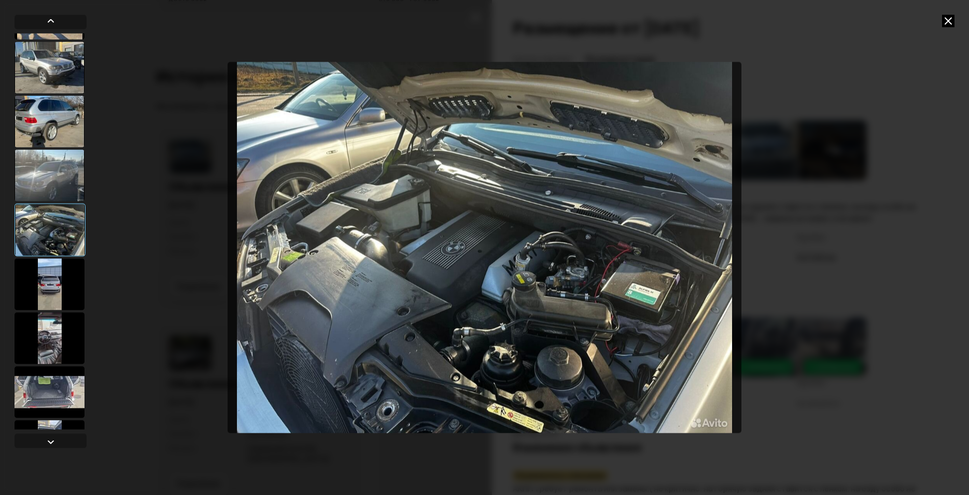
scroll to position [131, 0]
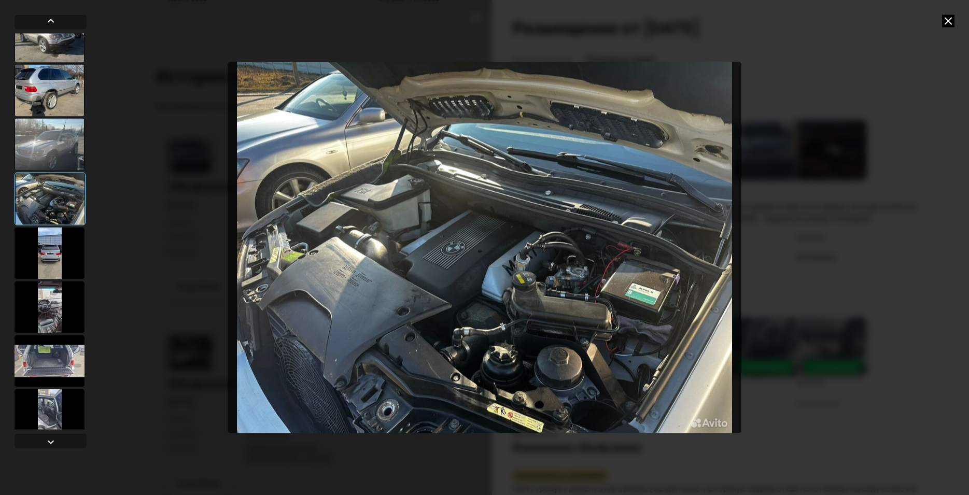
click at [58, 262] on div at bounding box center [50, 253] width 70 height 52
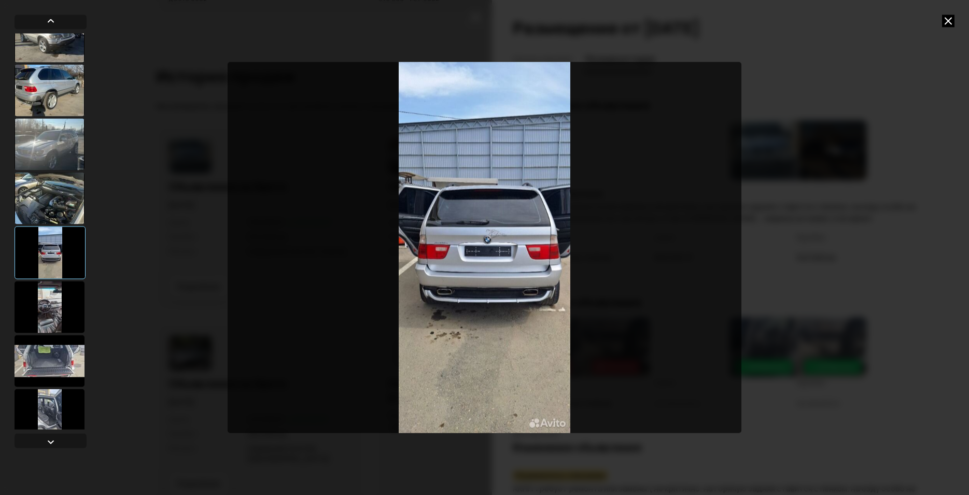
click at [54, 309] on div at bounding box center [50, 307] width 70 height 52
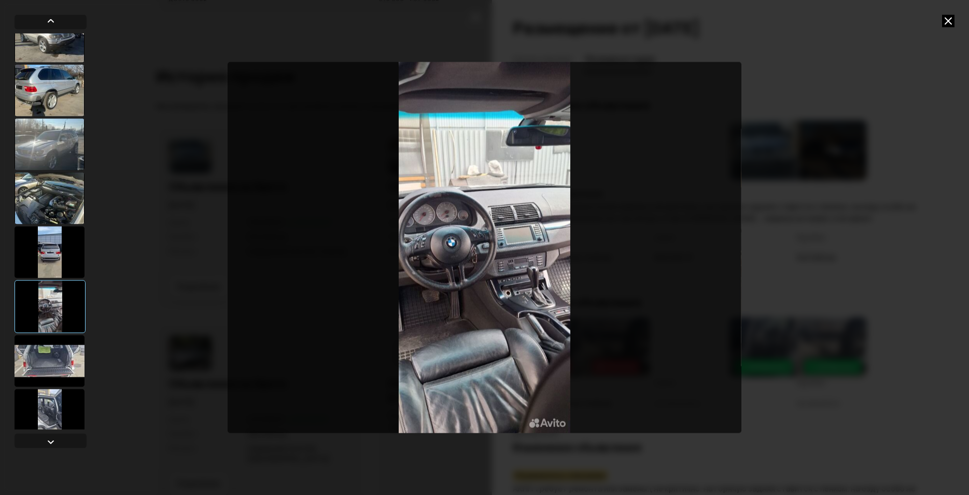
click at [57, 361] on div at bounding box center [50, 361] width 70 height 52
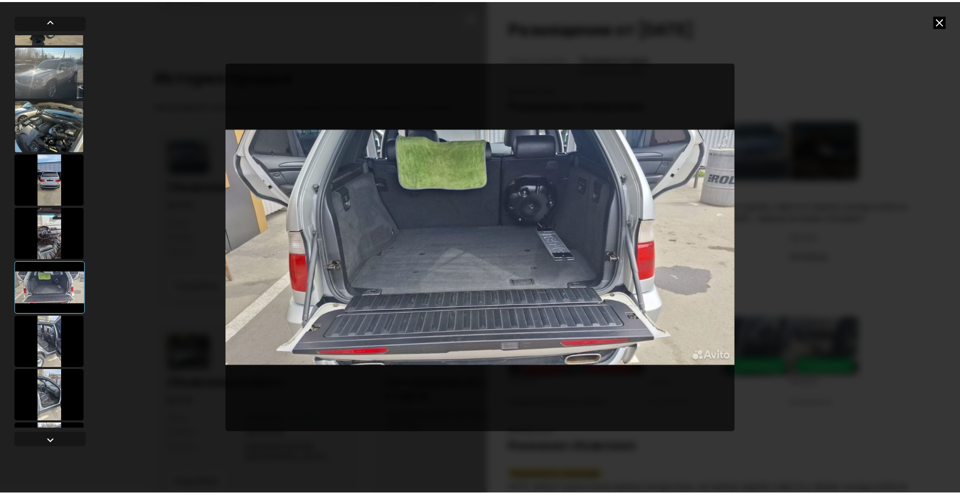
scroll to position [261, 0]
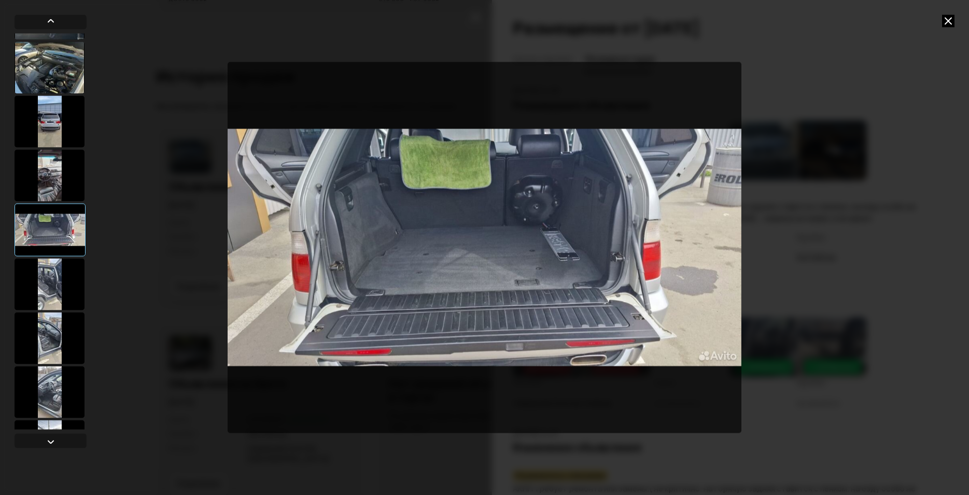
click at [59, 278] on div at bounding box center [50, 284] width 70 height 52
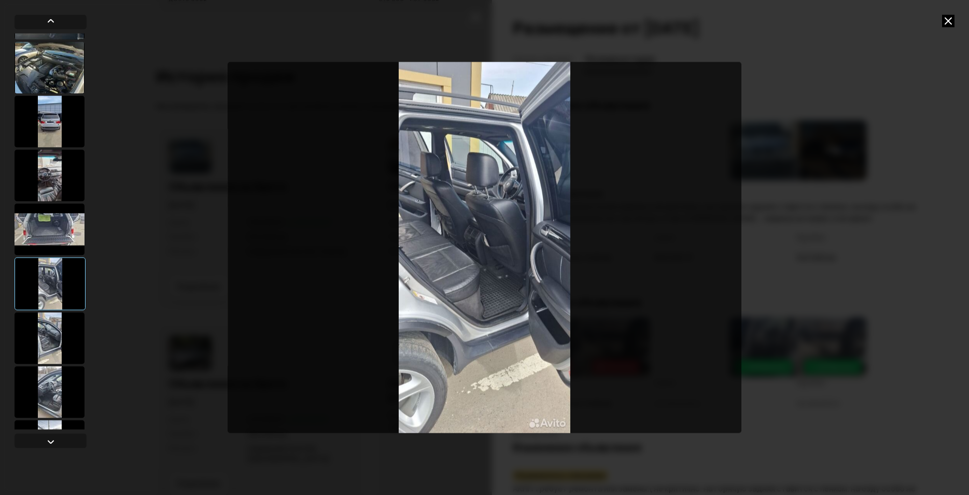
click at [51, 337] on div at bounding box center [50, 338] width 70 height 52
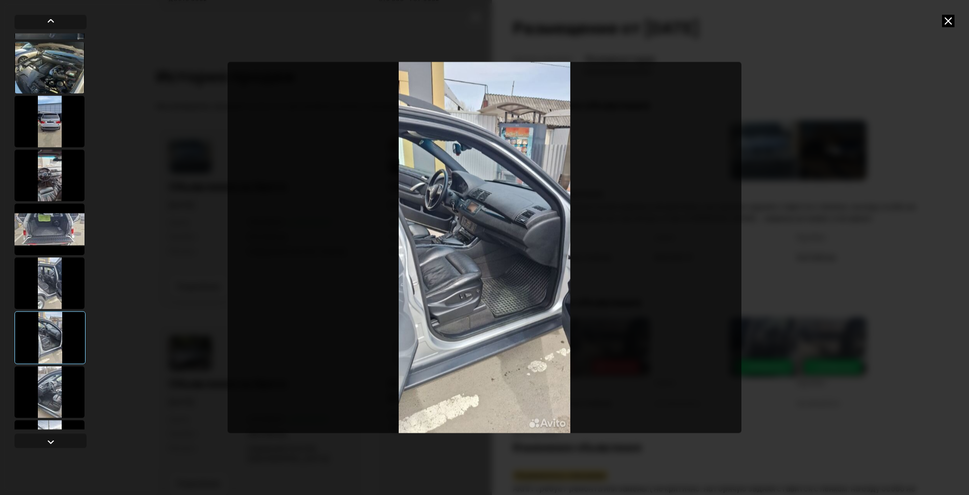
click at [50, 394] on div at bounding box center [50, 392] width 70 height 52
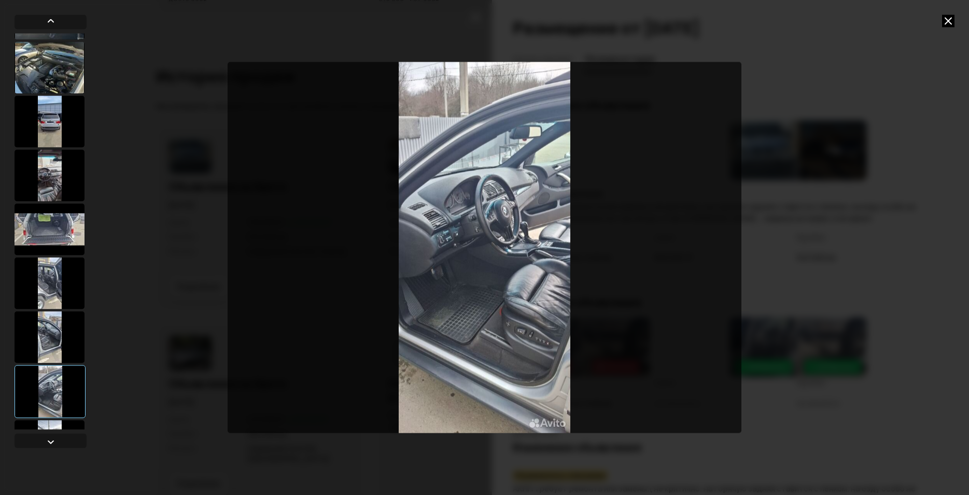
click at [950, 19] on icon at bounding box center [948, 21] width 12 height 12
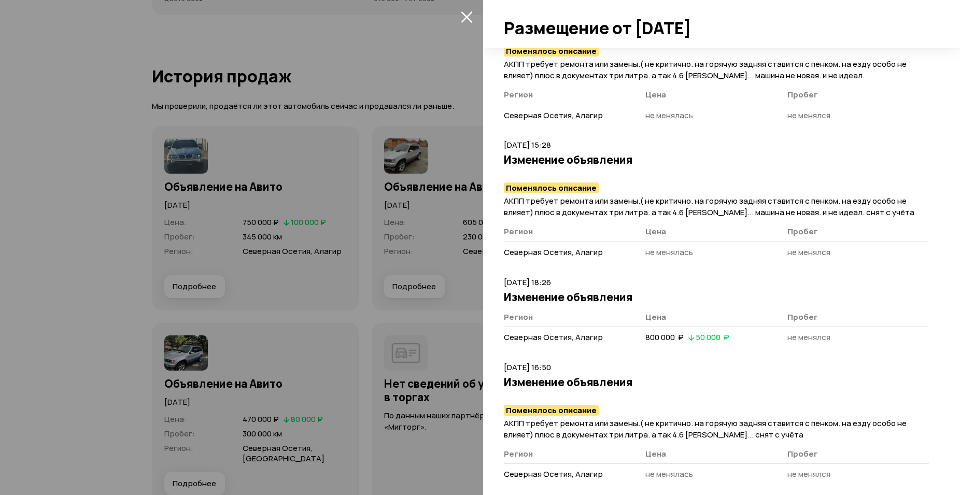
scroll to position [588, 0]
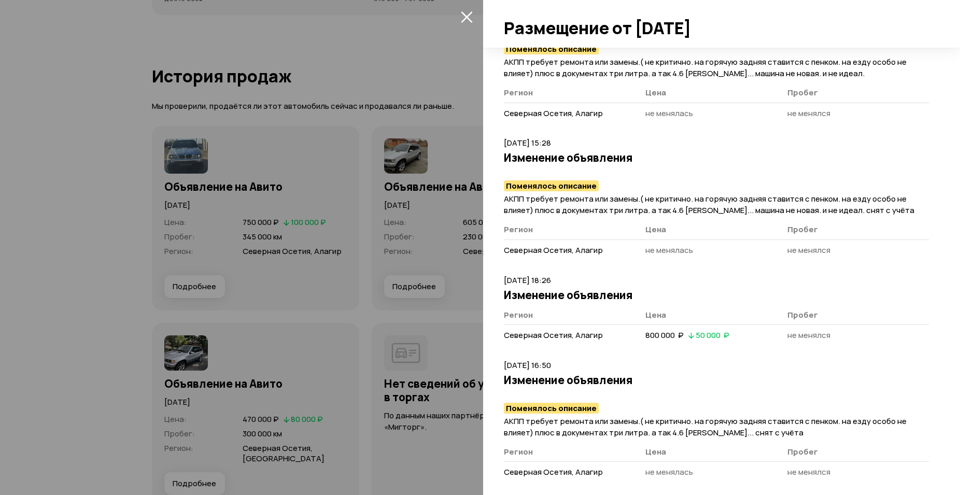
click at [467, 13] on icon "закрыть" at bounding box center [467, 17] width 12 height 12
